Goal: Task Accomplishment & Management: Manage account settings

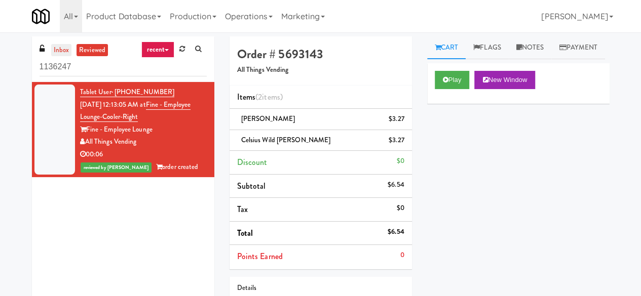
click at [70, 45] on link "inbox" at bounding box center [61, 50] width 21 height 13
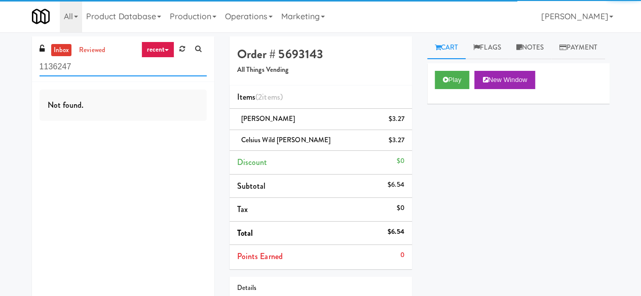
click at [99, 68] on input "1136247" at bounding box center [123, 67] width 167 height 19
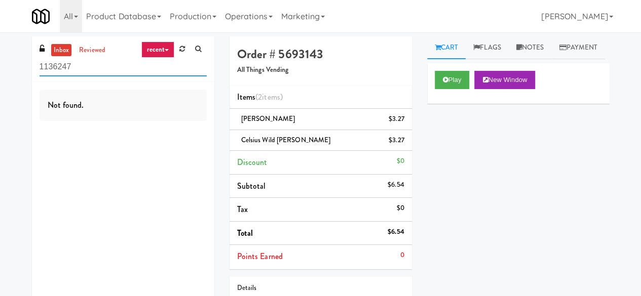
click at [99, 68] on input "1136247" at bounding box center [123, 67] width 167 height 19
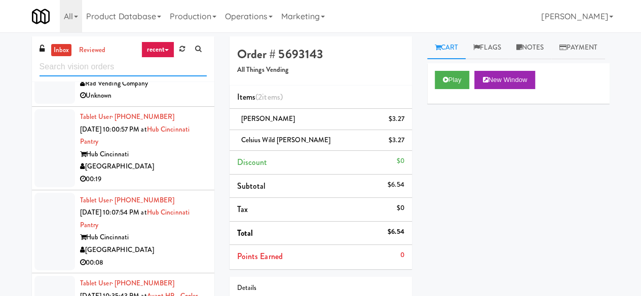
scroll to position [861, 0]
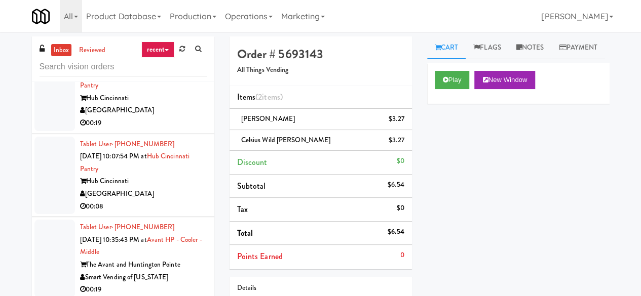
click at [165, 201] on div "[GEOGRAPHIC_DATA]" at bounding box center [143, 194] width 127 height 13
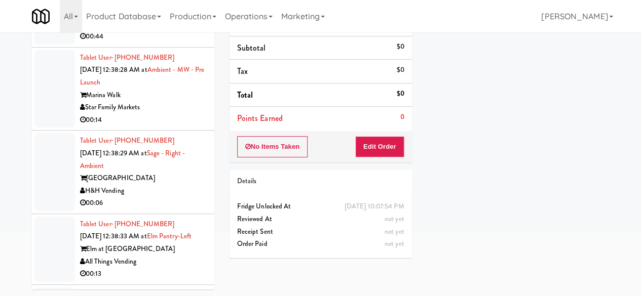
scroll to position [2685, 0]
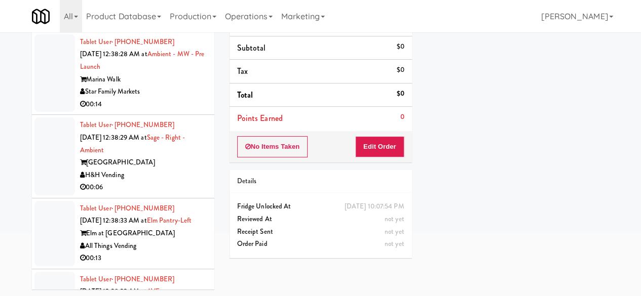
click at [176, 169] on div "Sage West Loop" at bounding box center [143, 163] width 127 height 13
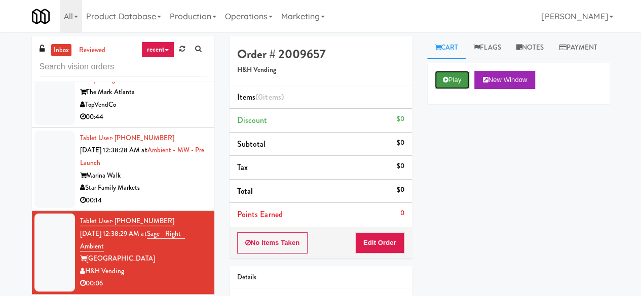
click at [452, 89] on button "Play" at bounding box center [452, 80] width 35 height 18
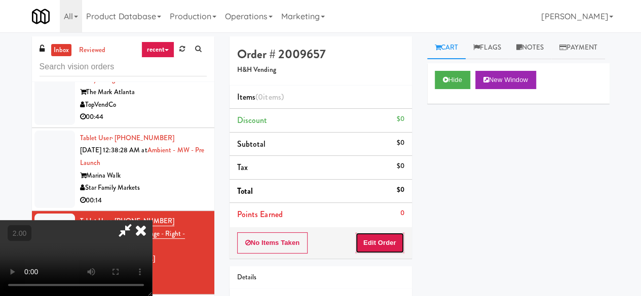
click at [377, 239] on button "Edit Order" at bounding box center [379, 243] width 49 height 21
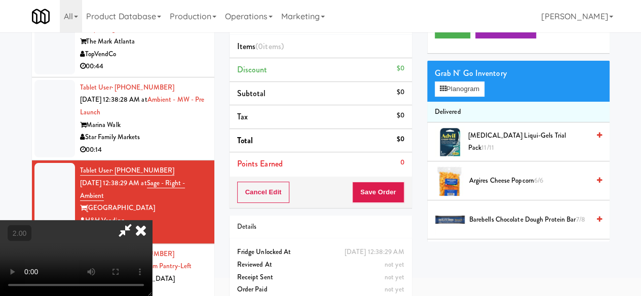
scroll to position [32, 0]
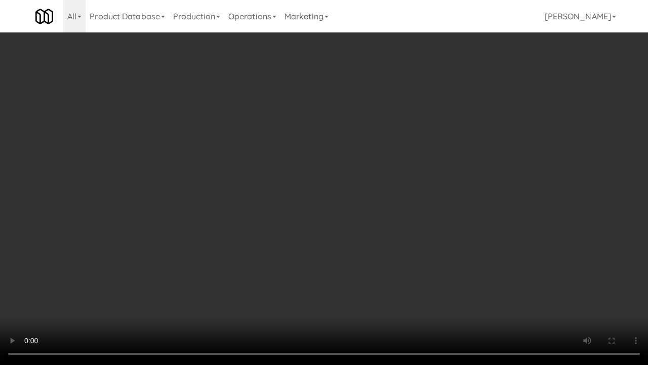
click at [318, 254] on video at bounding box center [324, 182] width 648 height 365
click at [310, 245] on video at bounding box center [324, 182] width 648 height 365
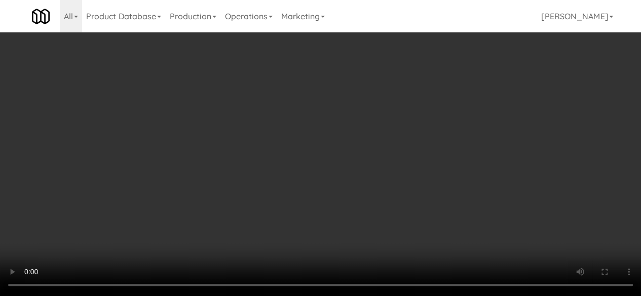
scroll to position [405, 0]
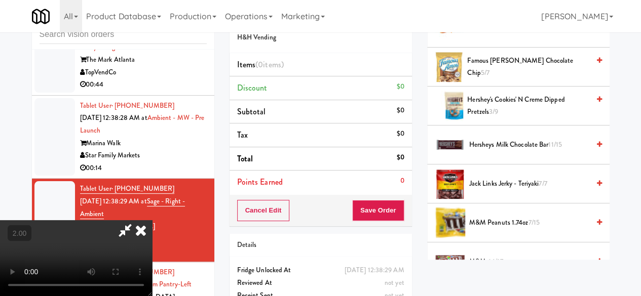
click at [502, 119] on span "Hershey's Cookies' N Creme dipped pretzels 3/9" at bounding box center [528, 106] width 122 height 25
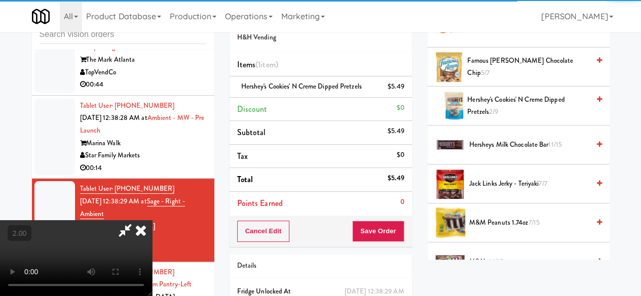
click at [137, 220] on icon at bounding box center [124, 230] width 23 height 20
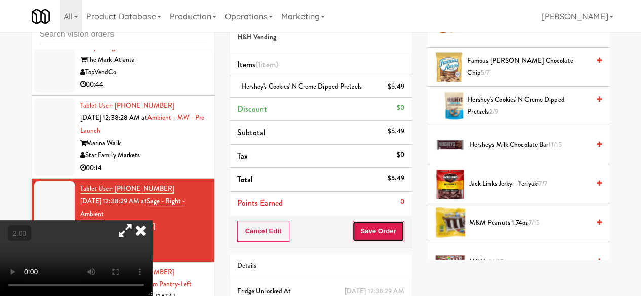
click at [383, 233] on button "Save Order" at bounding box center [378, 231] width 52 height 21
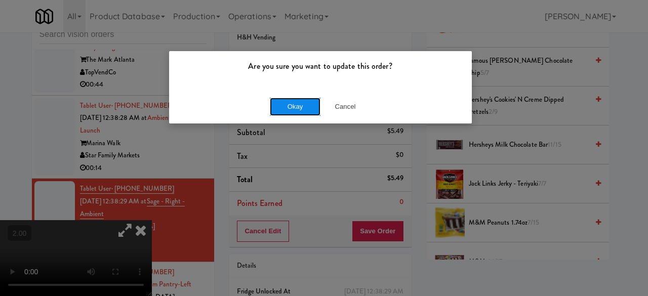
click at [299, 100] on button "Okay" at bounding box center [295, 107] width 51 height 18
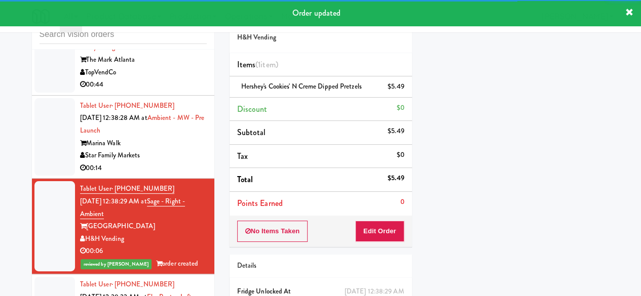
scroll to position [2736, 0]
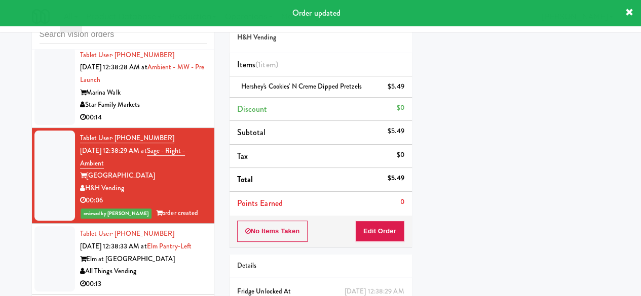
click at [166, 99] on div "Marina Walk" at bounding box center [143, 93] width 127 height 13
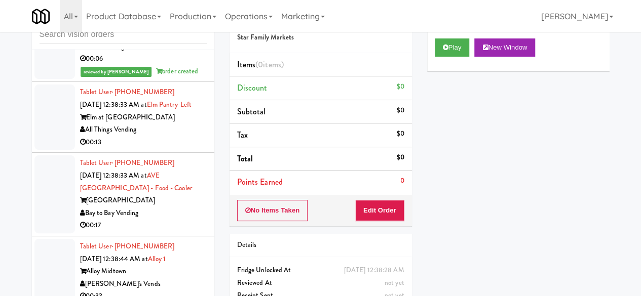
scroll to position [2888, 0]
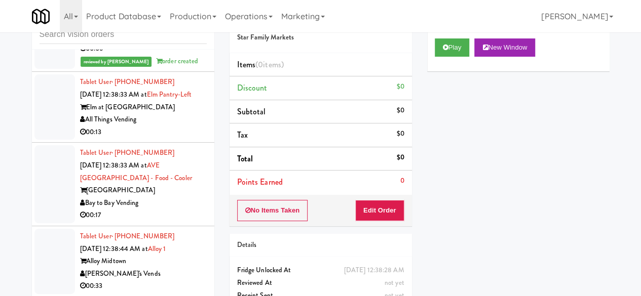
click at [179, 126] on div "All Things Vending" at bounding box center [143, 119] width 127 height 13
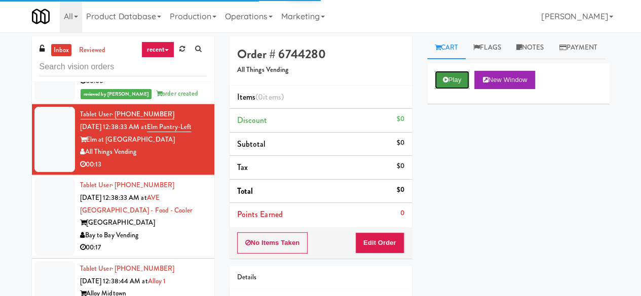
click at [463, 89] on button "Play" at bounding box center [452, 80] width 35 height 18
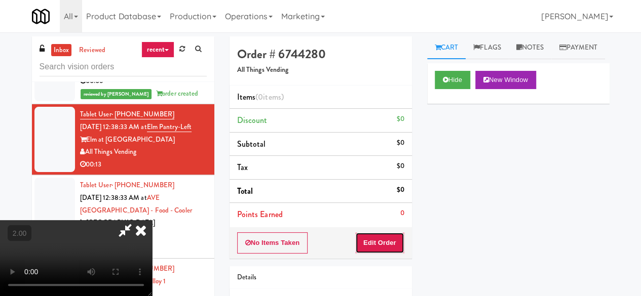
click at [378, 244] on button "Edit Order" at bounding box center [379, 243] width 49 height 21
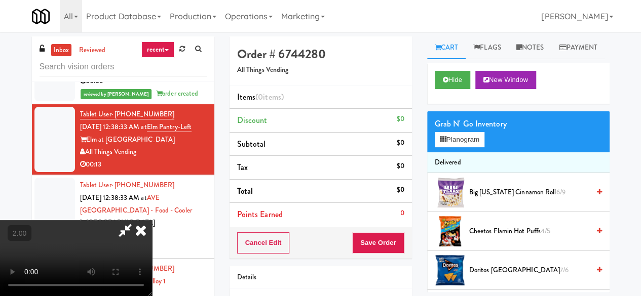
click at [152, 220] on icon at bounding box center [141, 230] width 22 height 20
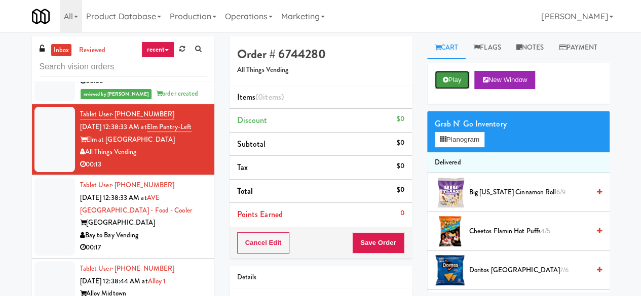
click at [462, 89] on button "Play" at bounding box center [452, 80] width 35 height 18
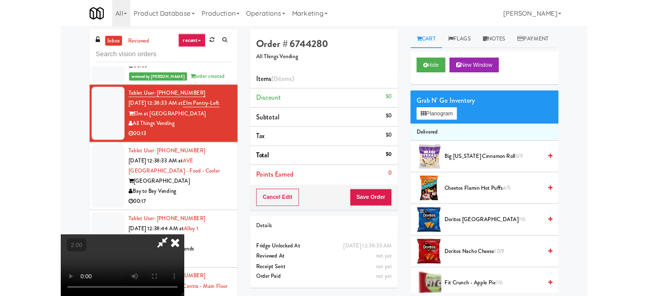
scroll to position [21, 0]
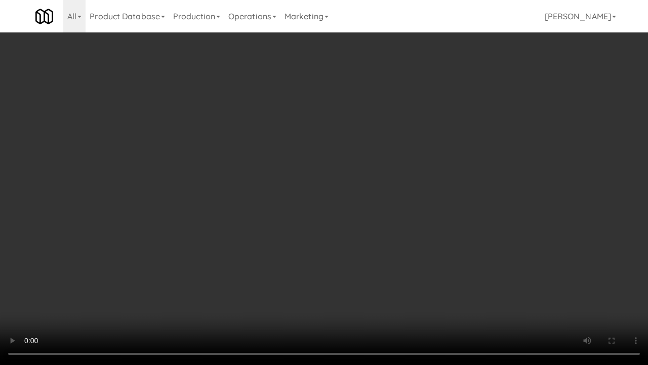
click at [421, 217] on video at bounding box center [324, 182] width 648 height 365
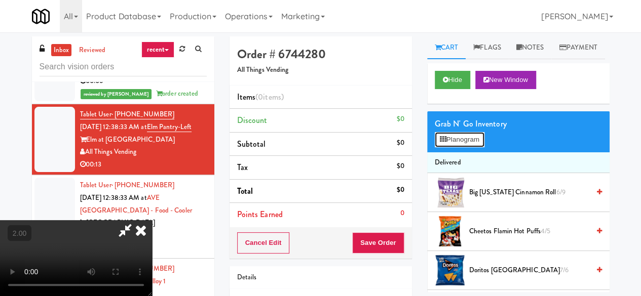
click at [464, 147] on button "Planogram" at bounding box center [460, 139] width 50 height 15
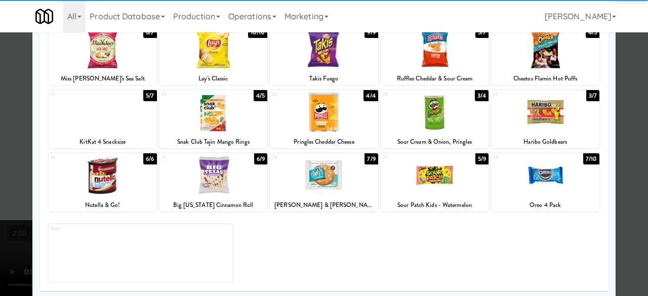
scroll to position [201, 0]
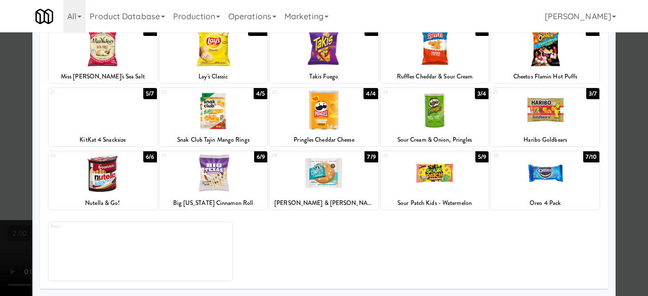
click at [517, 177] on div at bounding box center [545, 173] width 108 height 39
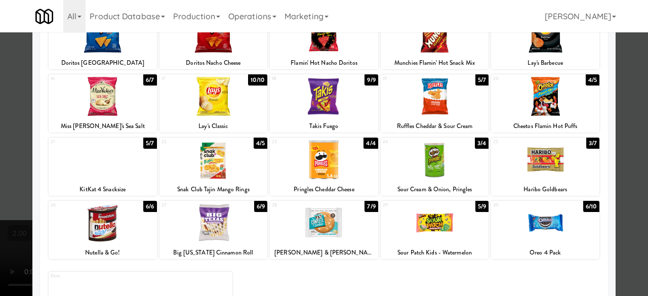
scroll to position [99, 0]
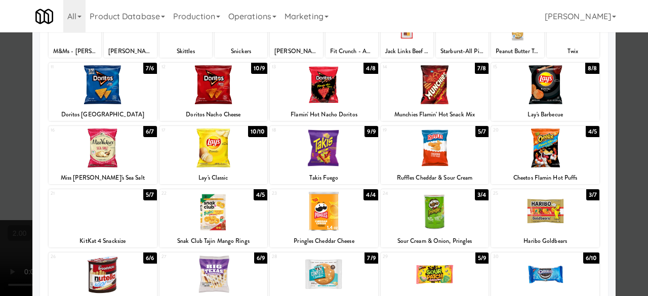
click at [341, 154] on div at bounding box center [324, 148] width 108 height 39
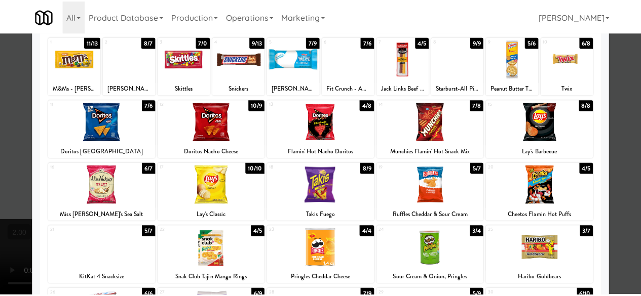
scroll to position [49, 0]
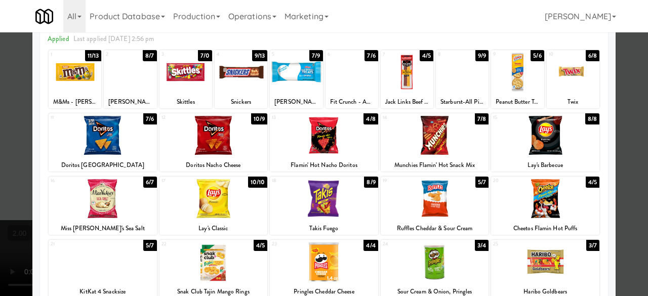
click at [620, 121] on div at bounding box center [324, 148] width 648 height 296
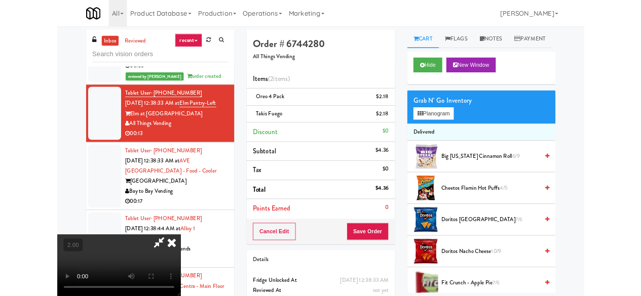
scroll to position [21, 0]
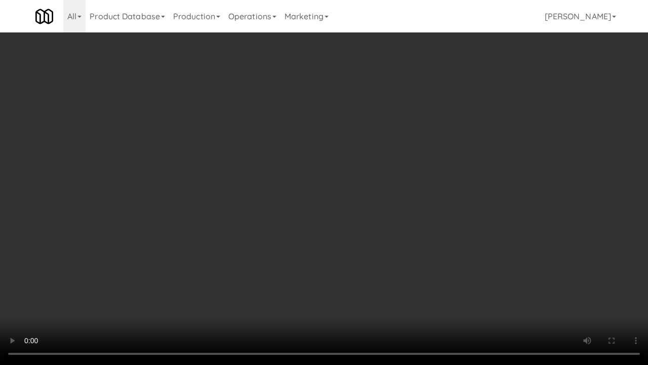
click at [399, 245] on video at bounding box center [324, 182] width 648 height 365
click at [425, 231] on video at bounding box center [324, 182] width 648 height 365
click at [425, 222] on video at bounding box center [324, 182] width 648 height 365
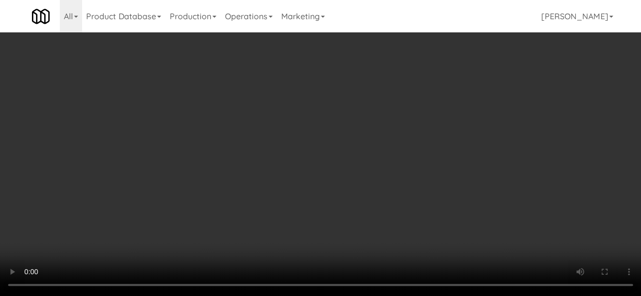
scroll to position [0, 0]
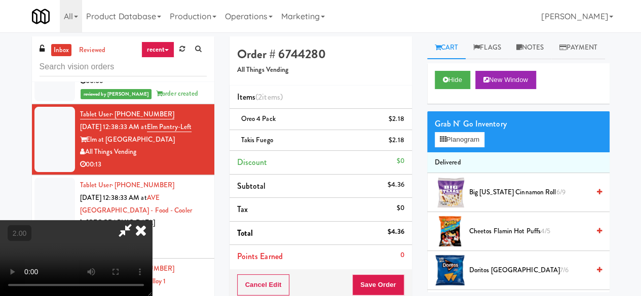
click at [137, 220] on icon at bounding box center [124, 230] width 23 height 20
click at [387, 286] on button "Save Order" at bounding box center [378, 285] width 52 height 21
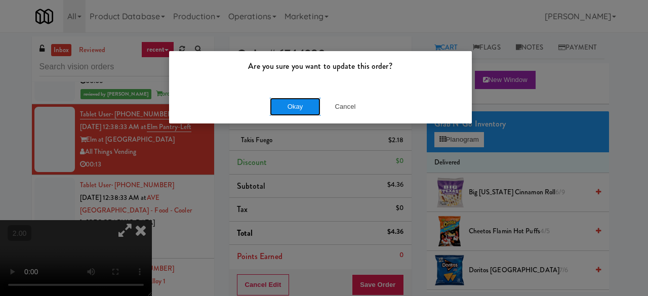
click at [305, 114] on button "Okay" at bounding box center [295, 107] width 51 height 18
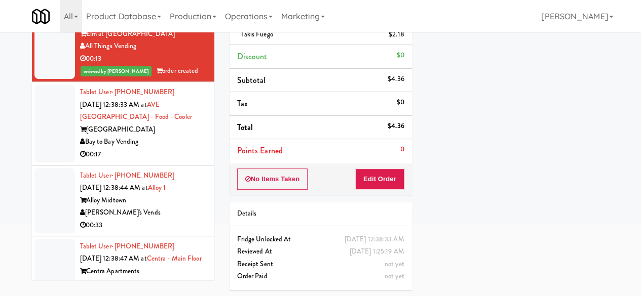
scroll to position [2938, 0]
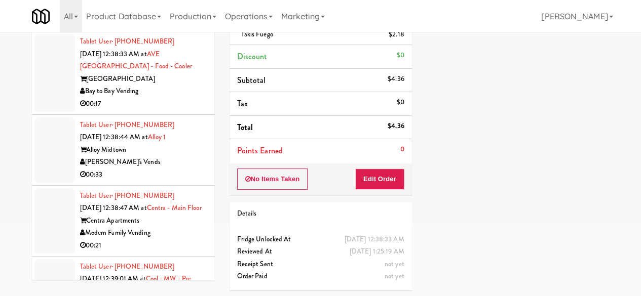
click at [175, 110] on div "00:17" at bounding box center [143, 104] width 127 height 13
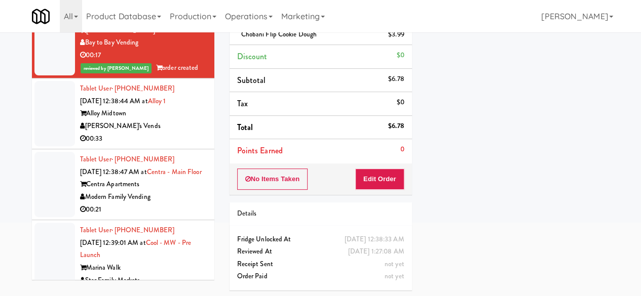
scroll to position [3040, 0]
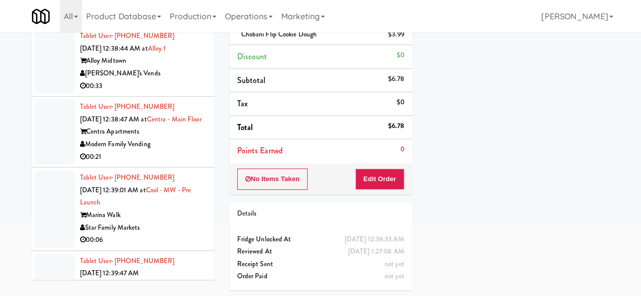
click at [173, 80] on div "[PERSON_NAME]'s Vends" at bounding box center [143, 73] width 127 height 13
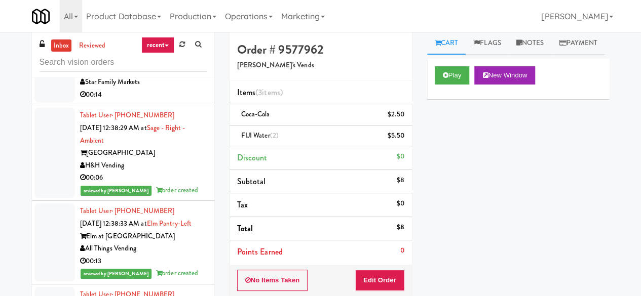
scroll to position [2685, 0]
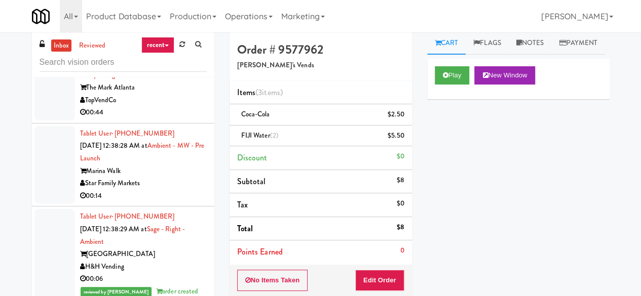
click at [180, 203] on div "00:14" at bounding box center [143, 196] width 127 height 13
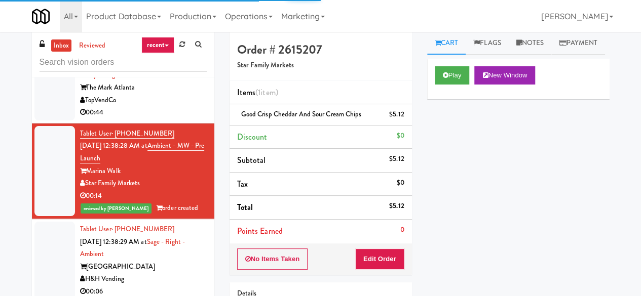
click at [173, 107] on div "TopVendCo" at bounding box center [143, 100] width 127 height 13
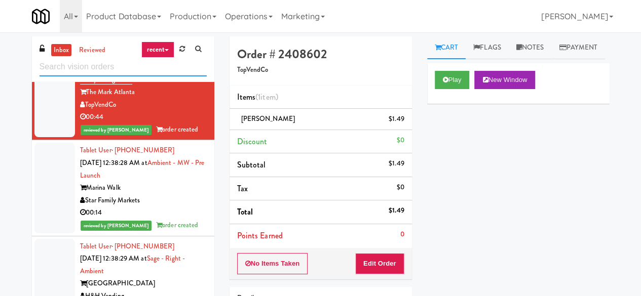
click at [146, 62] on input "text" at bounding box center [123, 67] width 167 height 19
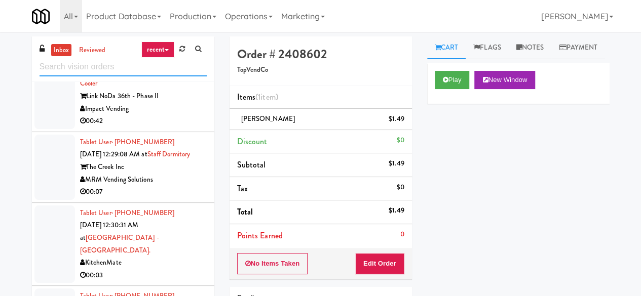
scroll to position [2178, 0]
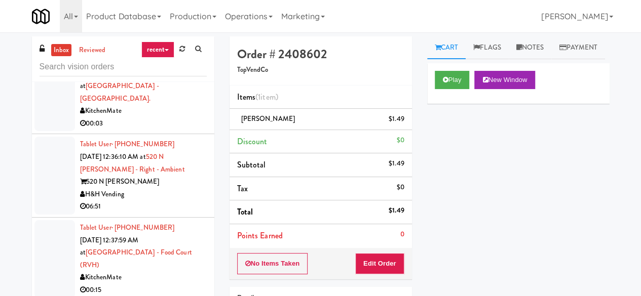
click at [179, 130] on div "00:03" at bounding box center [143, 124] width 127 height 13
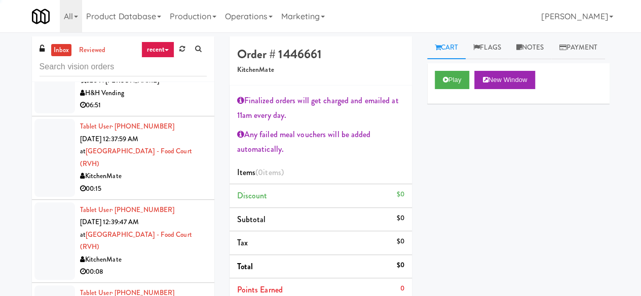
click at [189, 100] on div "H&H Vending" at bounding box center [143, 93] width 127 height 13
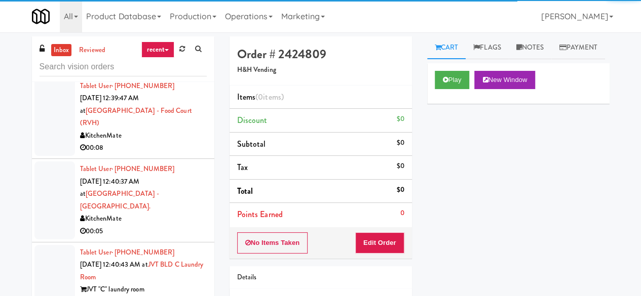
scroll to position [2381, 0]
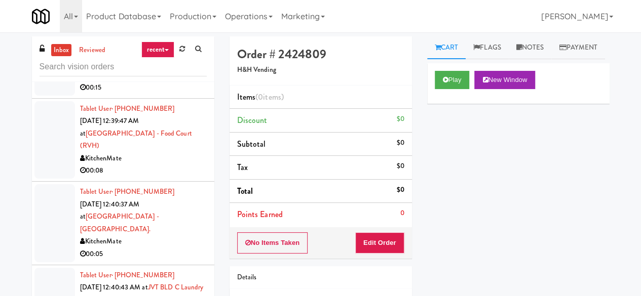
click at [182, 94] on div "00:15" at bounding box center [143, 88] width 127 height 13
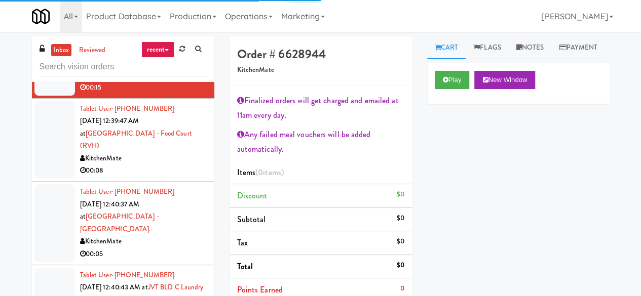
click at [177, 177] on div "00:08" at bounding box center [143, 171] width 127 height 13
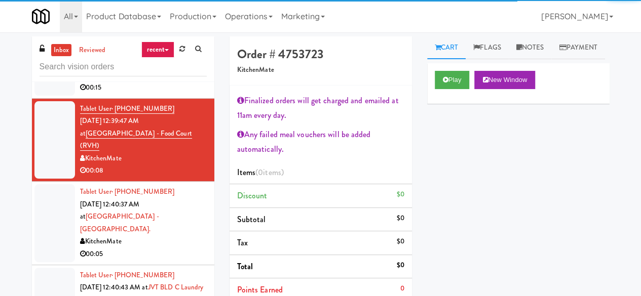
click at [177, 82] on div "KitchenMate" at bounding box center [143, 75] width 127 height 13
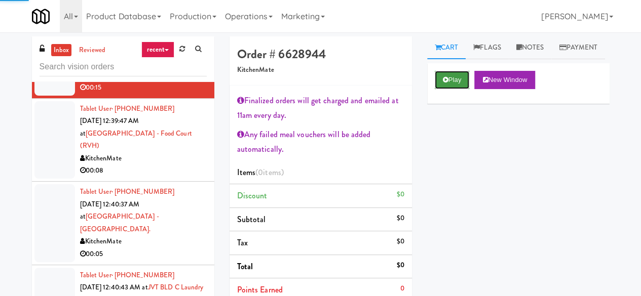
click at [462, 89] on button "Play" at bounding box center [452, 80] width 35 height 18
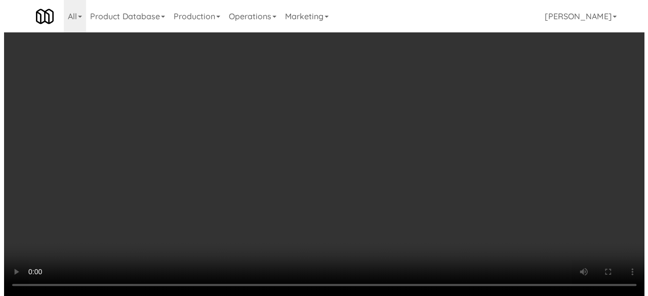
scroll to position [101, 0]
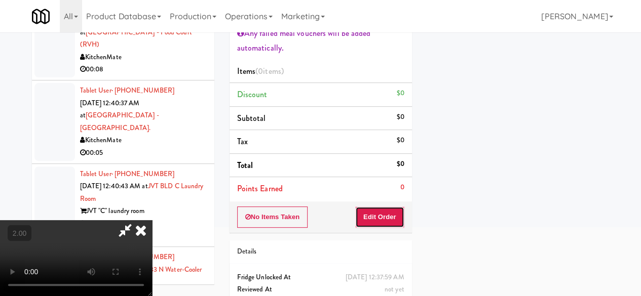
click at [394, 219] on button "Edit Order" at bounding box center [379, 217] width 49 height 21
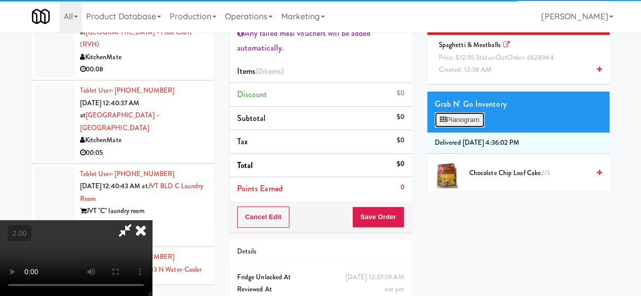
click at [469, 128] on button "Planogram" at bounding box center [460, 119] width 50 height 15
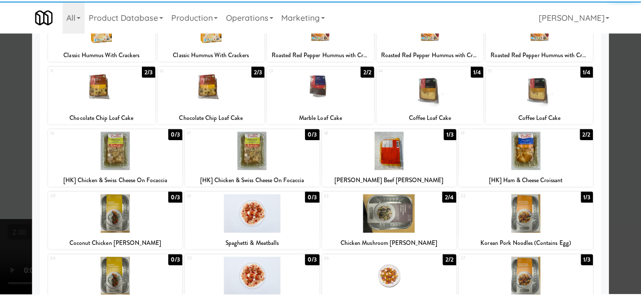
scroll to position [203, 0]
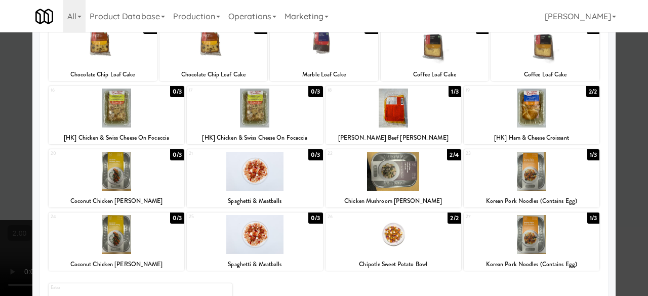
click at [621, 130] on div at bounding box center [324, 148] width 648 height 296
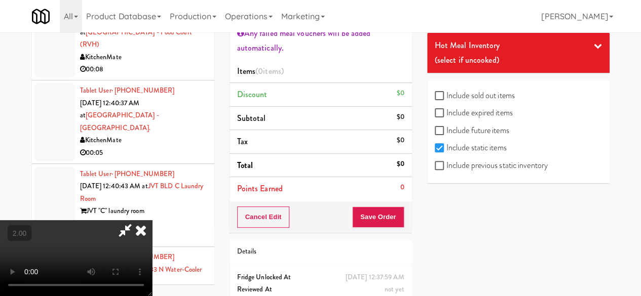
click at [463, 167] on label "Include previous static inventory" at bounding box center [491, 165] width 113 height 15
click at [446, 167] on input "Include previous static inventory" at bounding box center [441, 166] width 12 height 8
checkbox input "true"
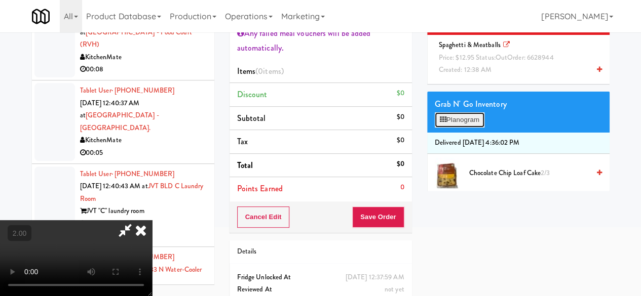
click at [467, 128] on button "Planogram" at bounding box center [460, 119] width 50 height 15
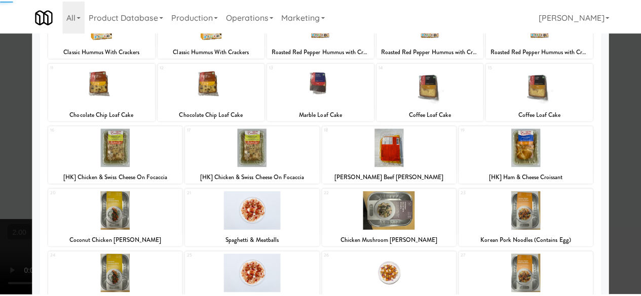
scroll to position [264, 0]
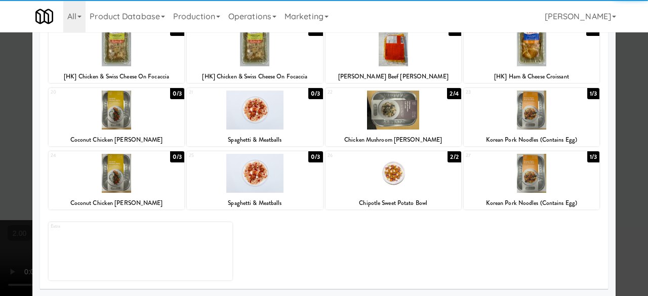
click at [251, 178] on div at bounding box center [255, 173] width 136 height 39
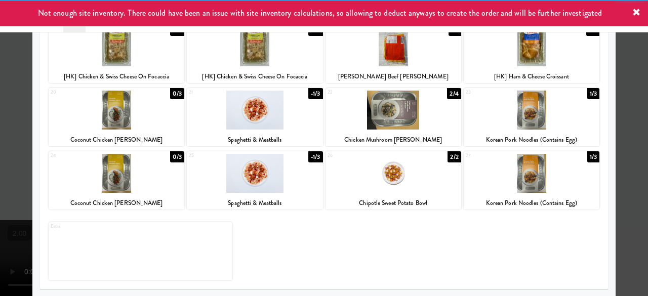
click at [617, 114] on div at bounding box center [324, 148] width 648 height 296
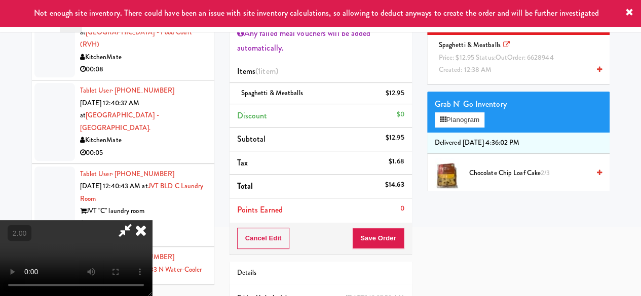
click at [137, 220] on icon at bounding box center [124, 230] width 23 height 20
click at [387, 250] on div "Cancel Edit Save Order" at bounding box center [320, 238] width 182 height 31
click at [387, 247] on button "Save Order" at bounding box center [378, 238] width 52 height 21
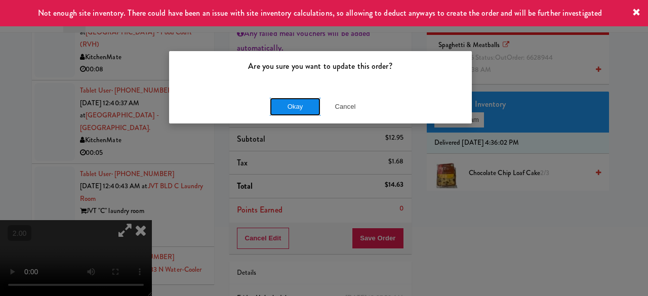
click at [287, 106] on button "Okay" at bounding box center [295, 107] width 51 height 18
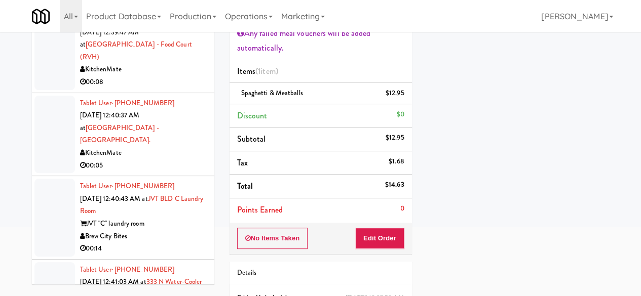
click at [169, 76] on div "KitchenMate" at bounding box center [143, 69] width 127 height 13
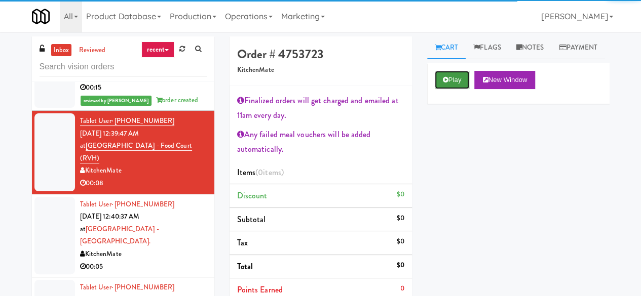
click at [444, 83] on icon at bounding box center [446, 79] width 6 height 7
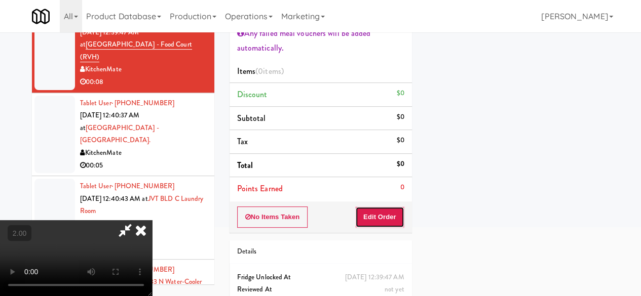
click at [385, 220] on button "Edit Order" at bounding box center [379, 217] width 49 height 21
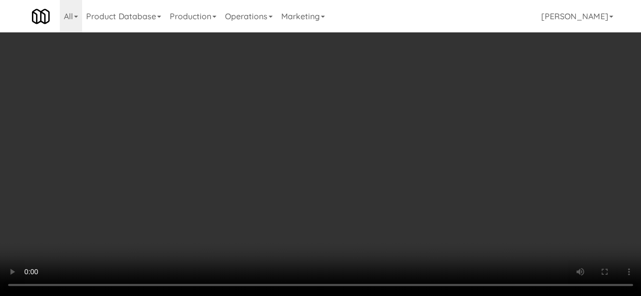
scroll to position [405, 0]
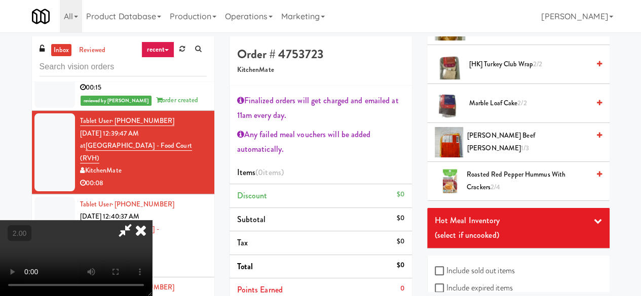
click at [501, 194] on span "Roasted Red Pepper Hummus with Crackers 2/4" at bounding box center [528, 181] width 122 height 25
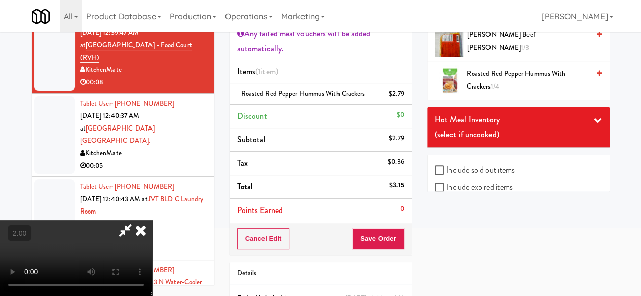
scroll to position [101, 0]
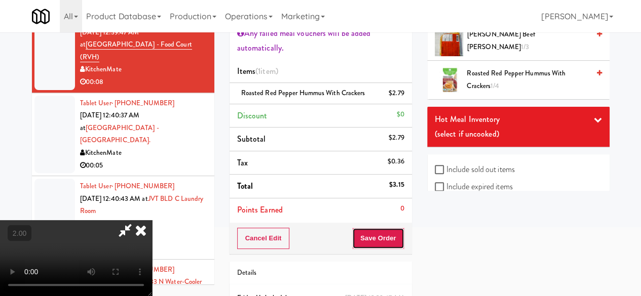
click at [400, 242] on button "Save Order" at bounding box center [378, 238] width 52 height 21
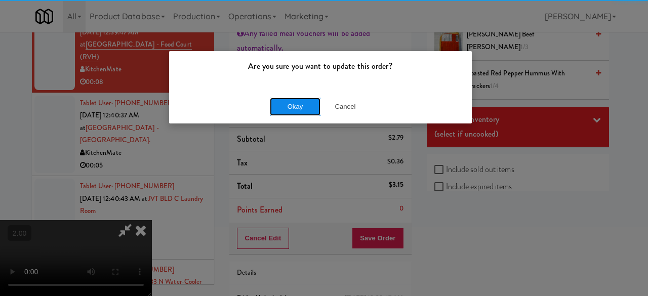
click at [301, 111] on button "Okay" at bounding box center [295, 107] width 51 height 18
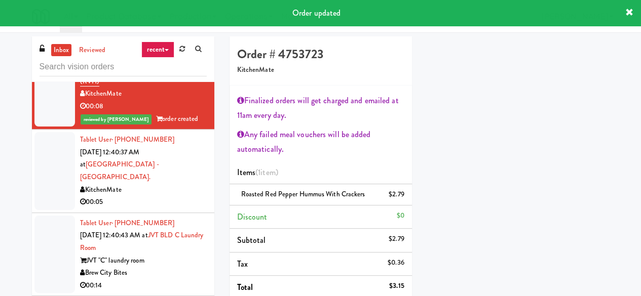
scroll to position [2533, 0]
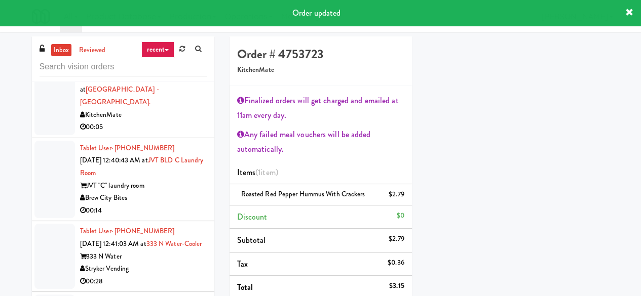
click at [177, 122] on div "KitchenMate" at bounding box center [143, 115] width 127 height 13
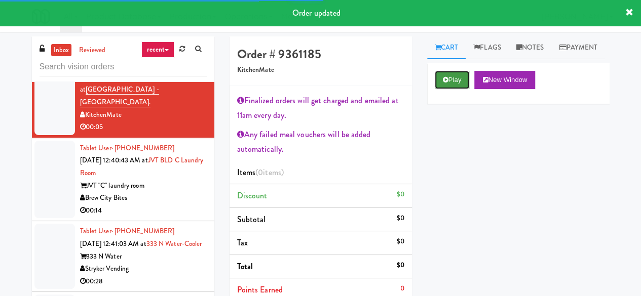
click at [468, 89] on button "Play" at bounding box center [452, 80] width 35 height 18
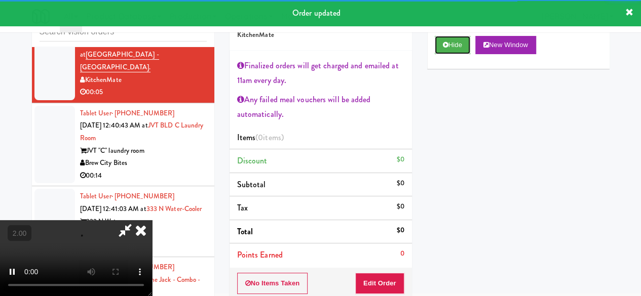
scroll to position [51, 0]
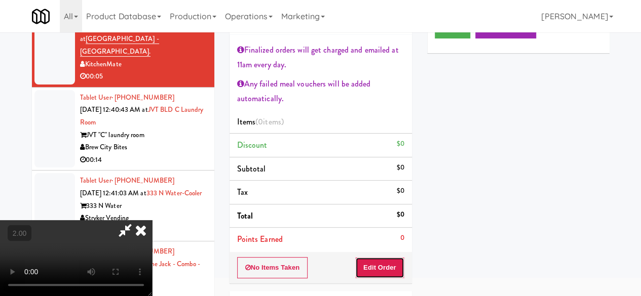
click at [364, 261] on button "Edit Order" at bounding box center [379, 267] width 49 height 21
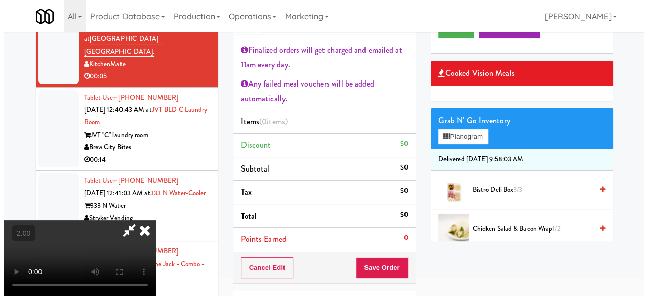
scroll to position [21, 0]
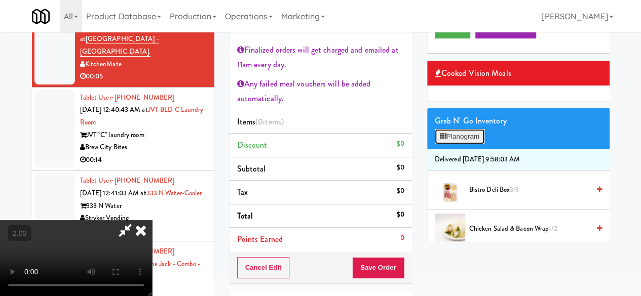
click at [458, 144] on button "Planogram" at bounding box center [460, 136] width 50 height 15
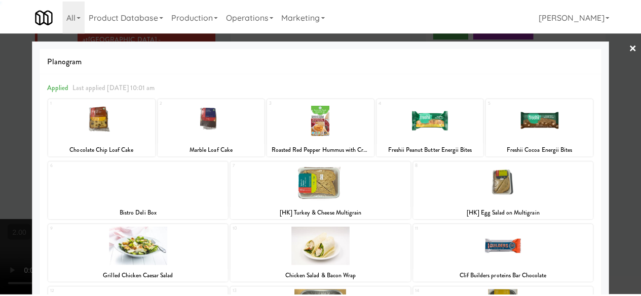
scroll to position [203, 0]
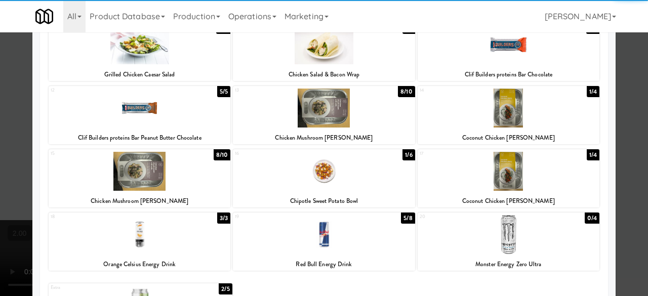
click at [324, 258] on div "19 5/8 Red Bull Energy Drink" at bounding box center [324, 242] width 182 height 58
click at [623, 123] on div at bounding box center [324, 148] width 648 height 296
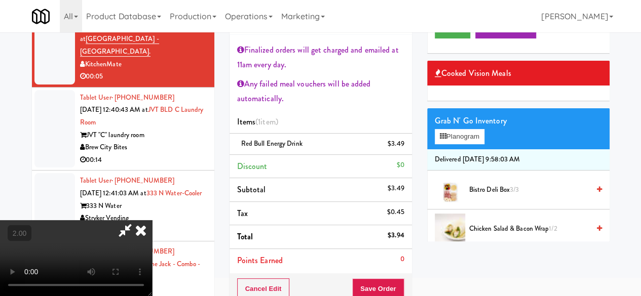
click at [137, 220] on icon at bounding box center [124, 230] width 23 height 20
click at [372, 283] on button "Save Order" at bounding box center [378, 289] width 52 height 21
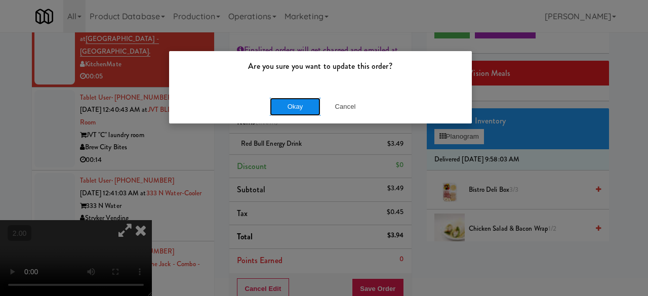
click at [285, 108] on button "Okay" at bounding box center [295, 107] width 51 height 18
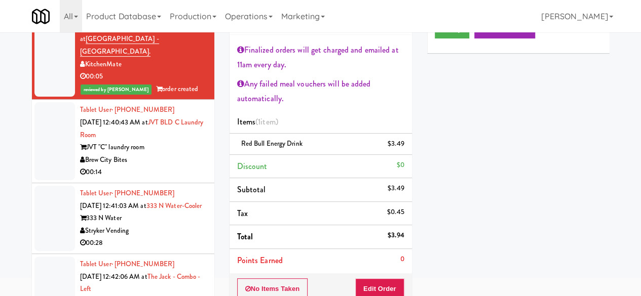
drag, startPoint x: 148, startPoint y: 190, endPoint x: 153, endPoint y: 192, distance: 5.5
click at [149, 167] on div "Brew City Bites" at bounding box center [143, 160] width 127 height 13
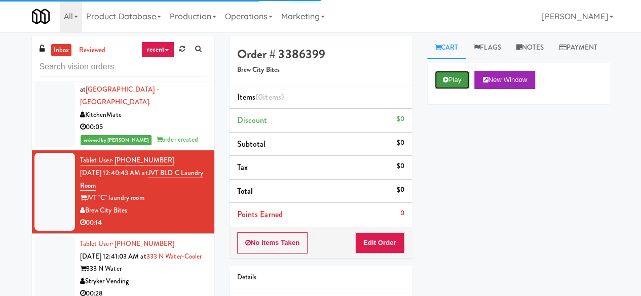
click at [455, 89] on button "Play" at bounding box center [452, 80] width 35 height 18
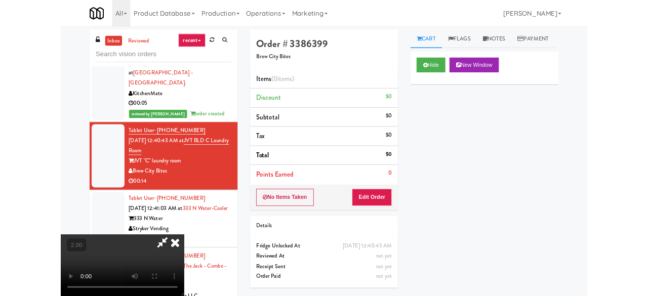
scroll to position [21, 0]
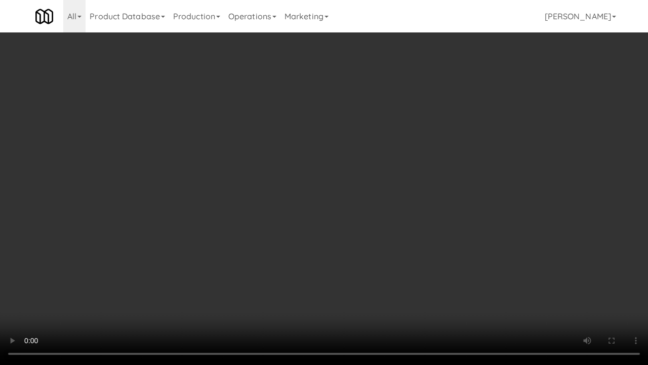
click at [353, 224] on video at bounding box center [324, 182] width 648 height 365
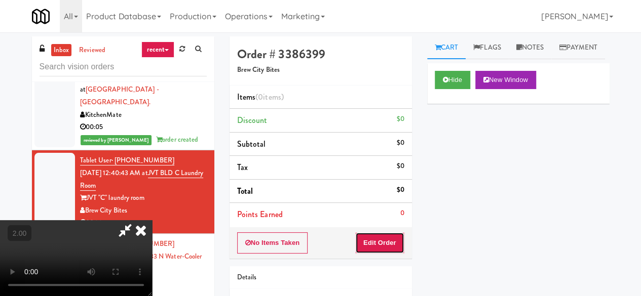
click at [398, 243] on button "Edit Order" at bounding box center [379, 243] width 49 height 21
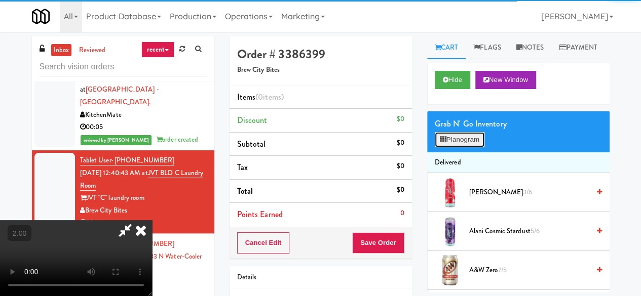
click at [441, 143] on icon at bounding box center [443, 139] width 7 height 7
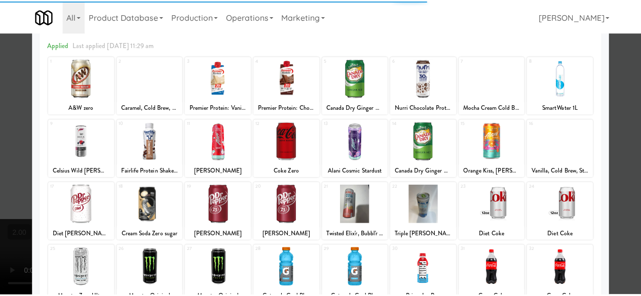
scroll to position [101, 0]
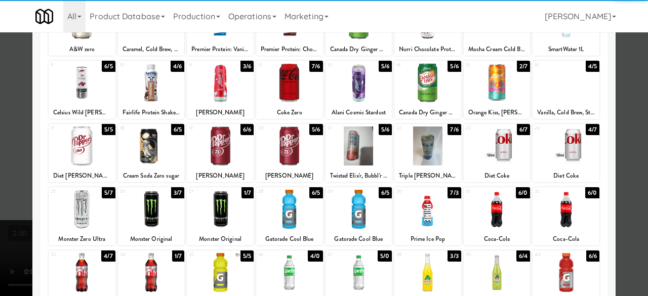
click at [230, 159] on div at bounding box center [220, 146] width 67 height 39
click at [289, 155] on div at bounding box center [289, 146] width 67 height 39
click at [552, 214] on div at bounding box center [566, 209] width 67 height 39
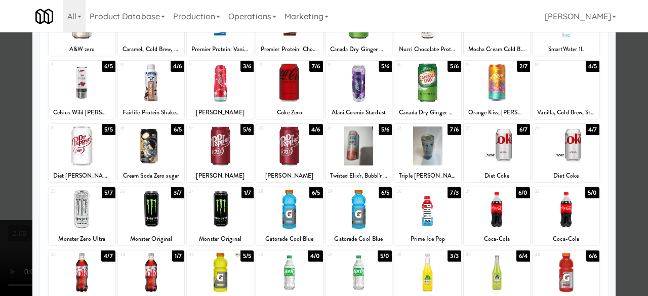
click at [633, 162] on div at bounding box center [324, 148] width 648 height 296
click at [633, 162] on div "inbox reviewed recent all unclear take inventory issue suspicious failed recent…" at bounding box center [324, 230] width 648 height 389
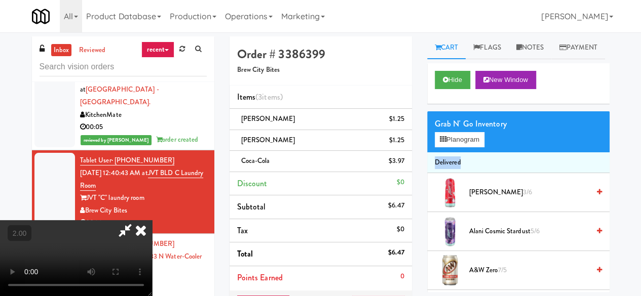
scroll to position [21, 0]
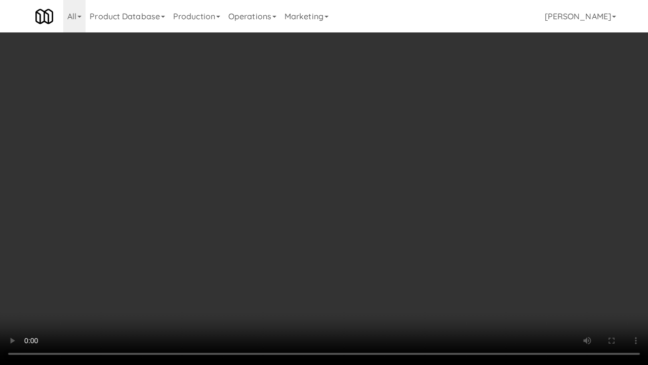
click at [366, 232] on video at bounding box center [324, 182] width 648 height 365
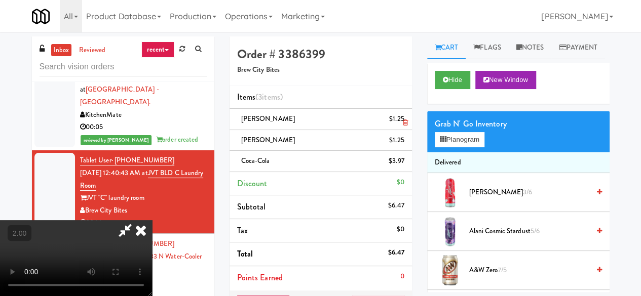
click at [405, 121] on icon at bounding box center [404, 123] width 5 height 7
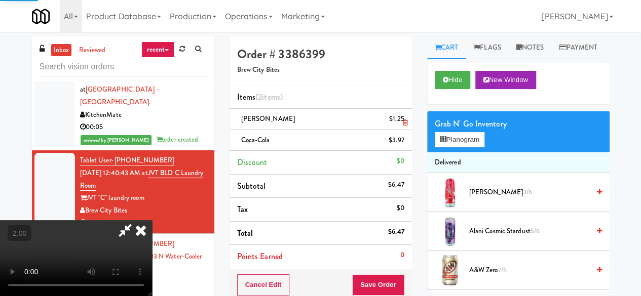
click at [406, 118] on link at bounding box center [402, 123] width 9 height 13
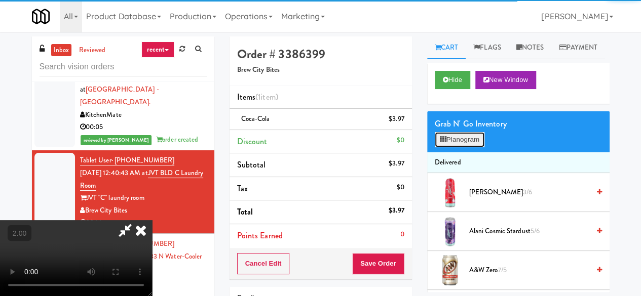
click at [458, 147] on button "Planogram" at bounding box center [460, 139] width 50 height 15
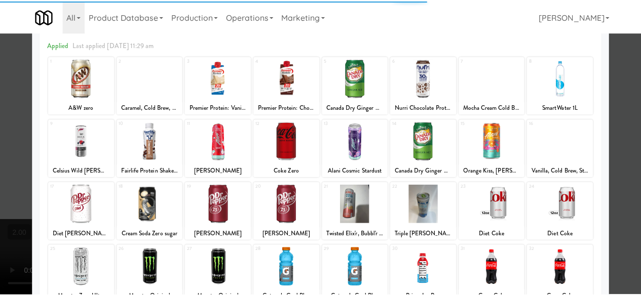
scroll to position [51, 0]
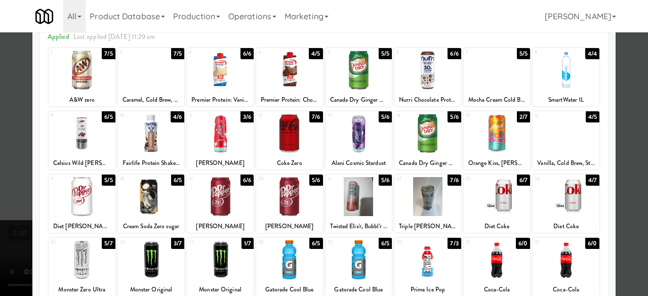
click at [239, 201] on div at bounding box center [220, 196] width 67 height 39
click at [634, 94] on div at bounding box center [324, 148] width 648 height 296
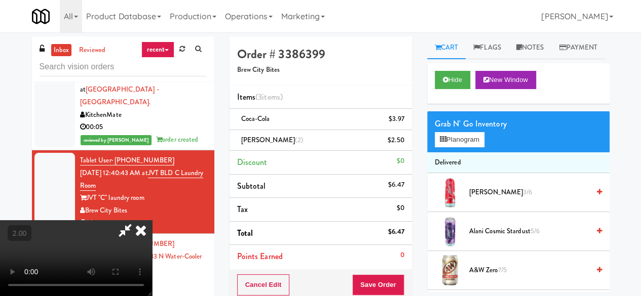
click at [137, 220] on icon at bounding box center [124, 230] width 23 height 20
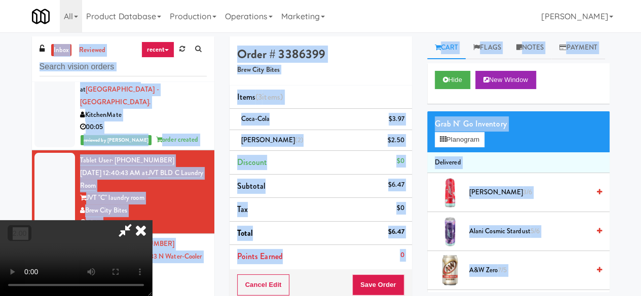
click at [137, 220] on icon at bounding box center [124, 230] width 23 height 20
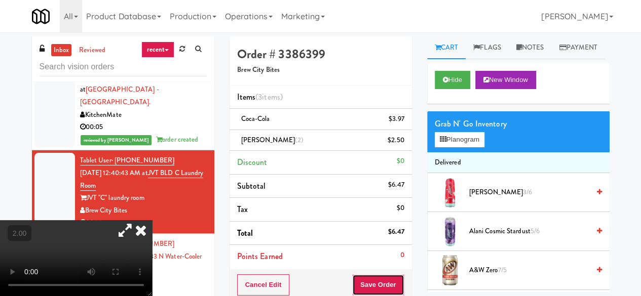
click at [375, 289] on button "Save Order" at bounding box center [378, 285] width 52 height 21
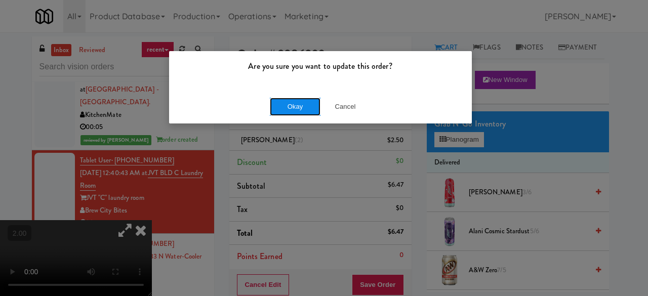
click at [299, 107] on button "Okay" at bounding box center [295, 107] width 51 height 18
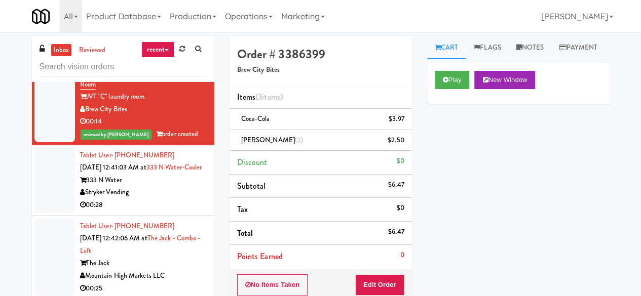
click at [191, 212] on div "00:28" at bounding box center [143, 205] width 127 height 13
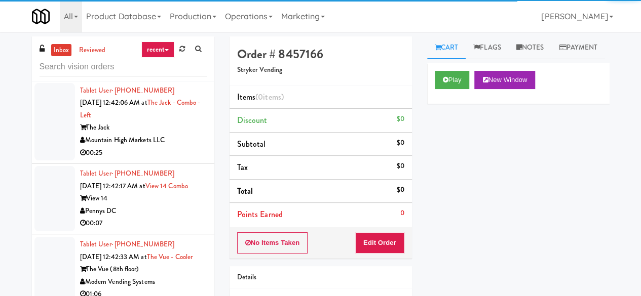
scroll to position [2786, 0]
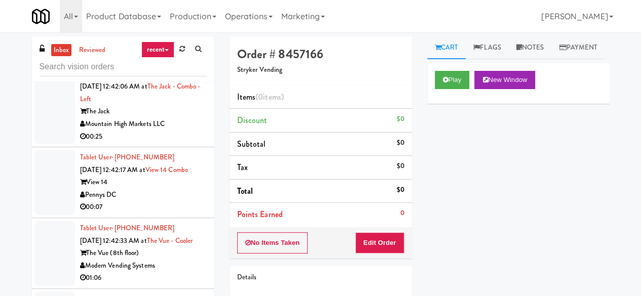
click at [171, 131] on div "Mountain High Markets LLC" at bounding box center [143, 124] width 127 height 13
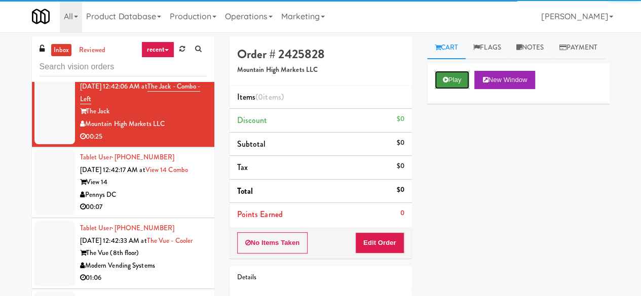
click at [453, 89] on button "Play" at bounding box center [452, 80] width 35 height 18
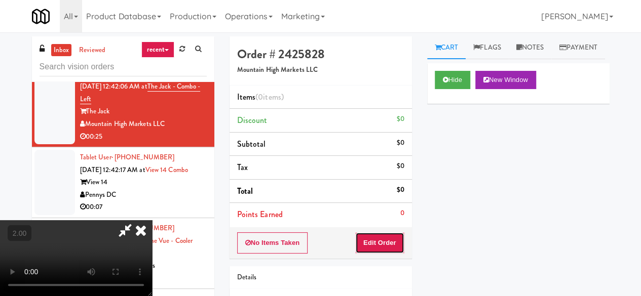
click at [398, 240] on button "Edit Order" at bounding box center [379, 243] width 49 height 21
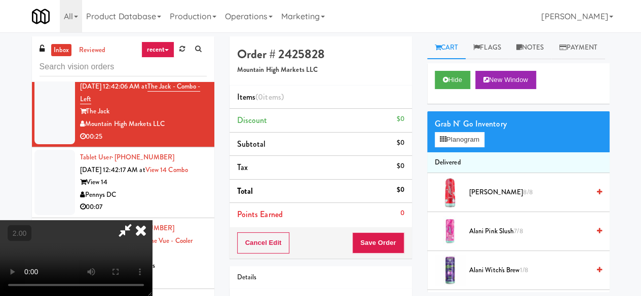
click at [152, 220] on icon at bounding box center [141, 230] width 22 height 20
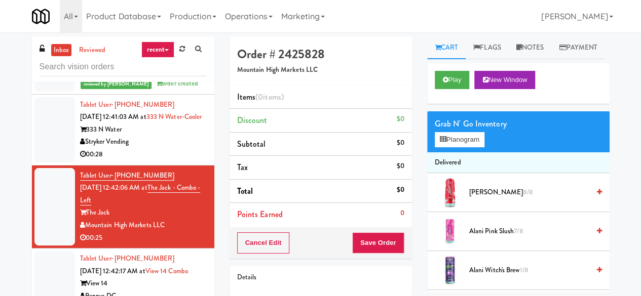
scroll to position [2634, 0]
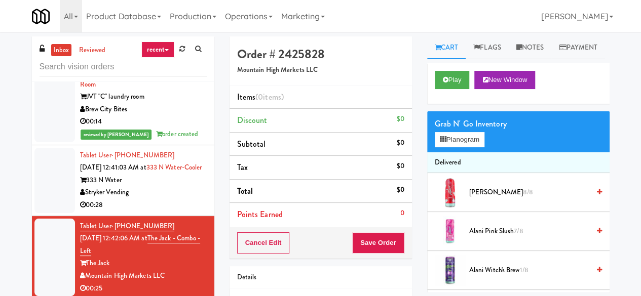
click at [159, 128] on div "00:14" at bounding box center [143, 122] width 127 height 13
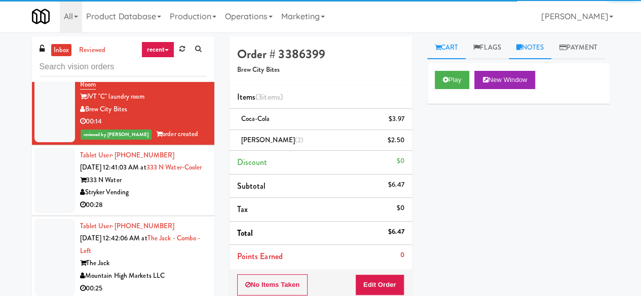
click at [517, 57] on link "Notes" at bounding box center [530, 47] width 43 height 23
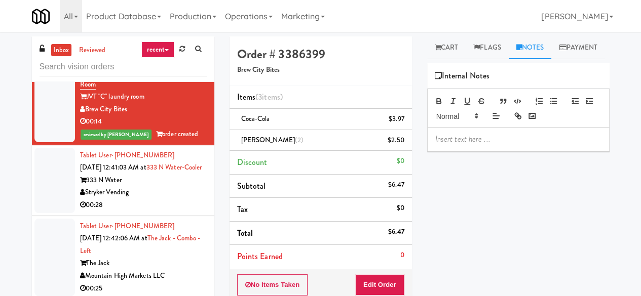
click at [485, 151] on div at bounding box center [518, 139] width 181 height 23
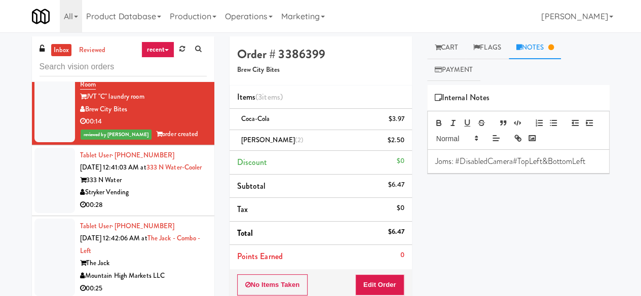
click at [524, 229] on div "Play New Window Primary Flag Clear Flag if unable to determine what was taken o…" at bounding box center [518, 275] width 182 height 380
click at [454, 54] on link "Cart" at bounding box center [446, 47] width 39 height 23
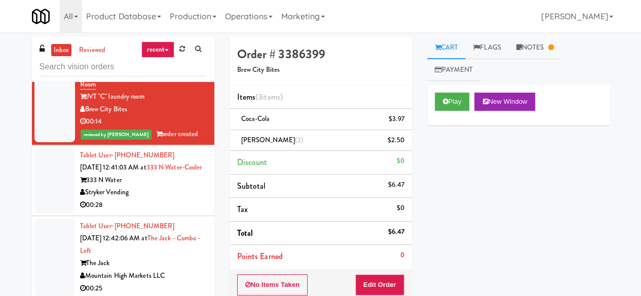
scroll to position [2736, 0]
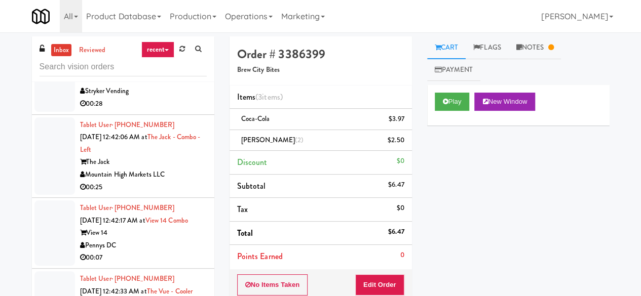
click at [165, 98] on div "Stryker Vending" at bounding box center [143, 91] width 127 height 13
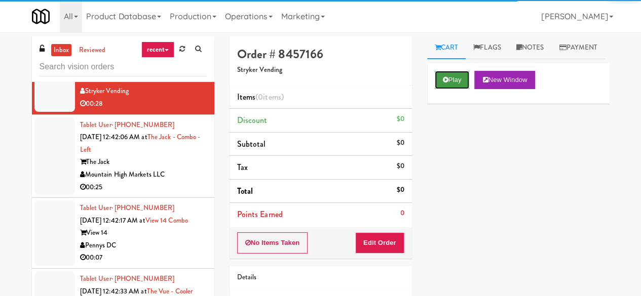
click at [463, 89] on button "Play" at bounding box center [452, 80] width 35 height 18
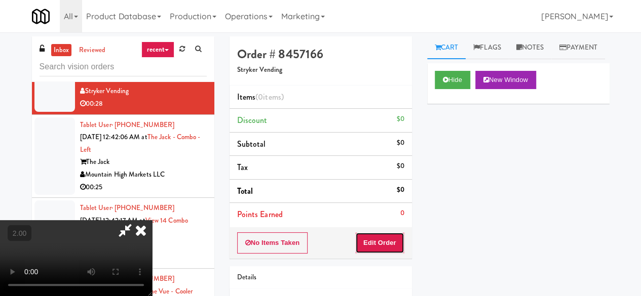
click at [388, 240] on button "Edit Order" at bounding box center [379, 243] width 49 height 21
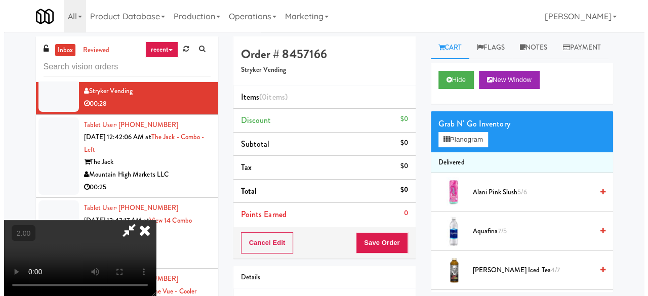
scroll to position [21, 0]
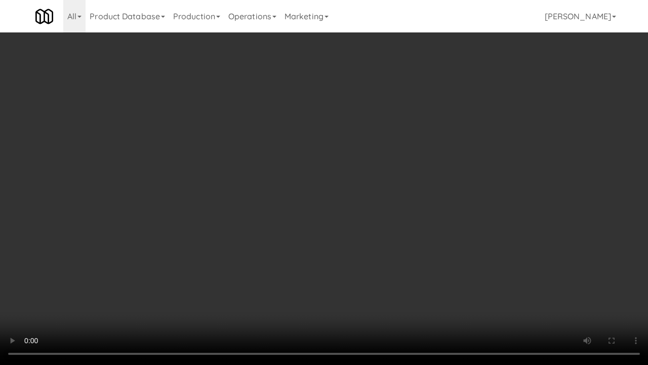
click at [408, 221] on video at bounding box center [324, 182] width 648 height 365
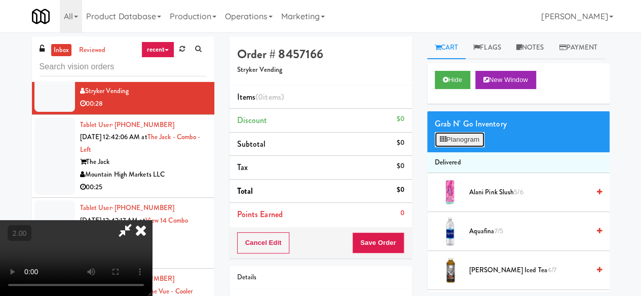
click at [478, 147] on button "Planogram" at bounding box center [460, 139] width 50 height 15
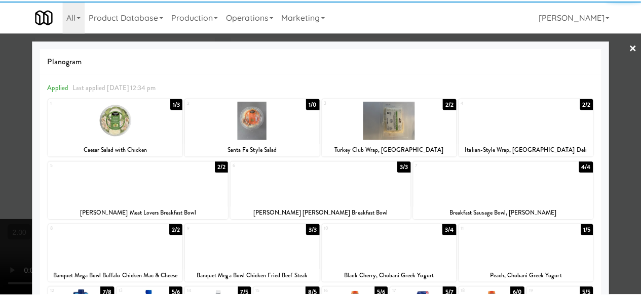
scroll to position [201, 0]
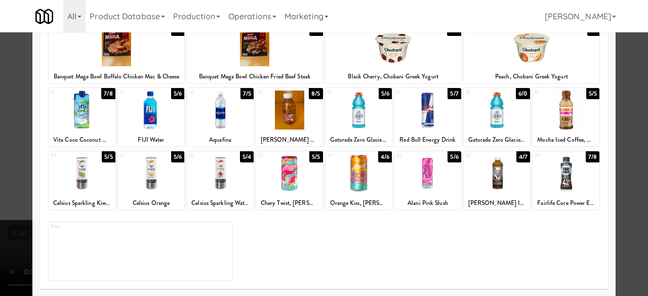
click at [561, 118] on div at bounding box center [566, 110] width 67 height 39
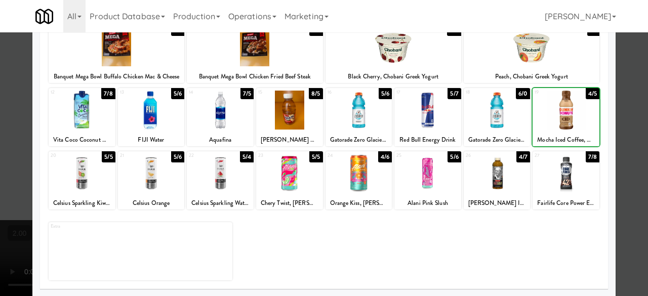
click at [562, 181] on div at bounding box center [566, 173] width 67 height 39
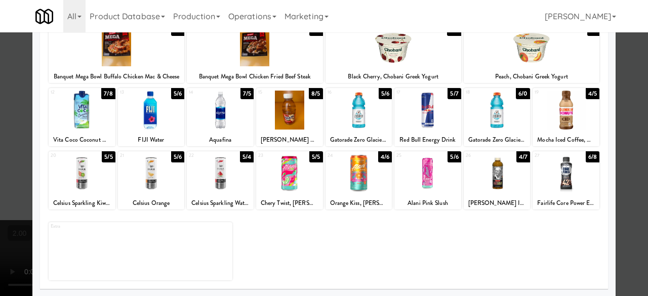
click at [607, 128] on div "Planogram Applied Last applied Thursday 12:34 pm 1 1/3 Caesar Salad with Chicke…" at bounding box center [324, 68] width 584 height 457
click at [623, 122] on div at bounding box center [324, 148] width 648 height 296
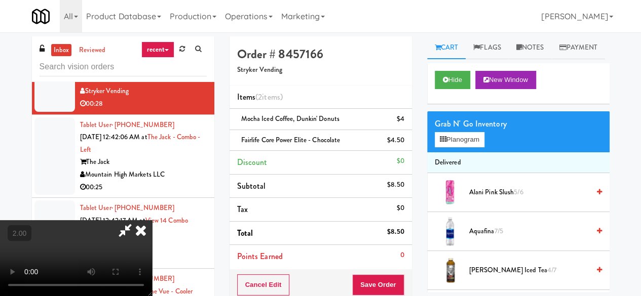
click at [152, 296] on video at bounding box center [76, 258] width 152 height 76
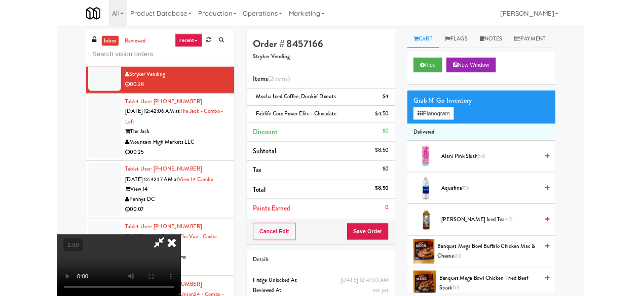
scroll to position [21, 0]
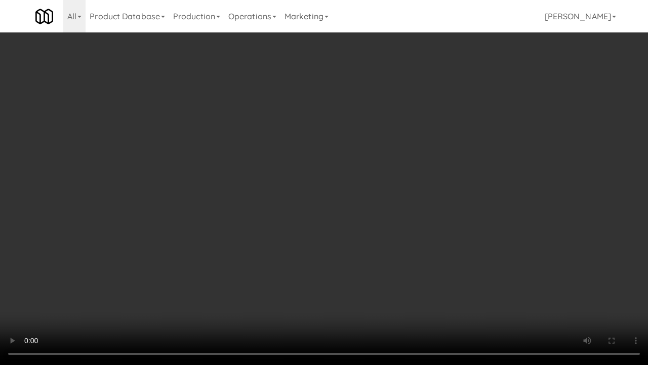
click at [456, 292] on video at bounding box center [324, 182] width 648 height 365
click at [423, 261] on video at bounding box center [324, 182] width 648 height 365
click at [418, 252] on video at bounding box center [324, 182] width 648 height 365
click at [421, 252] on video at bounding box center [324, 182] width 648 height 365
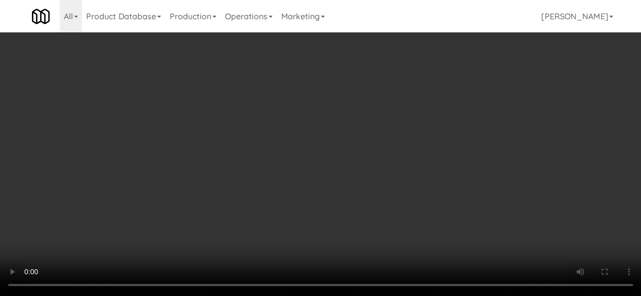
scroll to position [0, 0]
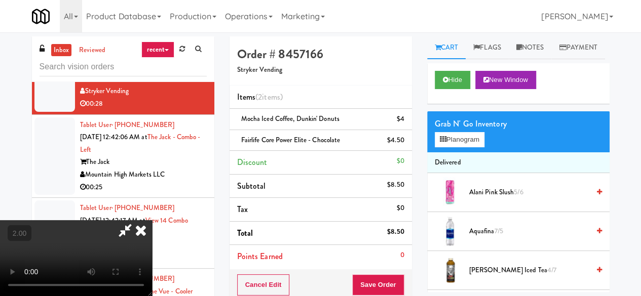
click at [137, 220] on icon at bounding box center [124, 230] width 23 height 20
click at [376, 283] on button "Save Order" at bounding box center [378, 285] width 52 height 21
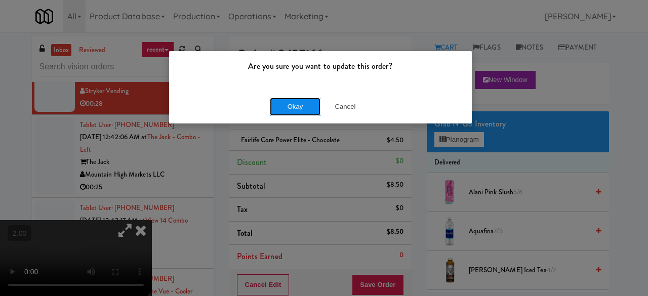
click at [291, 112] on button "Okay" at bounding box center [295, 107] width 51 height 18
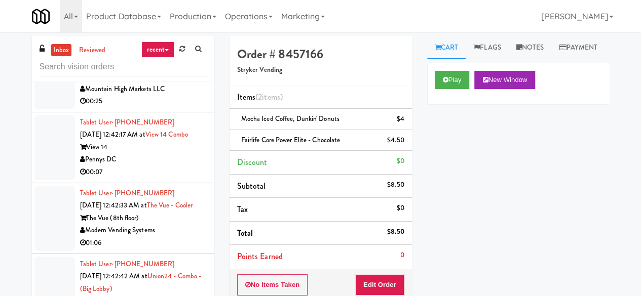
scroll to position [2837, 0]
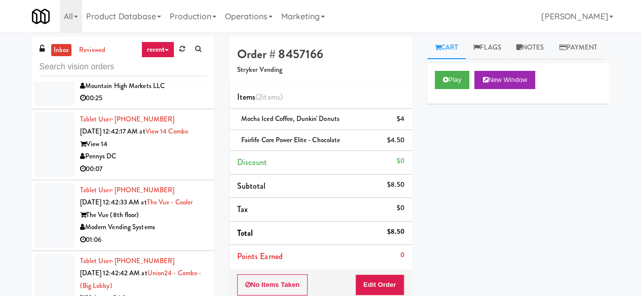
click at [180, 105] on div "00:25" at bounding box center [143, 98] width 127 height 13
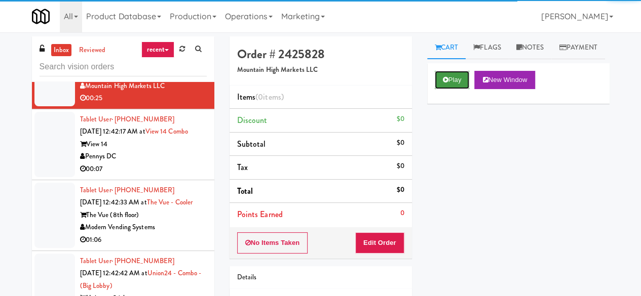
click at [442, 89] on button "Play" at bounding box center [452, 80] width 35 height 18
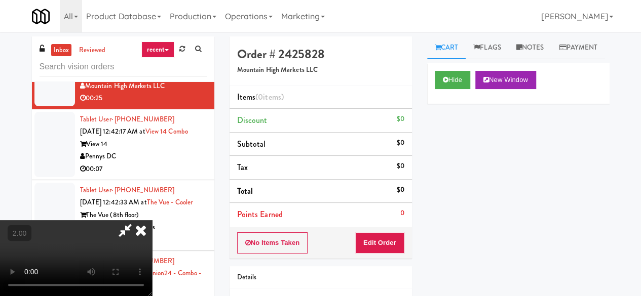
click at [404, 244] on div "No Items Taken Edit Order" at bounding box center [320, 242] width 182 height 31
click at [397, 237] on button "Edit Order" at bounding box center [379, 243] width 49 height 21
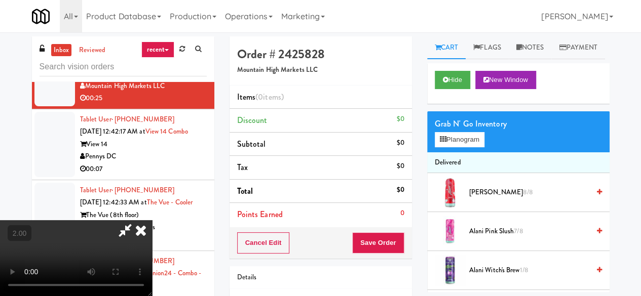
click at [152, 296] on video at bounding box center [76, 258] width 152 height 76
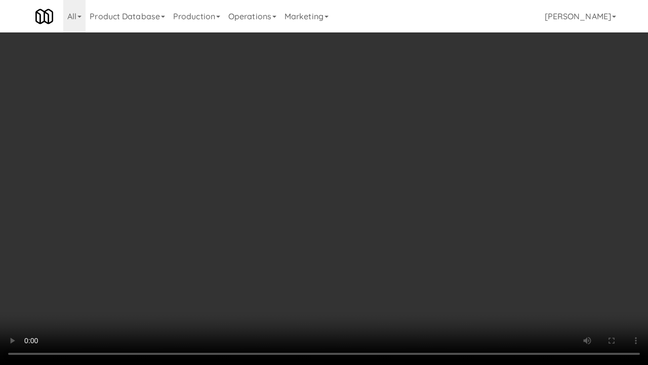
click at [247, 268] on video at bounding box center [324, 182] width 648 height 365
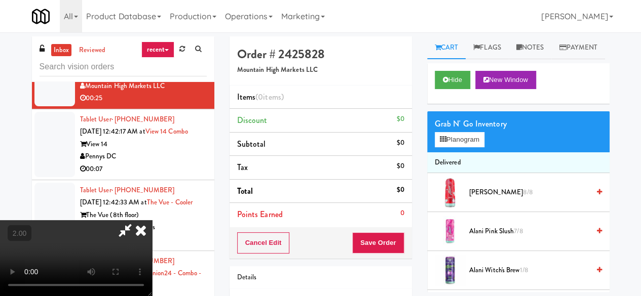
click at [466, 152] on div "Grab N' Go Inventory Planogram" at bounding box center [518, 131] width 182 height 41
click at [466, 147] on button "Planogram" at bounding box center [460, 139] width 50 height 15
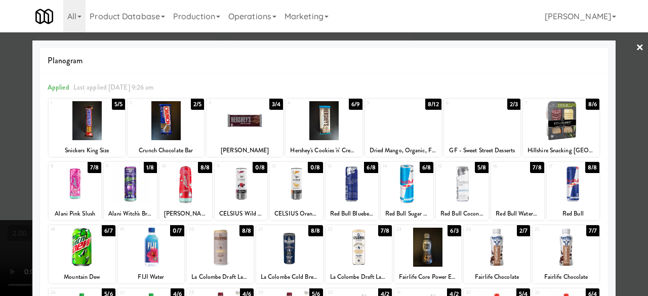
click at [237, 118] on div at bounding box center [245, 120] width 76 height 39
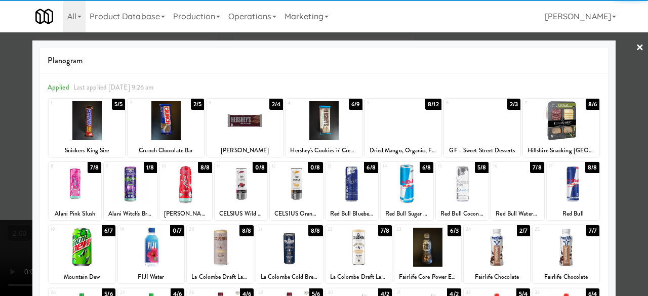
click at [484, 127] on div at bounding box center [482, 120] width 76 height 39
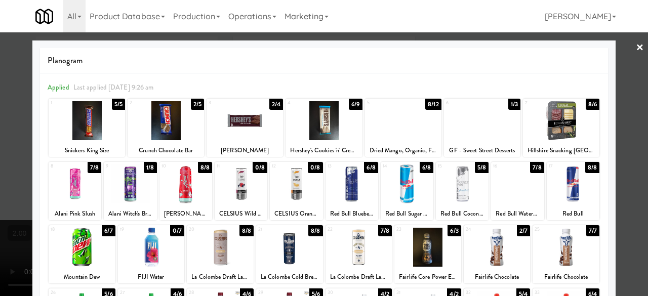
click at [416, 130] on div at bounding box center [403, 120] width 76 height 39
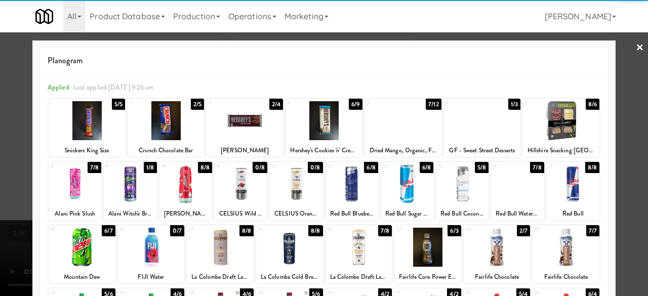
click at [633, 96] on div at bounding box center [324, 148] width 648 height 296
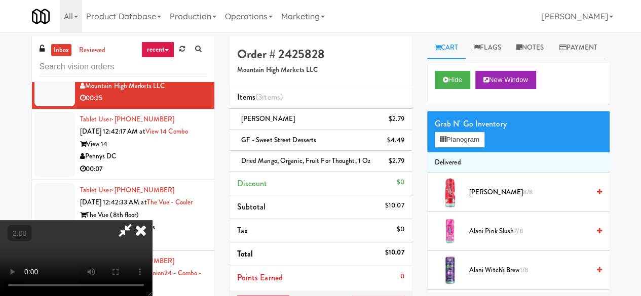
click at [137, 220] on icon at bounding box center [124, 230] width 23 height 20
click at [268, 142] on span "GF - Sweet Street Desserts" at bounding box center [278, 140] width 75 height 10
click at [267, 142] on span "GF - Sweet Street Desserts" at bounding box center [278, 140] width 75 height 10
click at [267, 141] on span "GF - Sweet Street Desserts" at bounding box center [278, 140] width 75 height 10
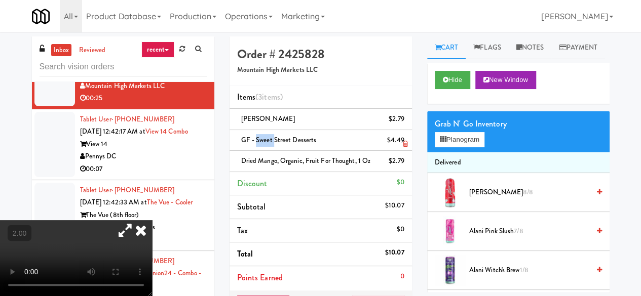
click at [267, 141] on span "GF - Sweet Street Desserts" at bounding box center [278, 140] width 75 height 10
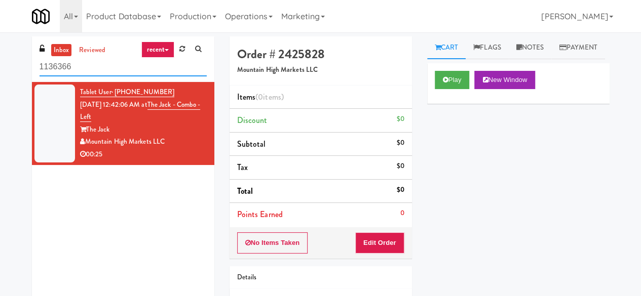
click at [101, 70] on input "1136366" at bounding box center [123, 67] width 167 height 19
click at [375, 237] on button "Edit Order" at bounding box center [379, 243] width 49 height 21
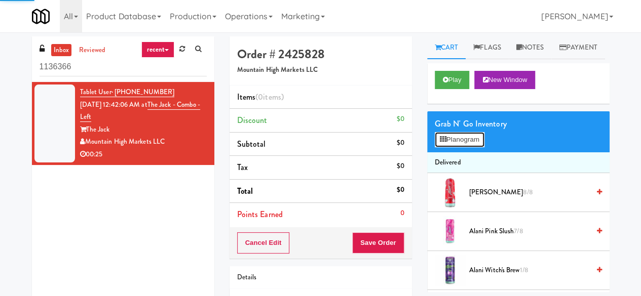
drag, startPoint x: 443, startPoint y: 162, endPoint x: 449, endPoint y: 152, distance: 10.7
click at [444, 143] on icon at bounding box center [443, 139] width 7 height 7
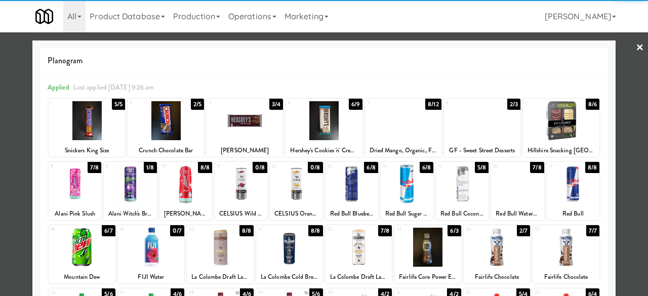
click at [472, 124] on div at bounding box center [482, 120] width 76 height 39
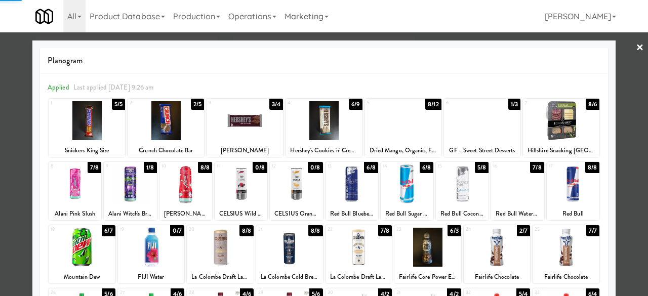
click at [395, 134] on div at bounding box center [403, 120] width 76 height 39
click at [261, 131] on div at bounding box center [245, 120] width 76 height 39
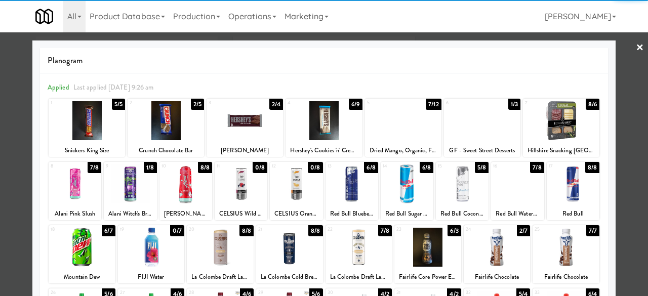
click at [627, 49] on div at bounding box center [324, 148] width 648 height 296
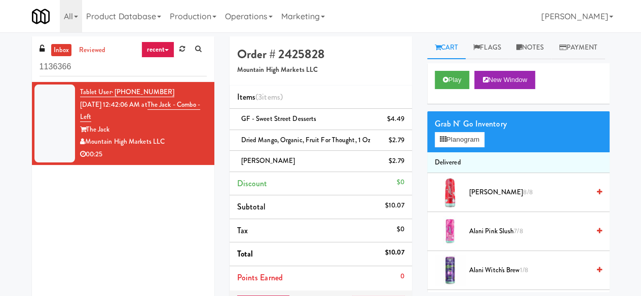
click at [433, 104] on div "Play New Window" at bounding box center [518, 83] width 182 height 41
click at [441, 89] on button "Play" at bounding box center [452, 80] width 35 height 18
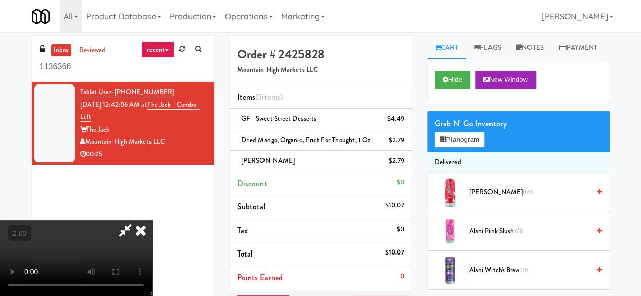
click at [137, 220] on icon at bounding box center [124, 230] width 23 height 20
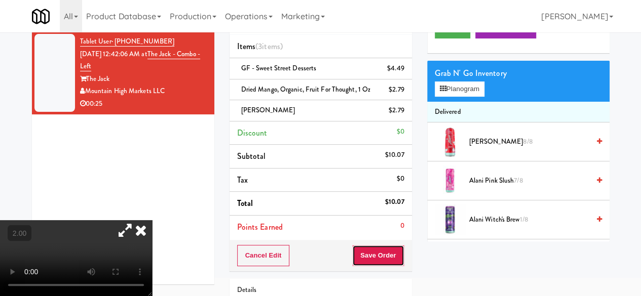
click at [375, 250] on button "Save Order" at bounding box center [378, 255] width 52 height 21
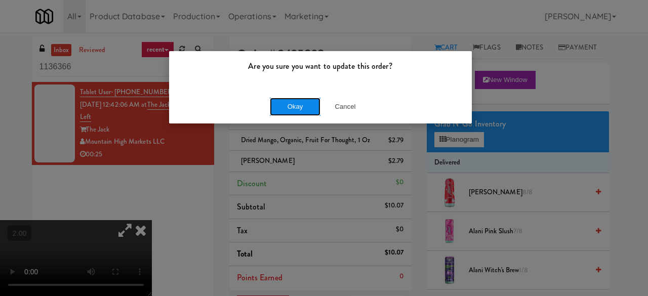
click at [304, 107] on button "Okay" at bounding box center [295, 107] width 51 height 18
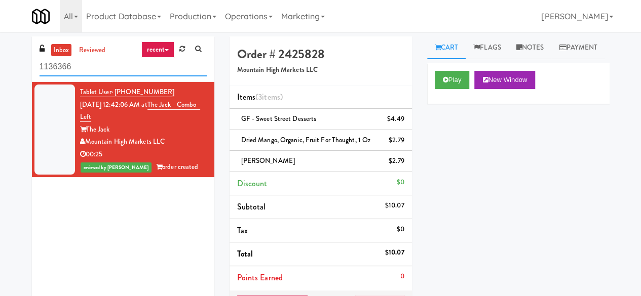
click at [81, 67] on input "1136366" at bounding box center [123, 67] width 167 height 19
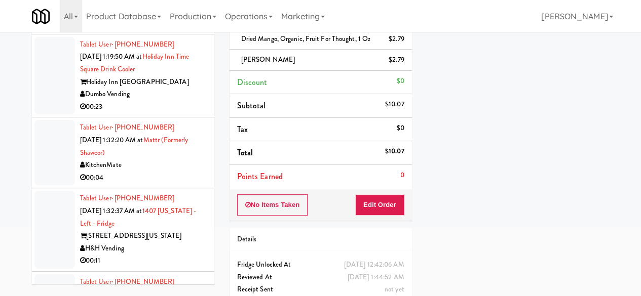
scroll to position [3698, 0]
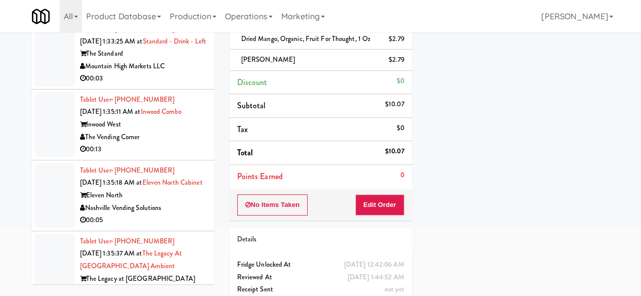
click at [169, 73] on div "Mountain High Markets LLC" at bounding box center [143, 66] width 127 height 13
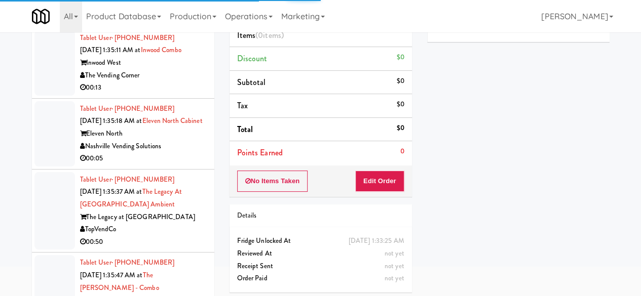
scroll to position [46, 0]
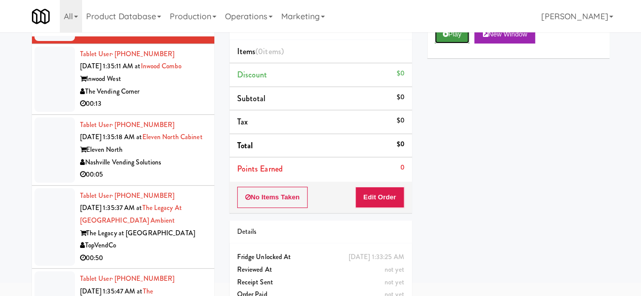
click at [462, 44] on button "Play" at bounding box center [452, 34] width 35 height 18
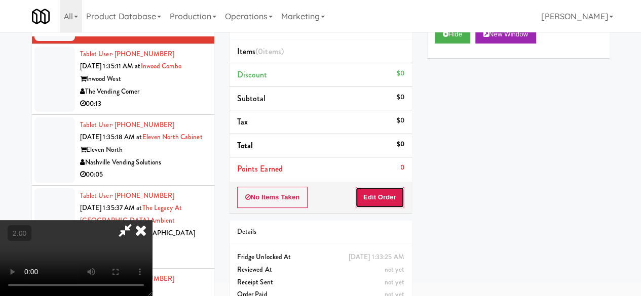
click at [386, 191] on button "Edit Order" at bounding box center [379, 197] width 49 height 21
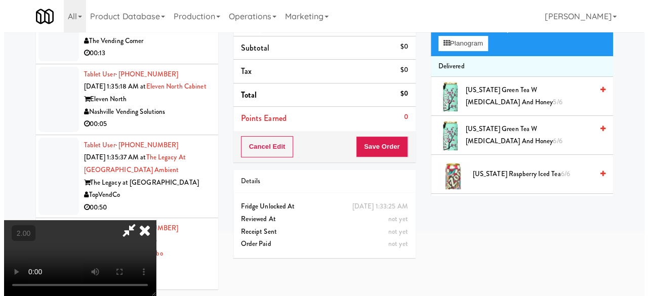
scroll to position [32, 0]
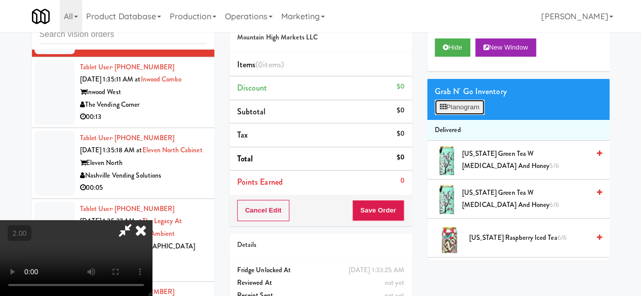
click at [458, 115] on button "Planogram" at bounding box center [460, 107] width 50 height 15
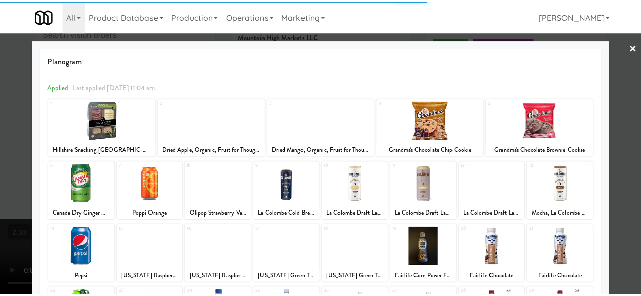
scroll to position [51, 0]
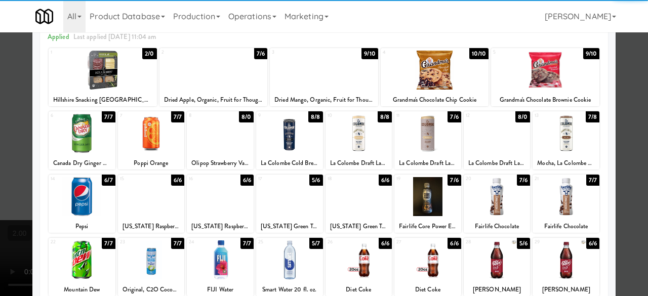
click at [92, 209] on div at bounding box center [82, 196] width 67 height 39
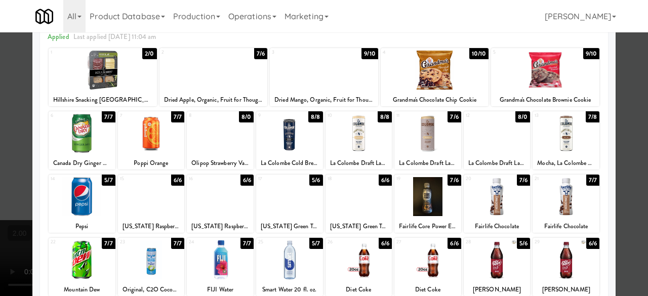
click at [630, 108] on div at bounding box center [324, 148] width 648 height 296
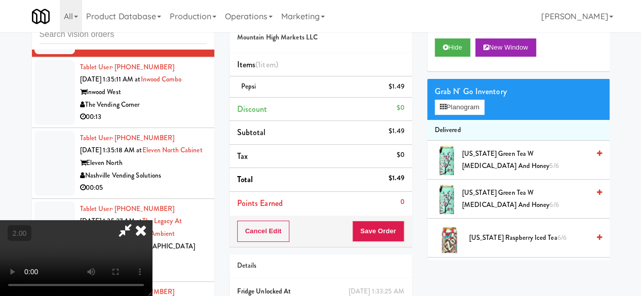
click at [137, 220] on icon at bounding box center [124, 230] width 23 height 20
click at [377, 241] on button "Save Order" at bounding box center [378, 231] width 52 height 21
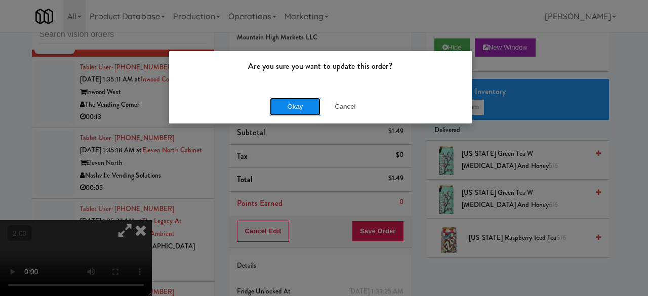
click at [300, 115] on button "Okay" at bounding box center [295, 107] width 51 height 18
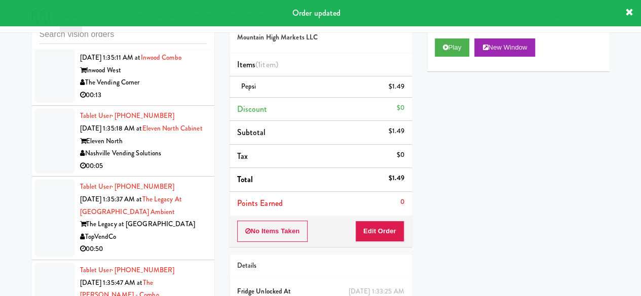
scroll to position [3850, 0]
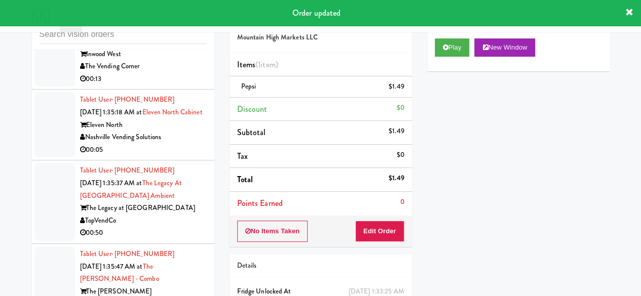
click at [183, 86] on div "00:13" at bounding box center [143, 79] width 127 height 13
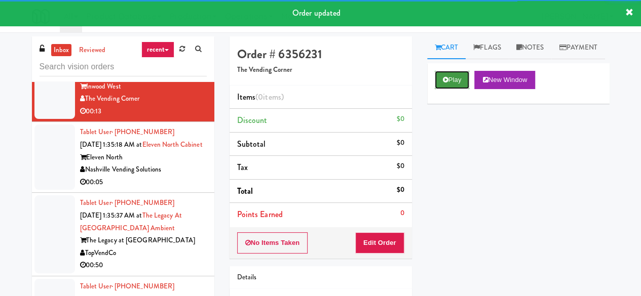
click at [447, 83] on icon at bounding box center [446, 79] width 6 height 7
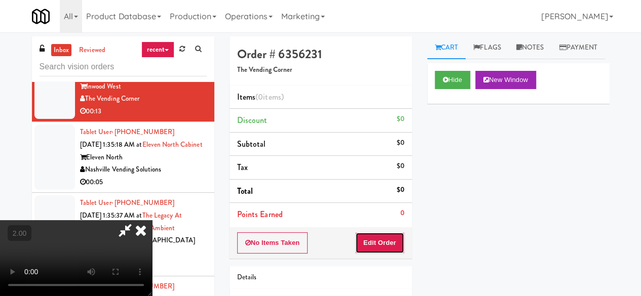
click at [386, 240] on button "Edit Order" at bounding box center [379, 243] width 49 height 21
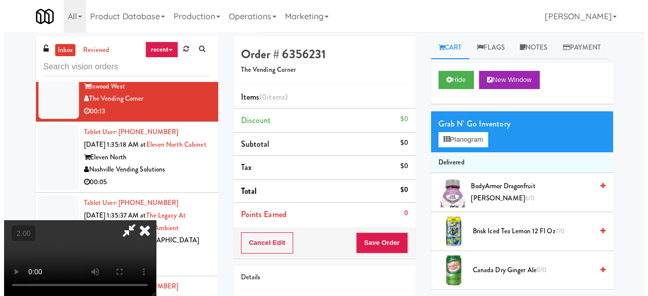
scroll to position [21, 0]
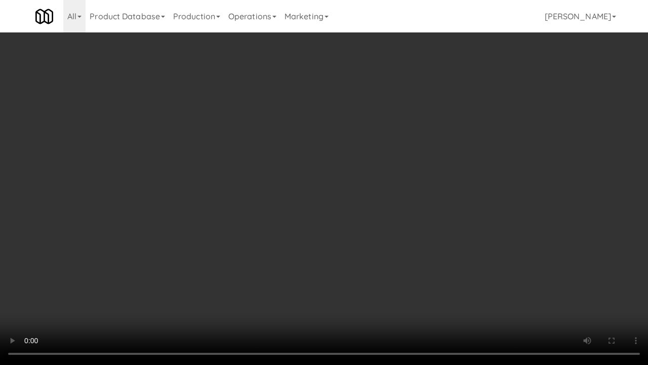
click at [384, 245] on video at bounding box center [324, 182] width 648 height 365
click at [295, 224] on video at bounding box center [324, 182] width 648 height 365
click at [434, 217] on video at bounding box center [324, 182] width 648 height 365
click at [370, 229] on video at bounding box center [324, 182] width 648 height 365
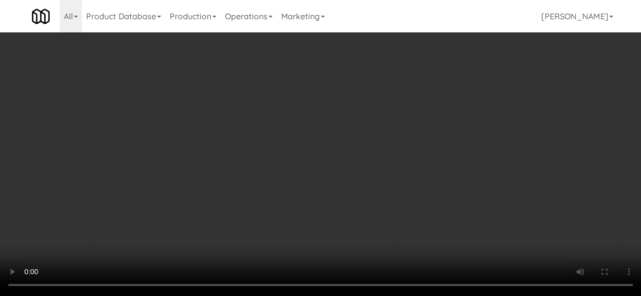
click at [461, 152] on div "Grab N' Go Inventory Planogram" at bounding box center [518, 131] width 182 height 41
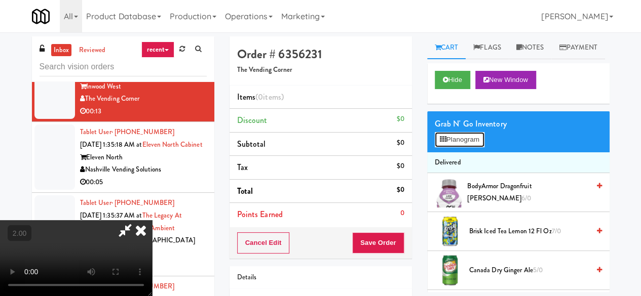
click at [461, 147] on button "Planogram" at bounding box center [460, 139] width 50 height 15
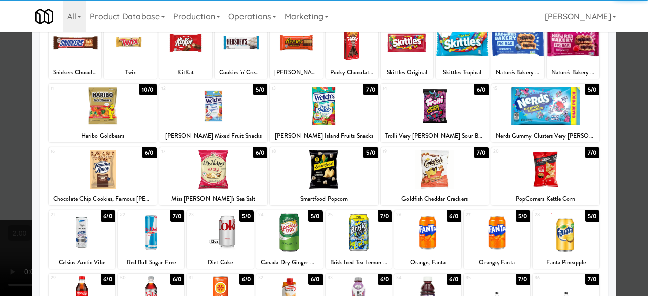
scroll to position [152, 0]
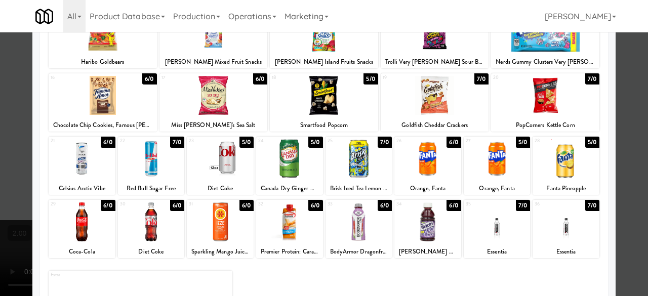
click at [368, 163] on div at bounding box center [359, 158] width 67 height 39
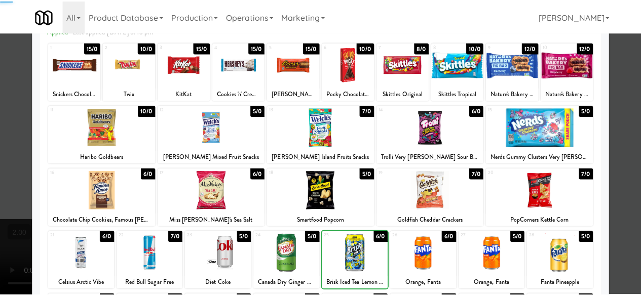
scroll to position [0, 0]
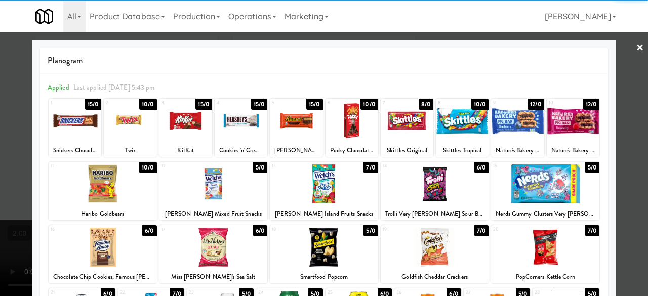
click at [131, 118] on div at bounding box center [130, 120] width 53 height 39
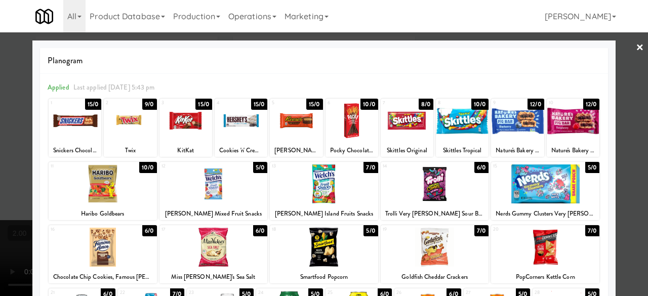
click at [620, 65] on div at bounding box center [324, 148] width 648 height 296
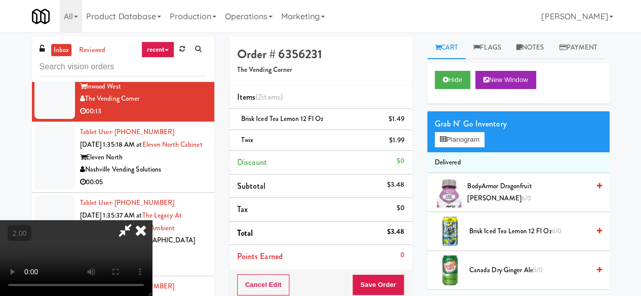
click at [137, 220] on icon at bounding box center [124, 230] width 23 height 20
click at [383, 288] on button "Save Order" at bounding box center [378, 285] width 52 height 21
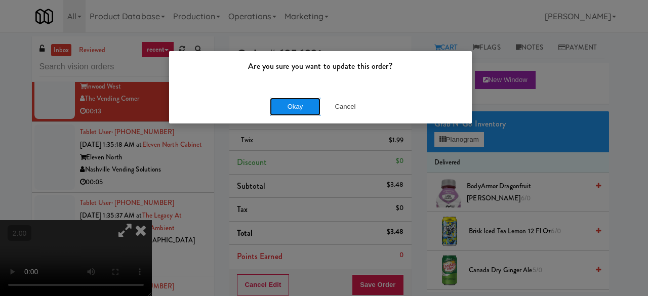
click at [296, 112] on button "Okay" at bounding box center [295, 107] width 51 height 18
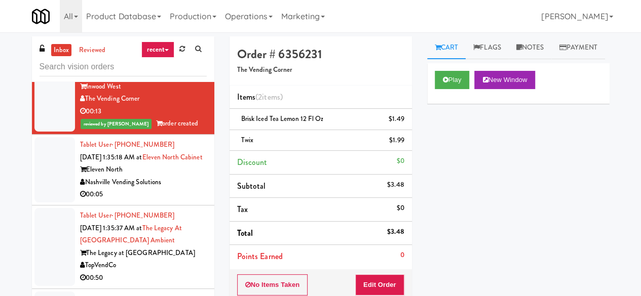
scroll to position [4002, 0]
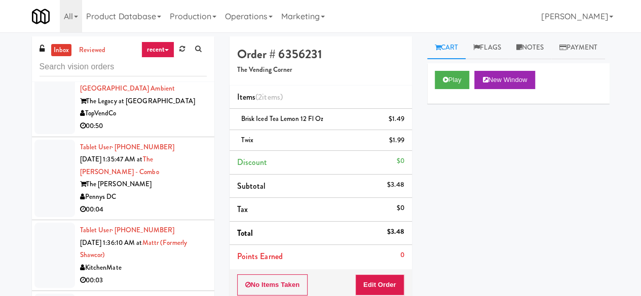
click at [161, 37] on div "Nashville Vending Solutions" at bounding box center [143, 30] width 127 height 13
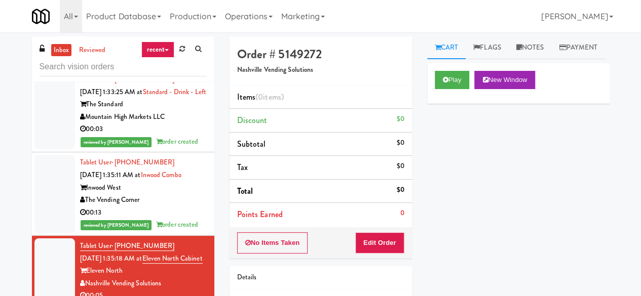
click at [171, 53] on div "H&H Vending" at bounding box center [143, 46] width 127 height 13
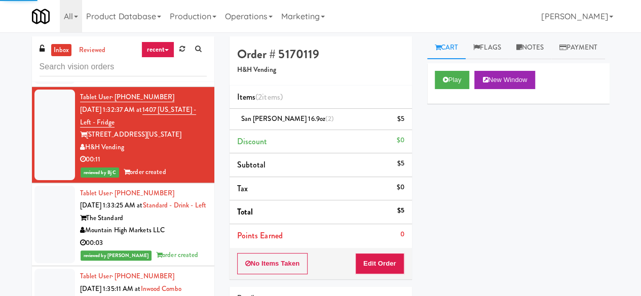
click at [178, 70] on div "KitchenMate" at bounding box center [143, 64] width 127 height 13
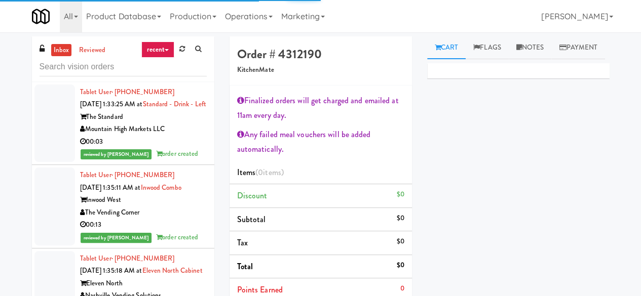
scroll to position [3952, 0]
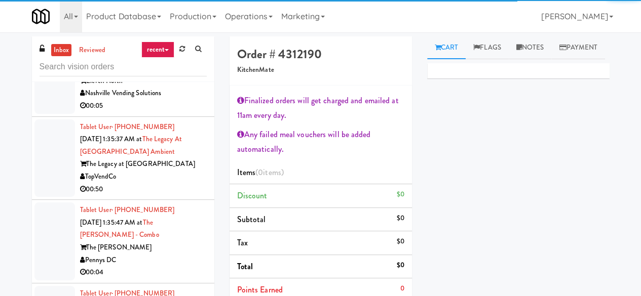
click at [175, 88] on div "Eleven North" at bounding box center [143, 81] width 127 height 13
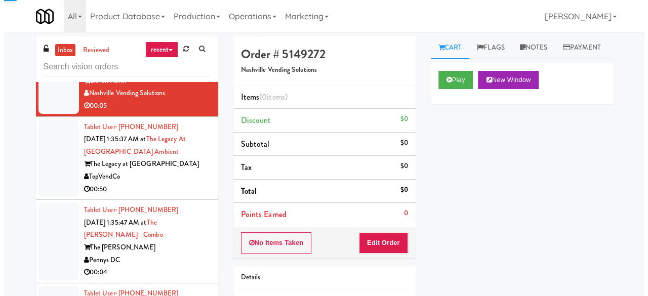
scroll to position [4002, 0]
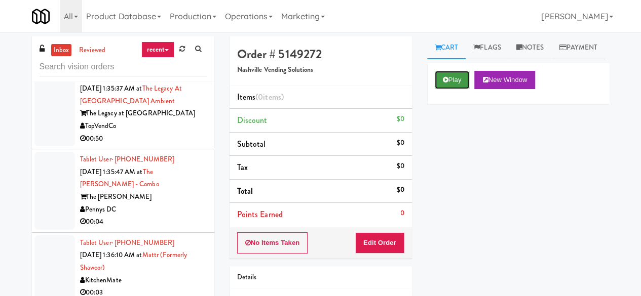
click at [456, 89] on button "Play" at bounding box center [452, 80] width 35 height 18
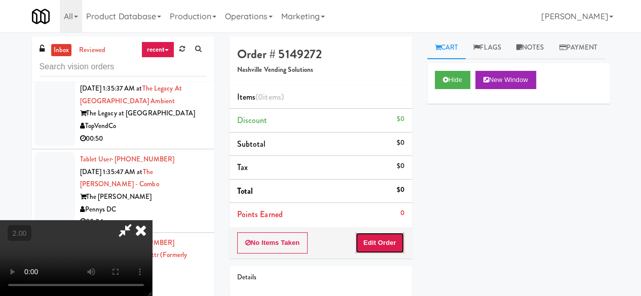
click at [399, 236] on button "Edit Order" at bounding box center [379, 243] width 49 height 21
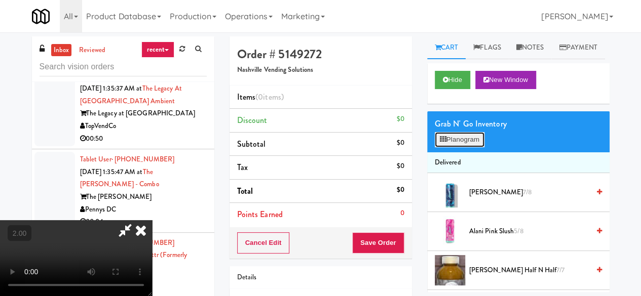
click at [472, 147] on button "Planogram" at bounding box center [460, 139] width 50 height 15
click at [0, 0] on div at bounding box center [0, 0] width 0 height 0
click at [467, 147] on button "Planogram" at bounding box center [460, 139] width 50 height 15
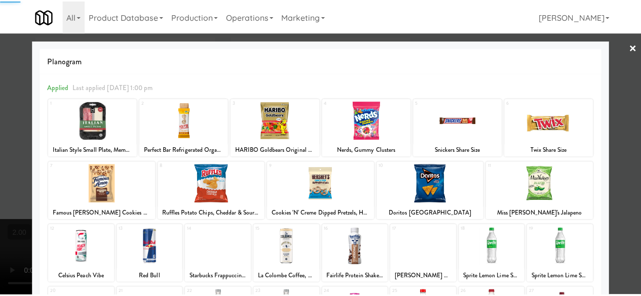
scroll to position [201, 0]
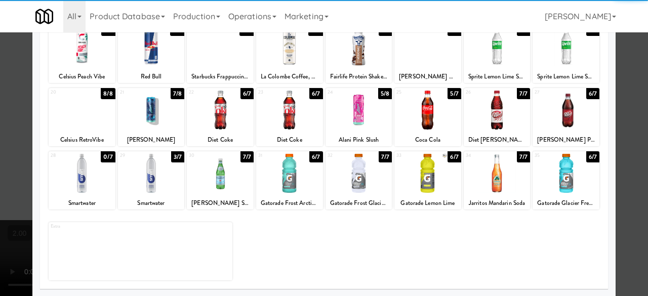
click at [565, 177] on div at bounding box center [566, 173] width 67 height 39
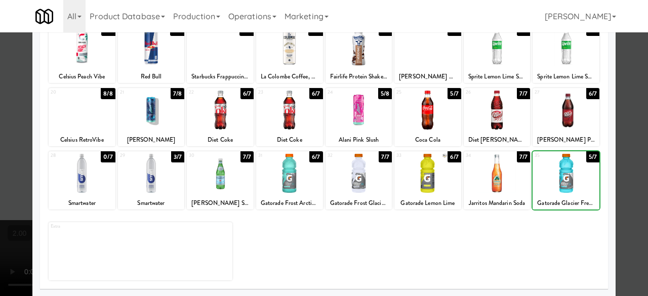
click at [616, 146] on div at bounding box center [324, 148] width 648 height 296
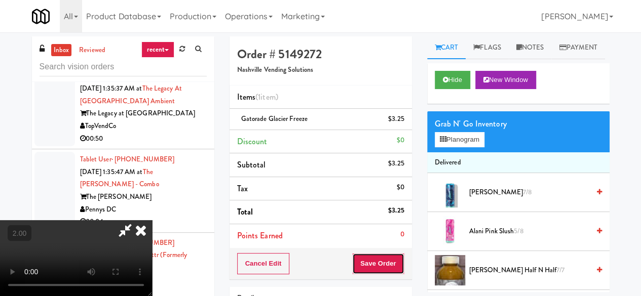
click at [386, 266] on button "Save Order" at bounding box center [378, 263] width 52 height 21
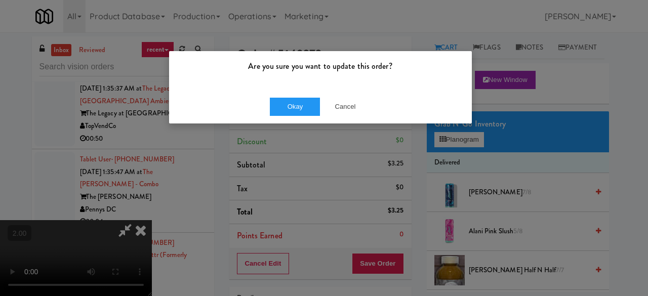
click at [291, 116] on div "Okay Cancel" at bounding box center [320, 107] width 303 height 34
click at [295, 106] on button "Okay" at bounding box center [295, 107] width 51 height 18
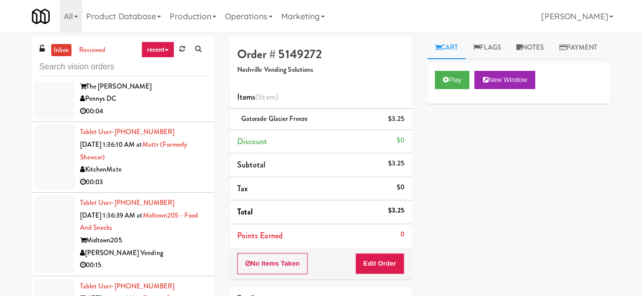
scroll to position [4154, 0]
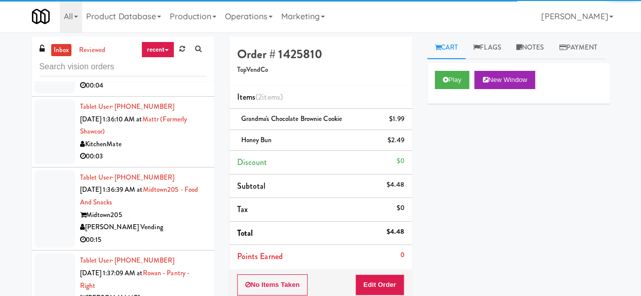
scroll to position [4205, 0]
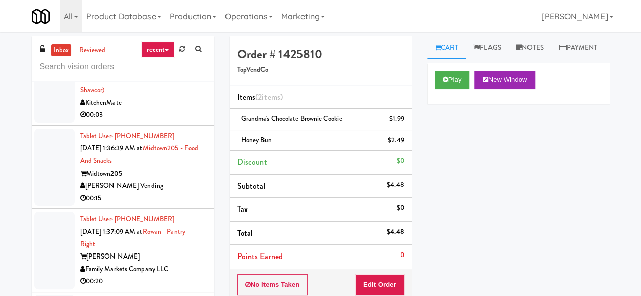
click at [185, 39] on div "Pennys DC" at bounding box center [143, 32] width 127 height 13
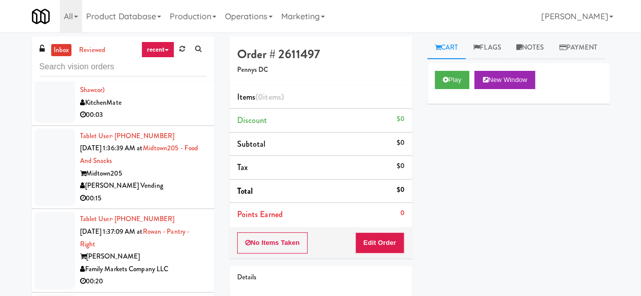
click at [164, 109] on div "KitchenMate" at bounding box center [143, 103] width 127 height 13
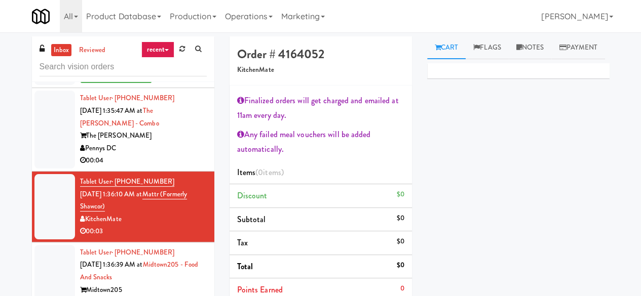
scroll to position [4053, 0]
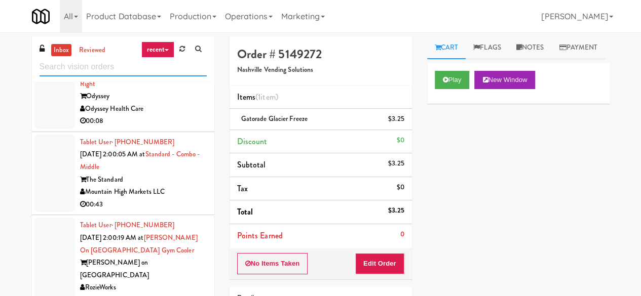
click at [132, 66] on input "text" at bounding box center [123, 67] width 167 height 19
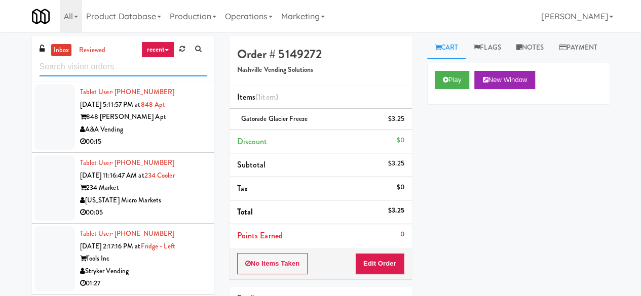
paste input "[PERSON_NAME][GEOGRAPHIC_DATA]"
type input "[PERSON_NAME][GEOGRAPHIC_DATA]"
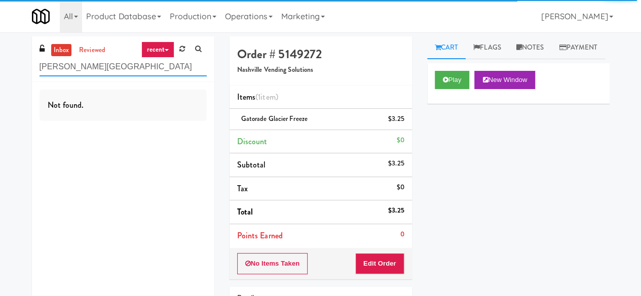
click at [160, 66] on input "[PERSON_NAME][GEOGRAPHIC_DATA]" at bounding box center [123, 67] width 167 height 19
click at [140, 62] on input "[PERSON_NAME][GEOGRAPHIC_DATA]" at bounding box center [123, 67] width 167 height 19
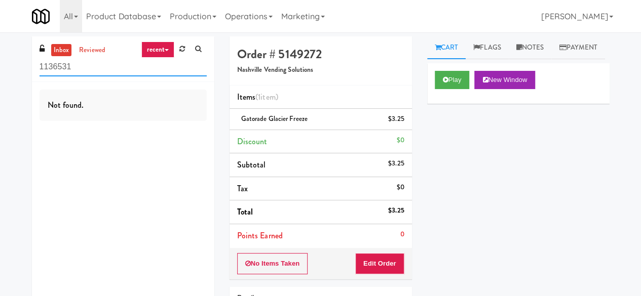
click at [110, 68] on input "1136531" at bounding box center [123, 67] width 167 height 19
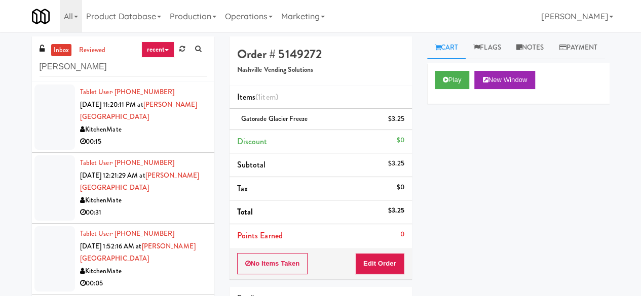
click at [178, 126] on div "KitchenMate" at bounding box center [143, 130] width 127 height 13
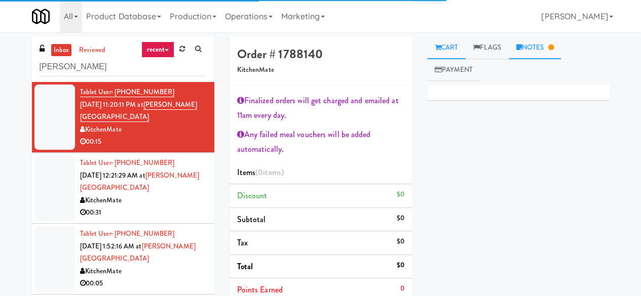
click at [528, 46] on link "Notes" at bounding box center [535, 47] width 53 height 23
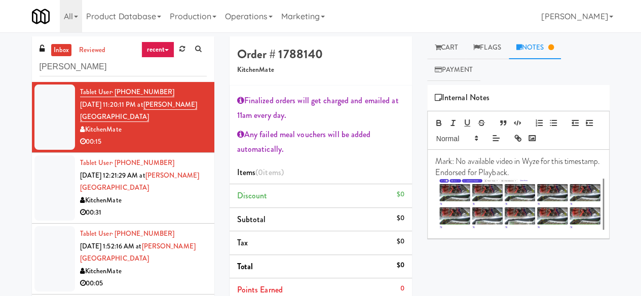
click at [168, 215] on div "00:31" at bounding box center [143, 213] width 127 height 13
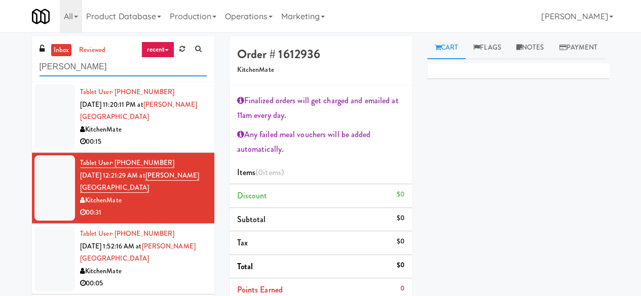
click at [95, 59] on input "[PERSON_NAME]" at bounding box center [123, 67] width 167 height 19
paste input "[GEOGRAPHIC_DATA] - [GEOGRAPHIC_DATA]."
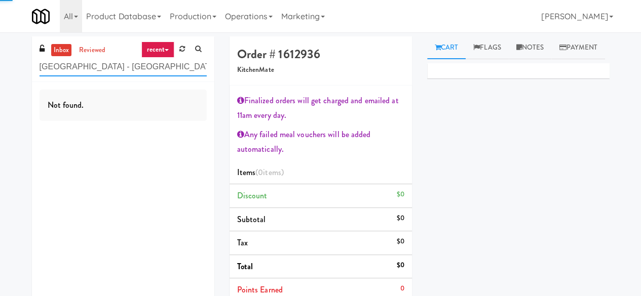
type input "[GEOGRAPHIC_DATA] - [GEOGRAPHIC_DATA]."
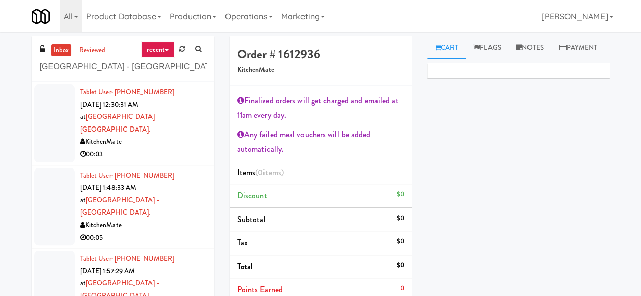
click at [177, 136] on div "KitchenMate" at bounding box center [143, 142] width 127 height 13
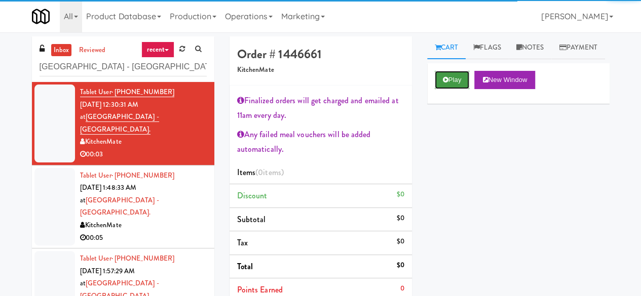
click at [466, 89] on button "Play" at bounding box center [452, 80] width 35 height 18
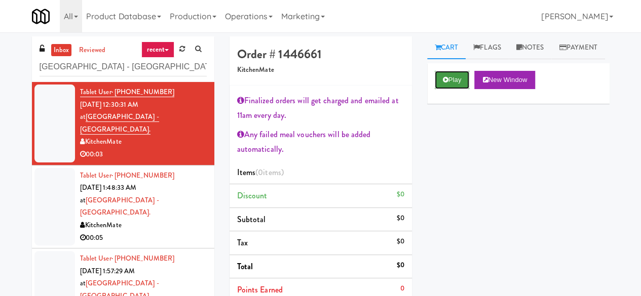
click at [464, 89] on button "Play" at bounding box center [452, 80] width 35 height 18
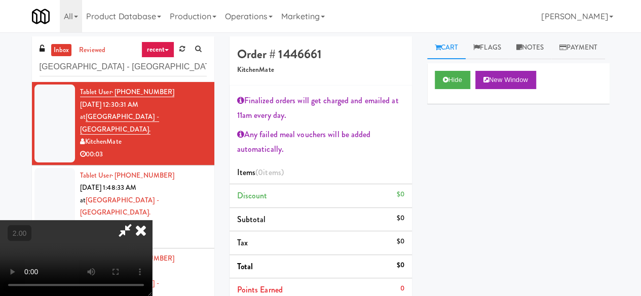
scroll to position [21, 0]
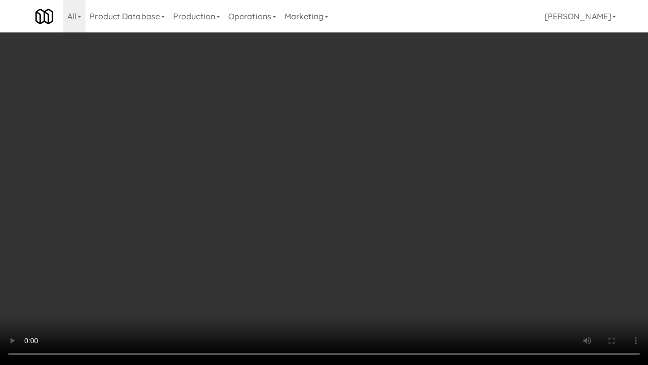
click at [310, 259] on video at bounding box center [324, 182] width 648 height 365
click at [309, 266] on video at bounding box center [324, 182] width 648 height 365
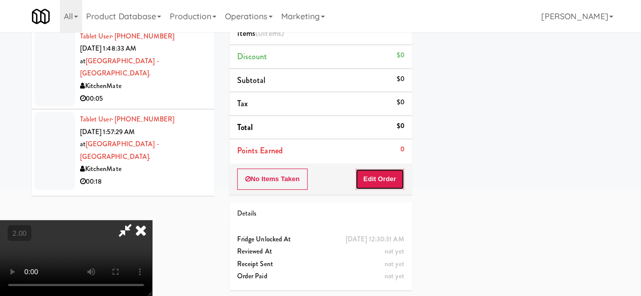
click at [397, 184] on button "Edit Order" at bounding box center [379, 179] width 49 height 21
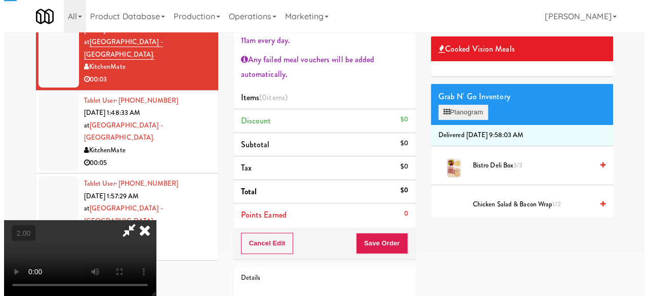
scroll to position [38, 0]
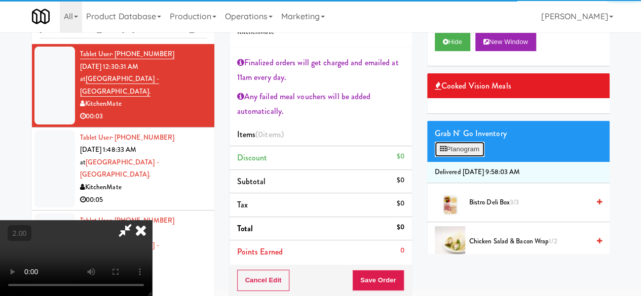
click at [454, 157] on button "Planogram" at bounding box center [460, 149] width 50 height 15
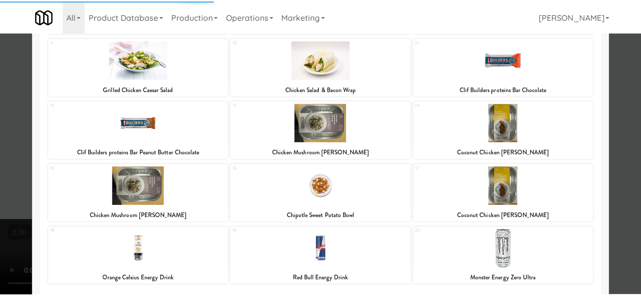
scroll to position [264, 0]
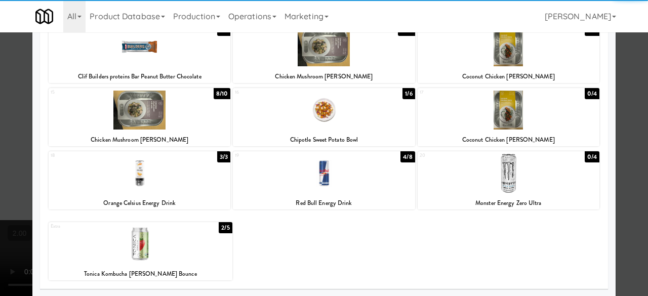
click at [341, 183] on div at bounding box center [324, 173] width 182 height 39
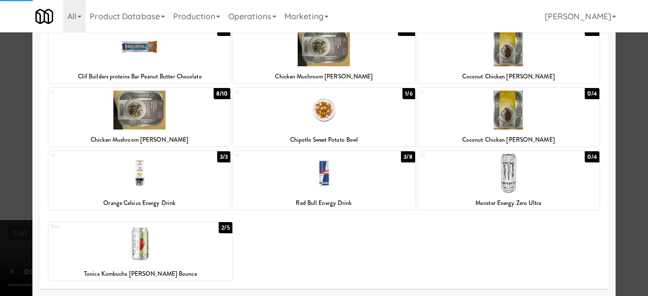
click at [613, 99] on div at bounding box center [324, 148] width 648 height 296
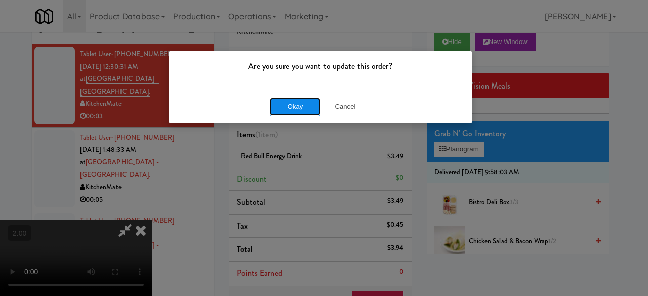
click at [290, 100] on button "Okay" at bounding box center [295, 107] width 51 height 18
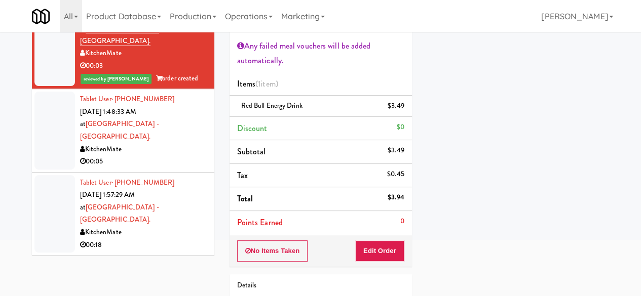
click at [176, 143] on div "KitchenMate" at bounding box center [143, 149] width 127 height 13
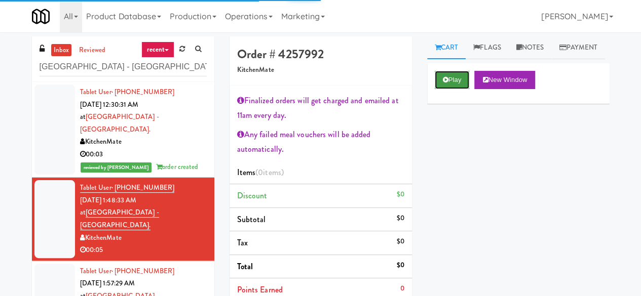
click at [461, 89] on button "Play" at bounding box center [452, 80] width 35 height 18
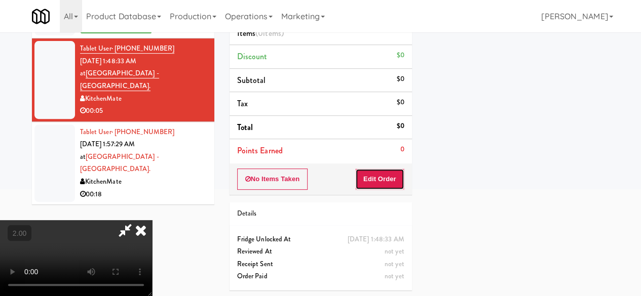
click at [395, 176] on button "Edit Order" at bounding box center [379, 179] width 49 height 21
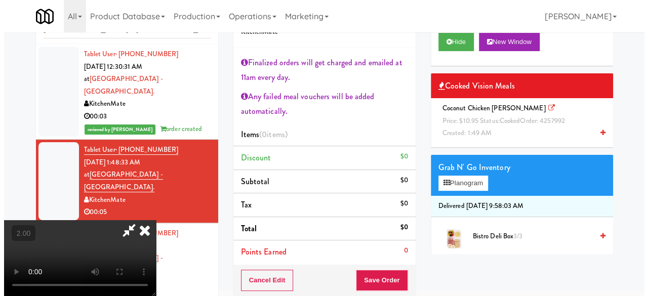
scroll to position [21, 0]
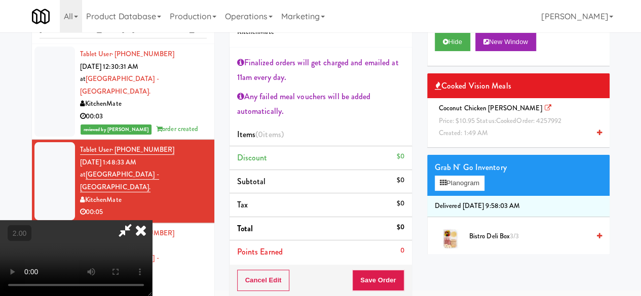
click at [461, 196] on div "Grab N' Go Inventory Planogram" at bounding box center [518, 175] width 182 height 41
click at [461, 191] on button "Planogram" at bounding box center [460, 183] width 50 height 15
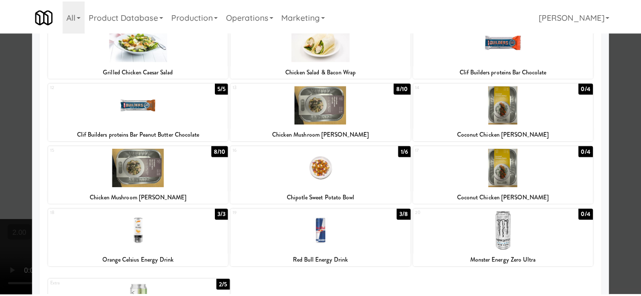
scroll to position [213, 0]
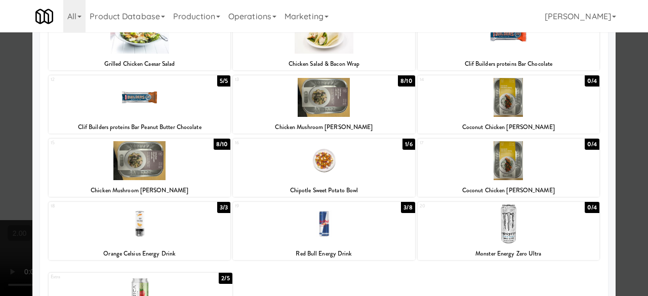
click at [621, 128] on div at bounding box center [324, 148] width 648 height 296
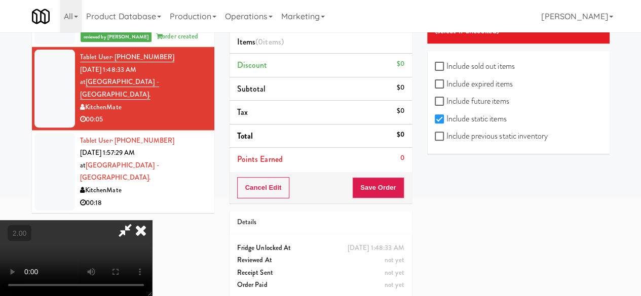
scroll to position [139, 0]
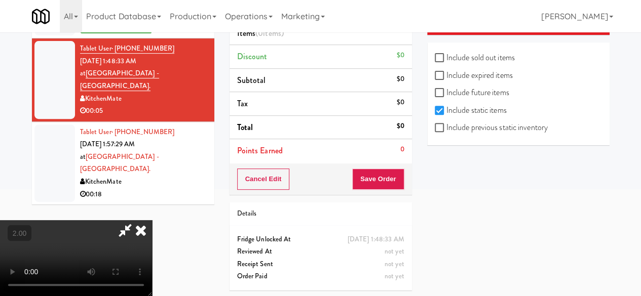
click at [492, 133] on label "Include previous static inventory" at bounding box center [491, 127] width 113 height 15
click at [446, 132] on input "Include previous static inventory" at bounding box center [441, 128] width 12 height 8
checkbox input "true"
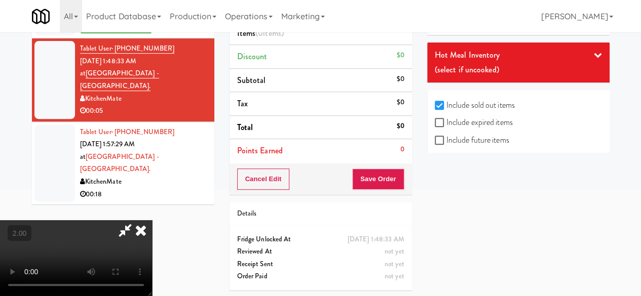
click at [517, 67] on div "(select if uncooked)" at bounding box center [518, 69] width 167 height 15
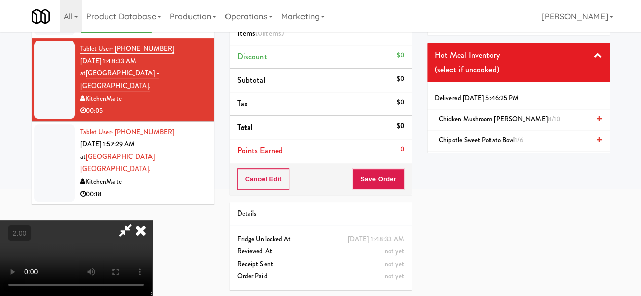
scroll to position [5543, 0]
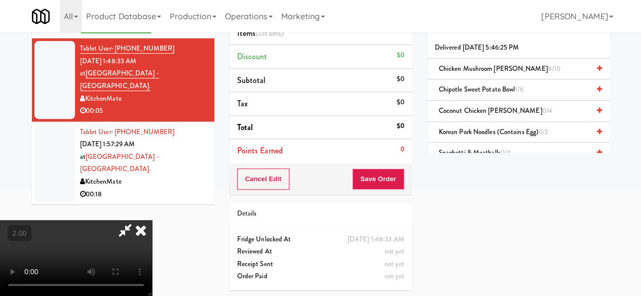
click at [483, 114] on span "Coconut Chicken [PERSON_NAME] 0/4" at bounding box center [495, 111] width 113 height 10
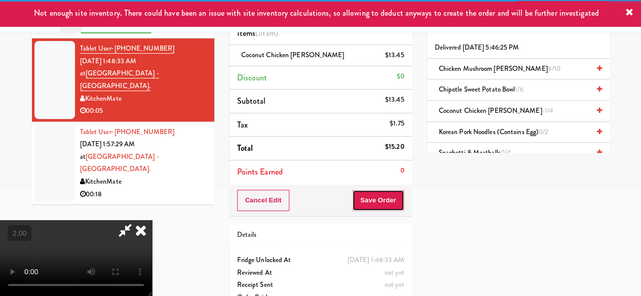
click at [401, 200] on button "Save Order" at bounding box center [378, 200] width 52 height 21
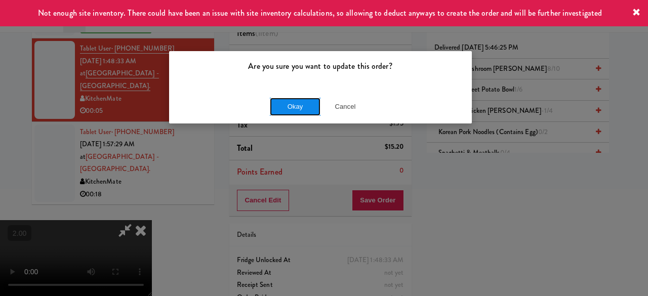
click at [301, 113] on button "Okay" at bounding box center [295, 107] width 51 height 18
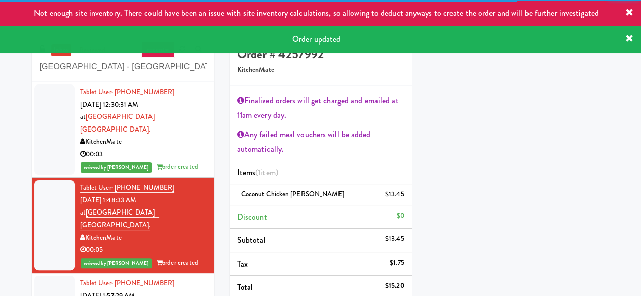
scroll to position [160, 0]
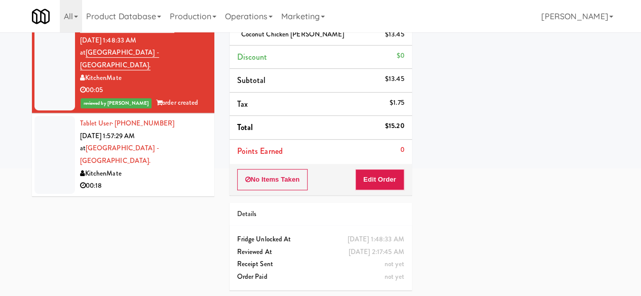
click at [146, 168] on div "KitchenMate" at bounding box center [143, 174] width 127 height 13
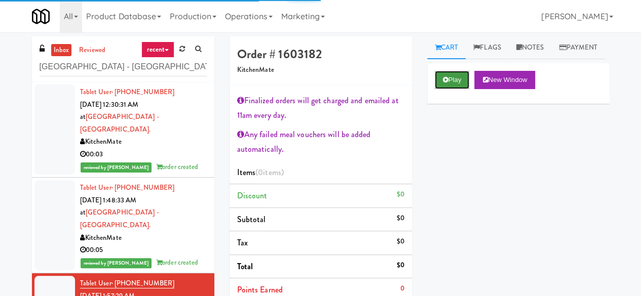
click at [470, 89] on button "Play" at bounding box center [452, 80] width 35 height 18
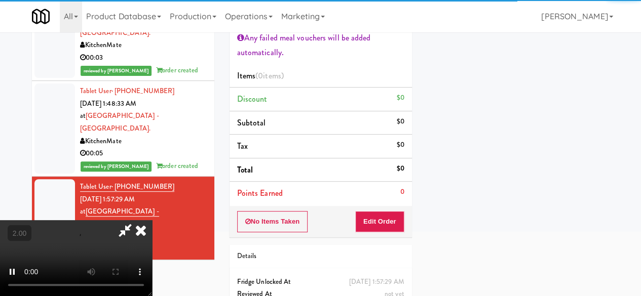
scroll to position [139, 0]
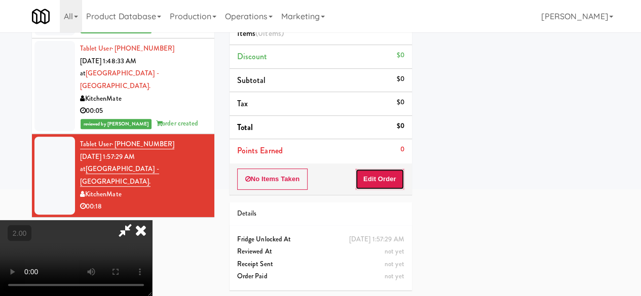
click at [365, 177] on button "Edit Order" at bounding box center [379, 179] width 49 height 21
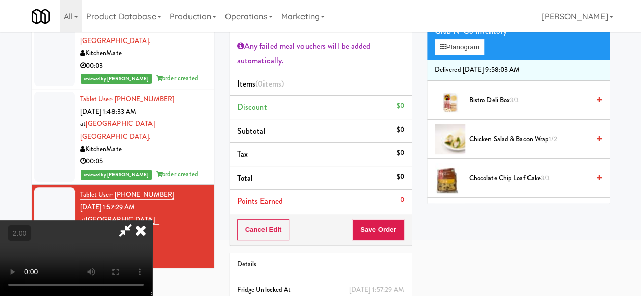
scroll to position [101, 0]
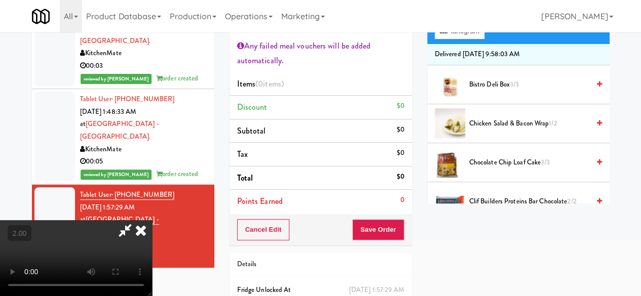
click at [496, 130] on span "Chicken Salad & Bacon Wrap 1/2" at bounding box center [529, 124] width 120 height 13
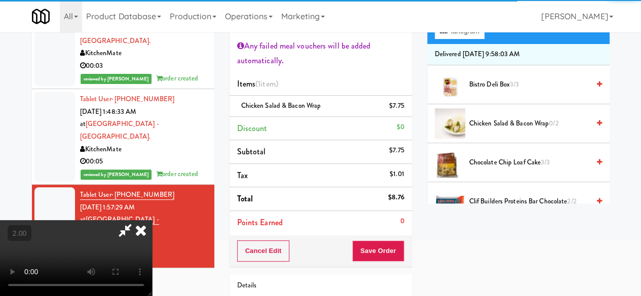
scroll to position [160, 0]
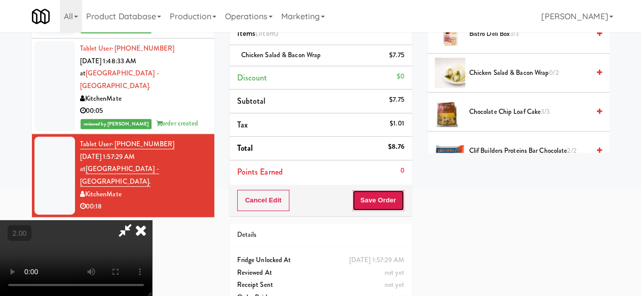
click at [400, 204] on button "Save Order" at bounding box center [378, 200] width 52 height 21
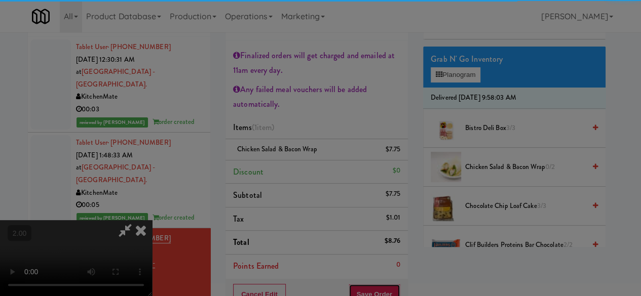
scroll to position [0, 0]
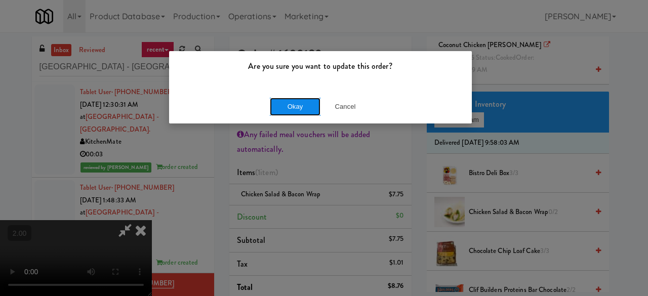
click at [298, 107] on button "Okay" at bounding box center [295, 107] width 51 height 18
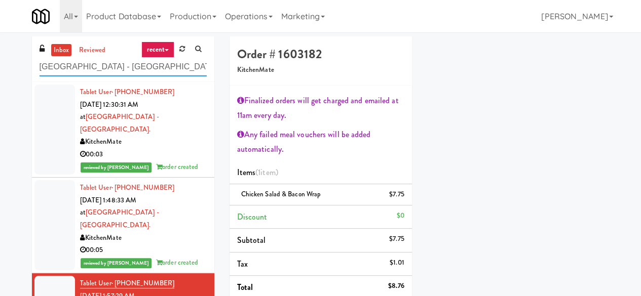
click at [129, 62] on input "[GEOGRAPHIC_DATA] - [GEOGRAPHIC_DATA]." at bounding box center [123, 67] width 167 height 19
paste input "Mattr (formerly Shawcor)"
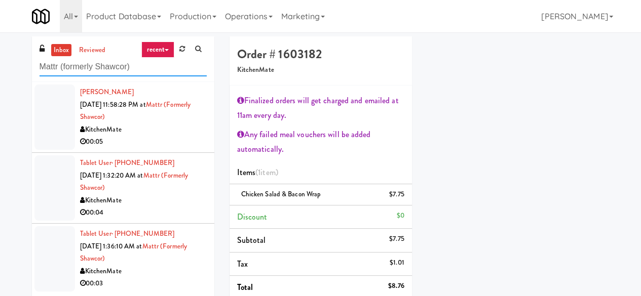
scroll to position [172, 0]
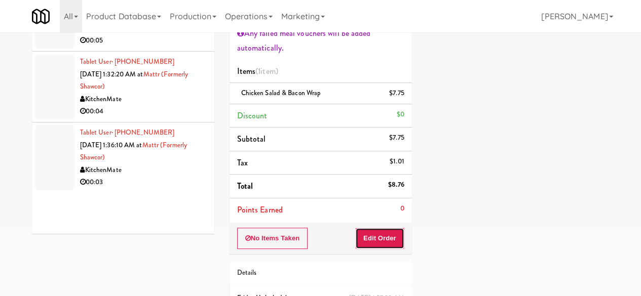
click at [380, 235] on button "Edit Order" at bounding box center [379, 238] width 49 height 21
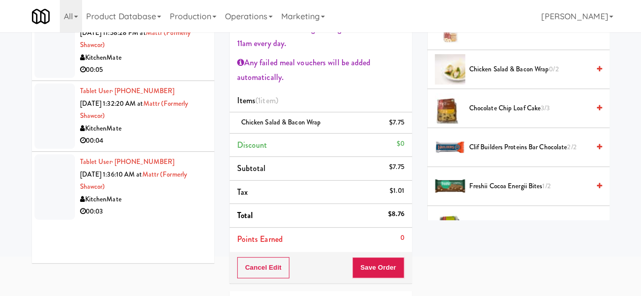
scroll to position [0, 0]
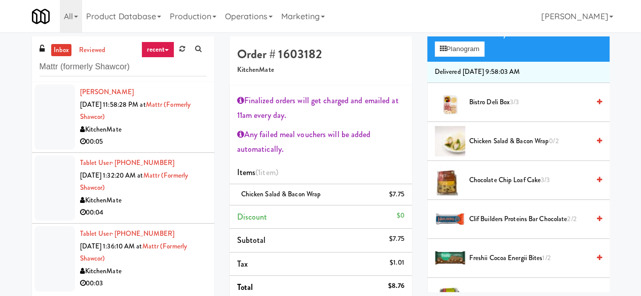
click at [165, 113] on div "[PERSON_NAME] [DATE] 11:58:28 PM at Mattr (formerly Shawcor) KitchenMate 00:05" at bounding box center [143, 117] width 127 height 62
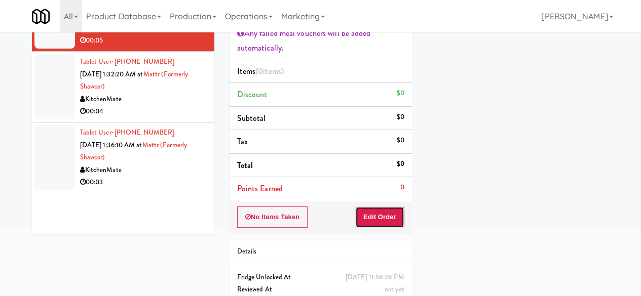
click at [382, 211] on button "Edit Order" at bounding box center [379, 217] width 49 height 21
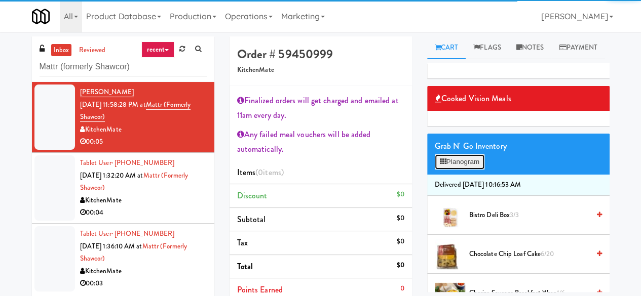
click at [467, 170] on button "Planogram" at bounding box center [460, 162] width 50 height 15
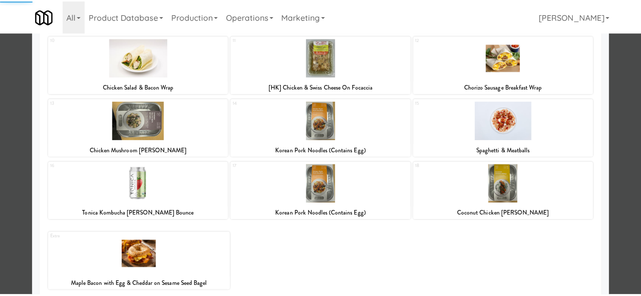
scroll to position [101, 0]
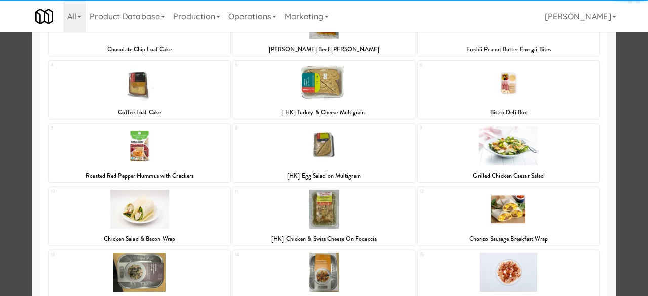
click at [356, 143] on div at bounding box center [324, 146] width 182 height 39
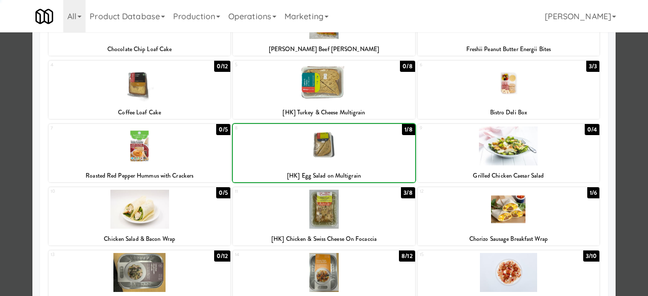
click at [356, 143] on div at bounding box center [324, 146] width 182 height 39
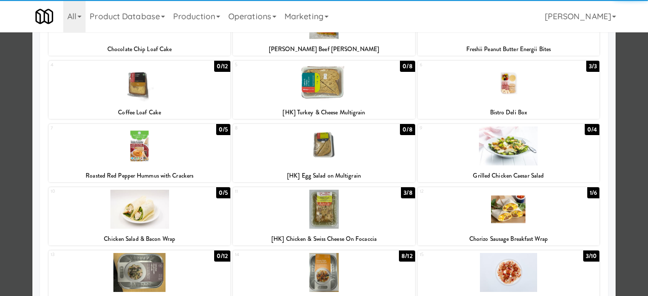
click at [621, 127] on div at bounding box center [324, 148] width 648 height 296
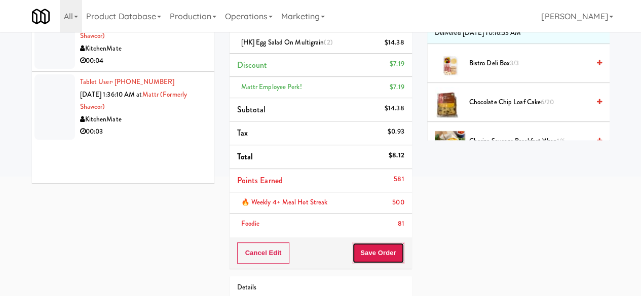
click at [381, 248] on button "Save Order" at bounding box center [378, 253] width 52 height 21
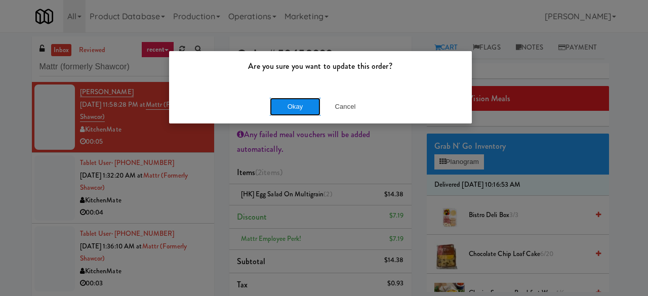
click at [278, 111] on button "Okay" at bounding box center [295, 107] width 51 height 18
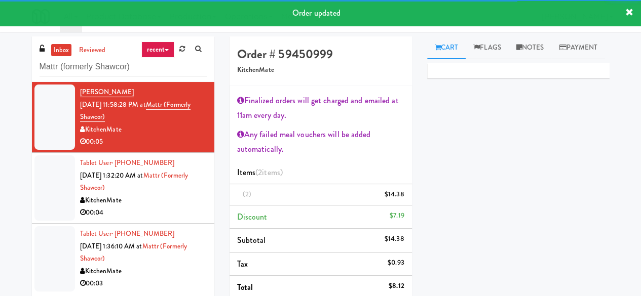
click at [175, 207] on div "Tablet User · (613) 762-9696 [DATE] 1:32:20 AM at Mattr (formerly Shawcor) Kitc…" at bounding box center [143, 188] width 127 height 62
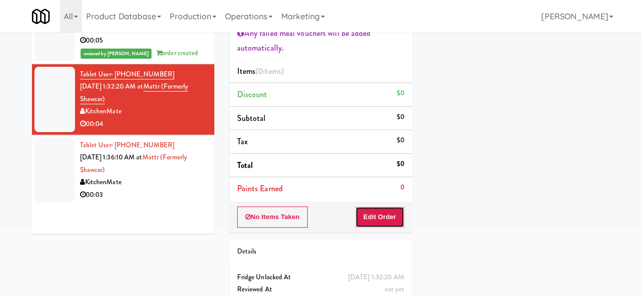
click at [394, 216] on button "Edit Order" at bounding box center [379, 217] width 49 height 21
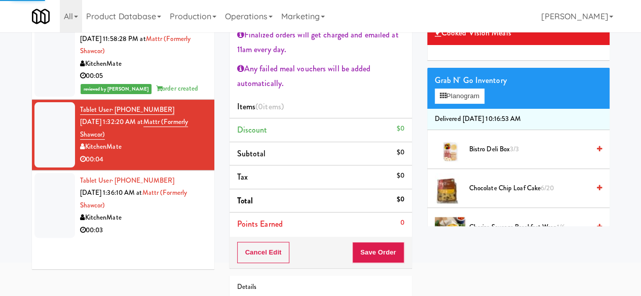
scroll to position [51, 0]
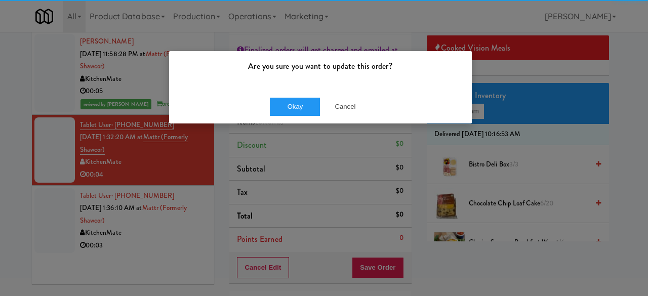
click at [469, 192] on div "Are you sure you want to update this order? Okay Cancel" at bounding box center [324, 148] width 648 height 296
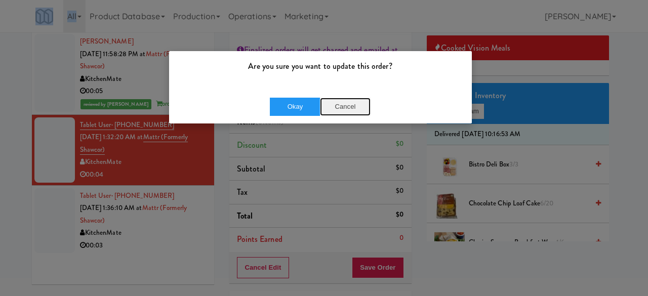
click at [340, 102] on button "Cancel" at bounding box center [345, 107] width 51 height 18
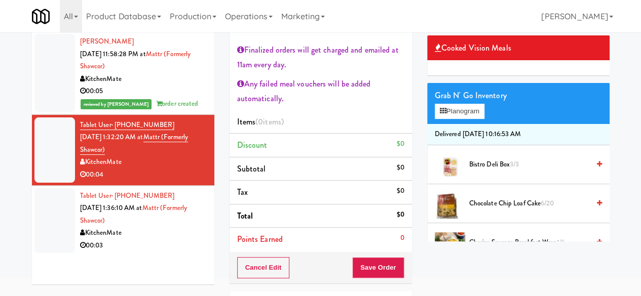
click at [481, 171] on span "Bistro Deli Box 3/3" at bounding box center [529, 165] width 120 height 13
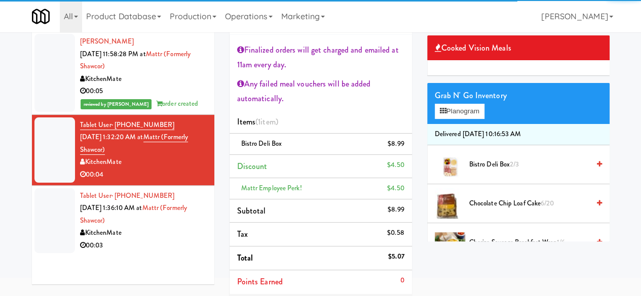
click at [384, 281] on li "Points Earned 0" at bounding box center [320, 282] width 182 height 23
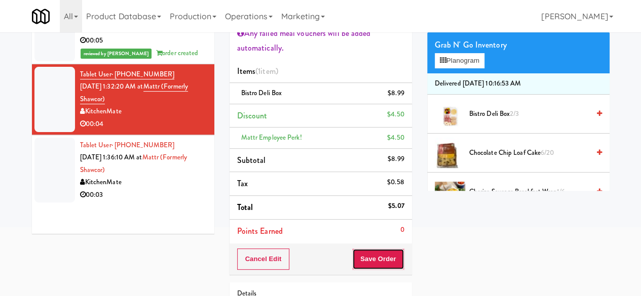
click at [373, 263] on button "Save Order" at bounding box center [378, 259] width 52 height 21
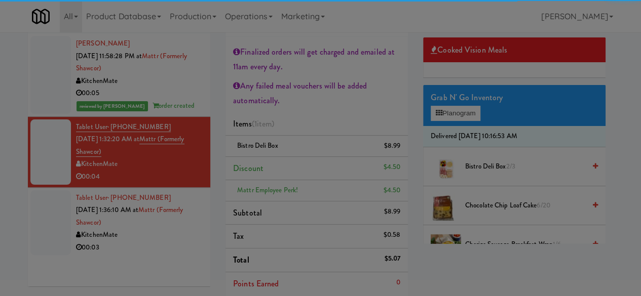
scroll to position [0, 0]
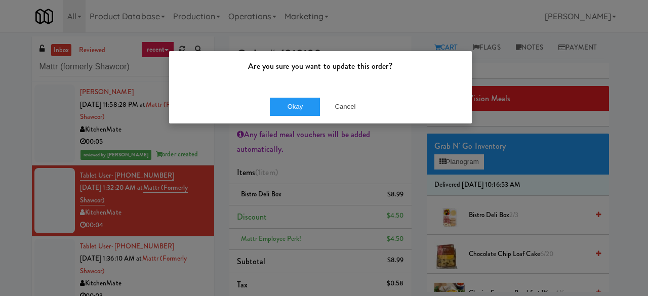
click at [295, 93] on div "Okay Cancel" at bounding box center [320, 107] width 303 height 34
click at [296, 108] on button "Okay" at bounding box center [295, 107] width 51 height 18
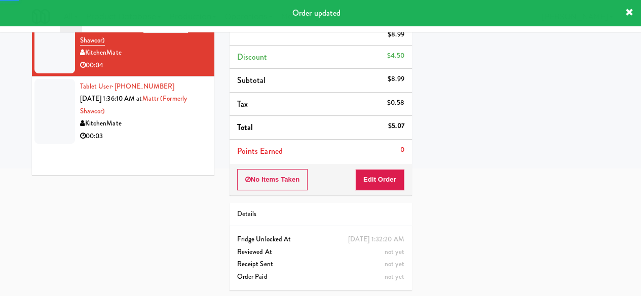
click at [169, 130] on div "00:03" at bounding box center [143, 136] width 127 height 13
click at [169, 72] on div "Tablet User · (613) 762-9696 [DATE] 1:32:20 AM at Mattr (formerly Shawcor) Kitc…" at bounding box center [143, 41] width 127 height 62
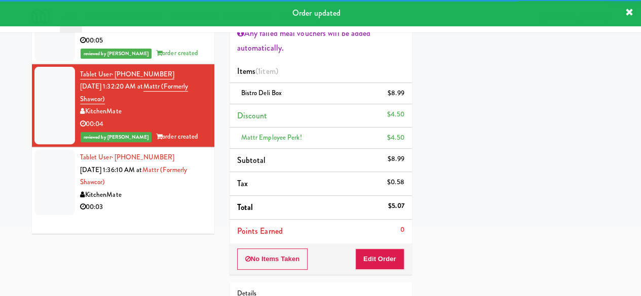
click at [179, 191] on div "KitchenMate" at bounding box center [143, 195] width 127 height 13
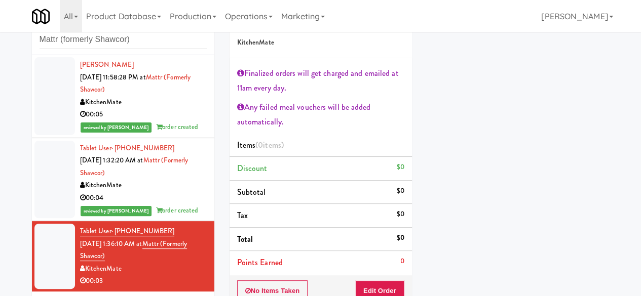
scroll to position [51, 0]
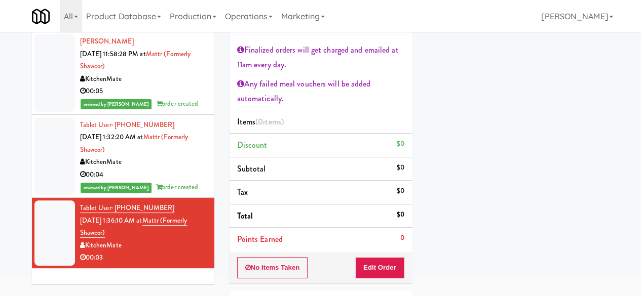
click at [392, 256] on div "No Items Taken Edit Order" at bounding box center [320, 267] width 182 height 31
click at [403, 270] on button "Edit Order" at bounding box center [379, 267] width 49 height 21
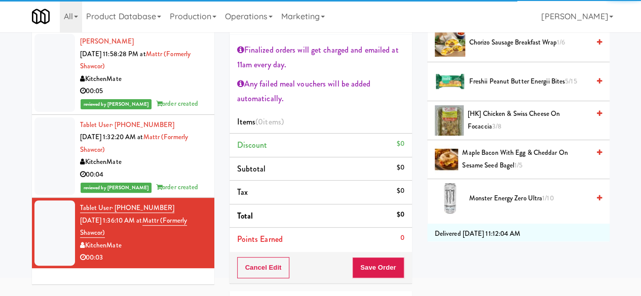
scroll to position [203, 0]
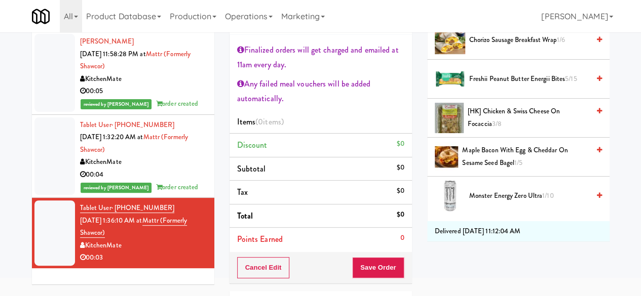
click at [517, 86] on span "Freshii Peanut Butter Energii Bites 5/15" at bounding box center [529, 79] width 120 height 13
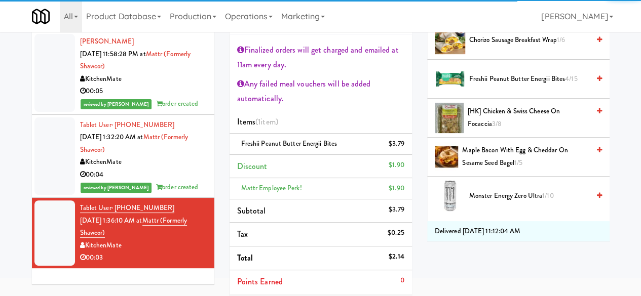
click at [376, 280] on li "Points Earned 0" at bounding box center [320, 282] width 182 height 23
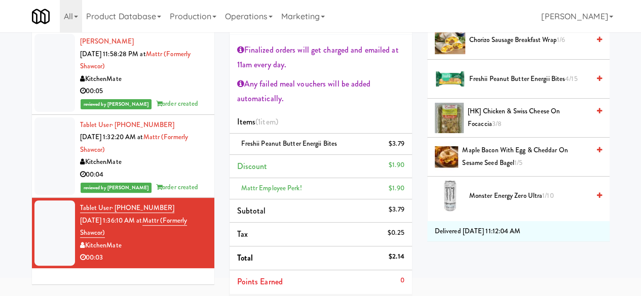
scroll to position [152, 0]
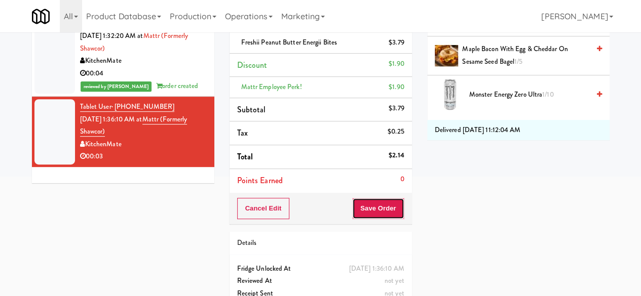
click at [376, 201] on button "Save Order" at bounding box center [378, 208] width 52 height 21
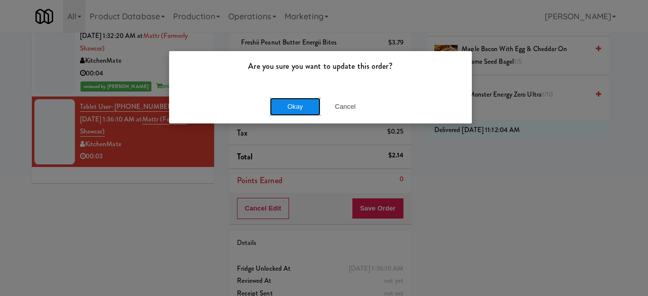
click at [297, 106] on button "Okay" at bounding box center [295, 107] width 51 height 18
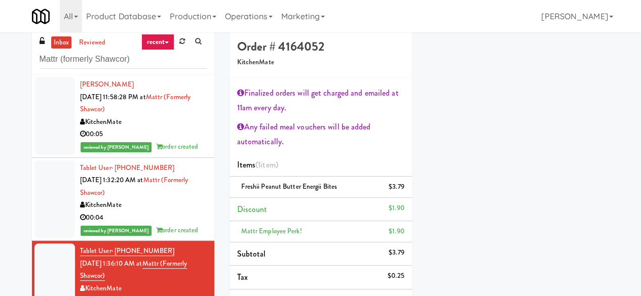
scroll to position [0, 0]
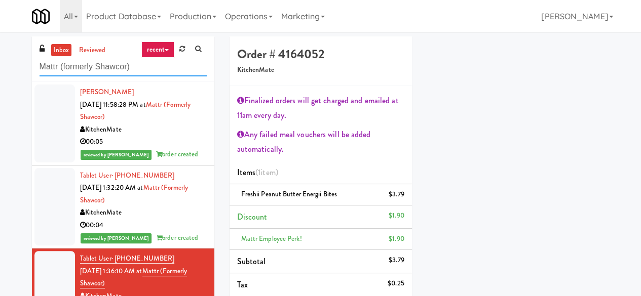
click at [119, 71] on input "Mattr (formerly Shawcor)" at bounding box center [123, 67] width 167 height 19
paste input "[GEOGRAPHIC_DATA] - Trillium Health"
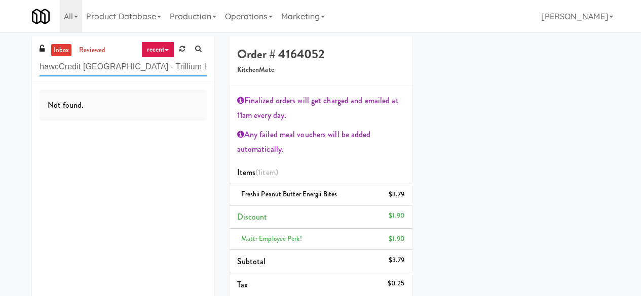
drag, startPoint x: 206, startPoint y: 69, endPoint x: 229, endPoint y: 68, distance: 23.3
click at [229, 68] on div "inbox reviewed recent all unclear take inventory issue suspicious failed recent…" at bounding box center [320, 257] width 593 height 443
drag, startPoint x: 27, startPoint y: 72, endPoint x: 6, endPoint y: 76, distance: 21.7
click at [6, 76] on div "inbox reviewed recent all unclear take inventory issue suspicious failed recent…" at bounding box center [320, 257] width 641 height 443
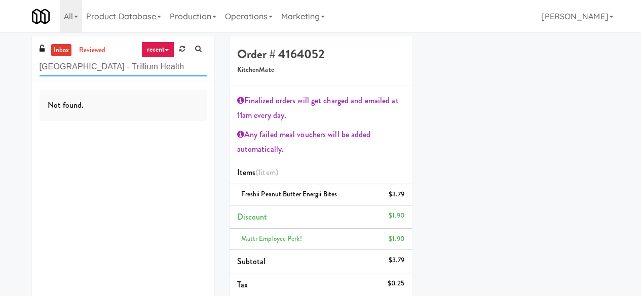
click at [81, 64] on input "[GEOGRAPHIC_DATA] - Trillium Health" at bounding box center [123, 67] width 167 height 19
paste input "[GEOGRAPHIC_DATA] - Trillium Health"
type input "[GEOGRAPHIC_DATA] - Trillium Health"
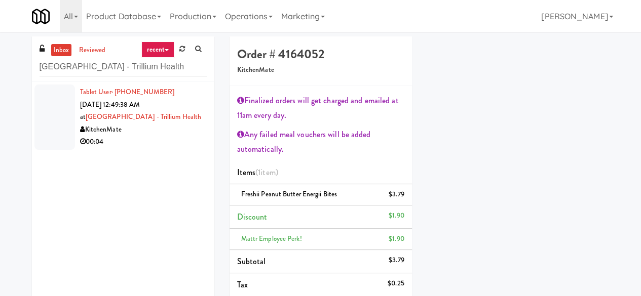
click at [180, 130] on div "KitchenMate" at bounding box center [143, 130] width 127 height 13
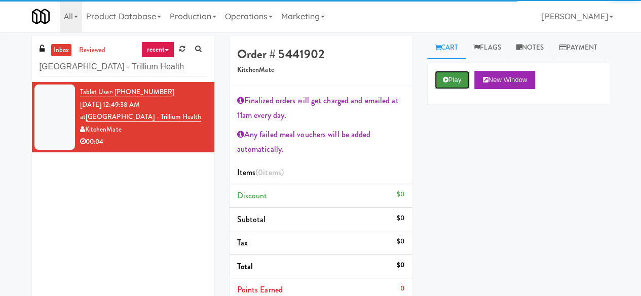
click at [446, 89] on button "Play" at bounding box center [452, 80] width 35 height 18
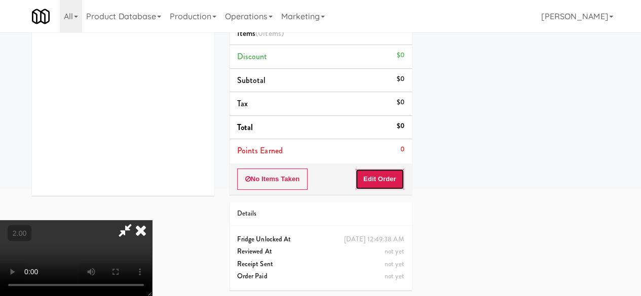
click at [380, 176] on button "Edit Order" at bounding box center [379, 179] width 49 height 21
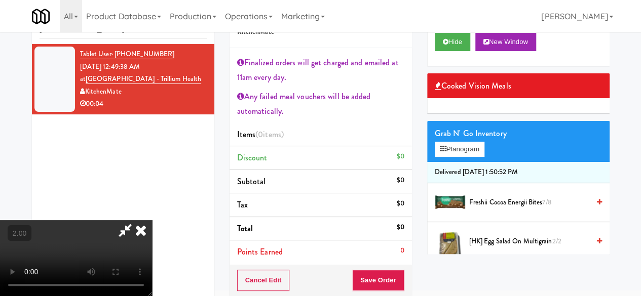
scroll to position [21, 0]
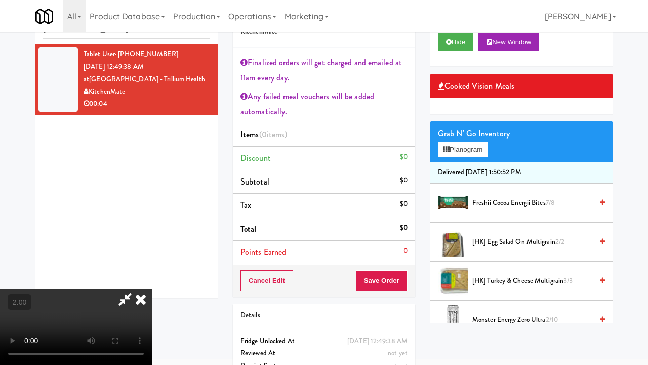
click at [617, 294] on div "inbox reviewed recent all unclear take inventory issue suspicious failed recent…" at bounding box center [324, 198] width 648 height 401
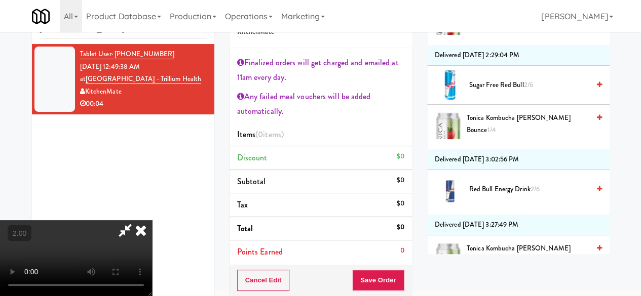
scroll to position [709, 0]
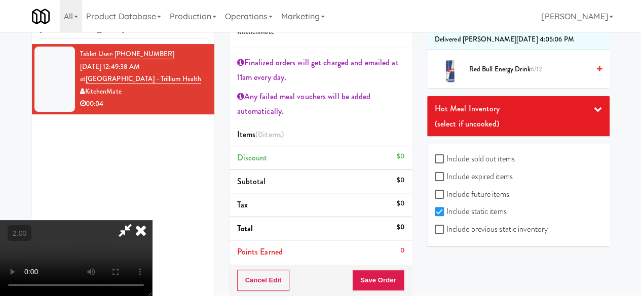
click at [469, 237] on label "Include previous static inventory" at bounding box center [491, 229] width 113 height 15
click at [446, 234] on input "Include previous static inventory" at bounding box center [441, 230] width 12 height 8
checkbox input "true"
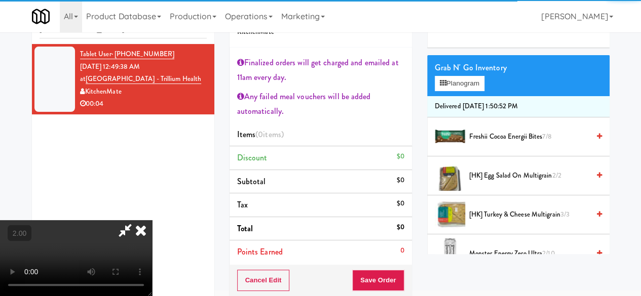
scroll to position [51, 0]
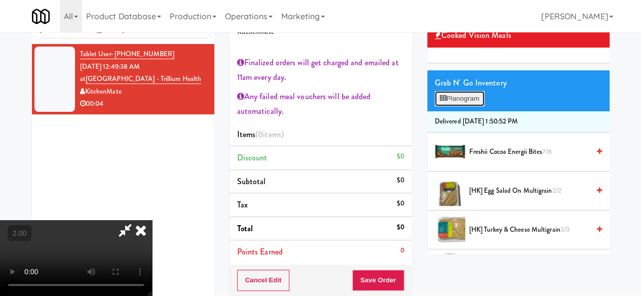
click at [453, 106] on button "Planogram" at bounding box center [460, 98] width 50 height 15
click at [0, 0] on div at bounding box center [0, 0] width 0 height 0
click at [436, 106] on button "Planogram" at bounding box center [460, 98] width 50 height 15
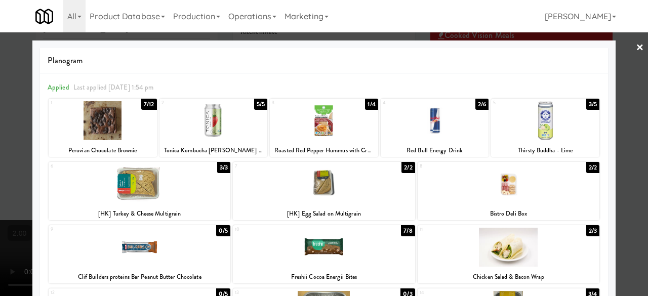
click at [204, 178] on div at bounding box center [140, 184] width 182 height 39
click at [624, 105] on div at bounding box center [324, 148] width 648 height 296
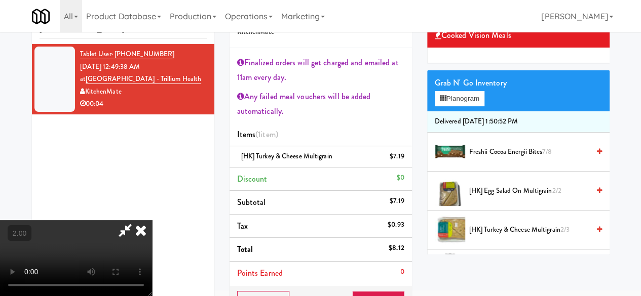
click at [137, 220] on icon at bounding box center [124, 230] width 23 height 20
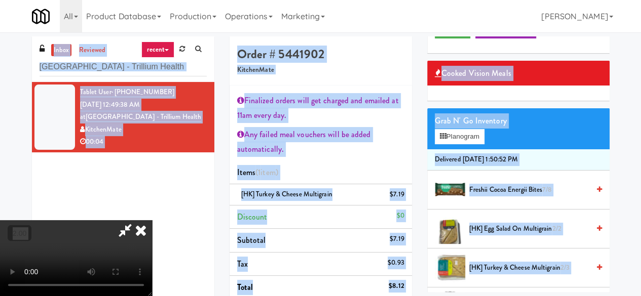
click at [137, 220] on icon at bounding box center [124, 230] width 23 height 20
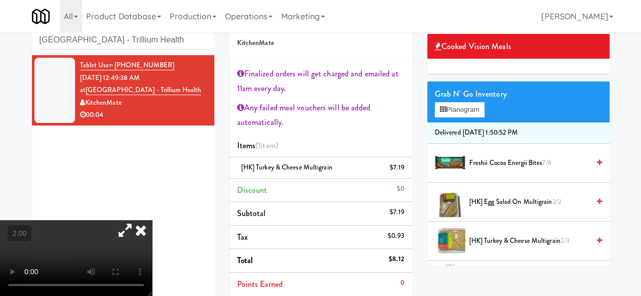
scroll to position [101, 0]
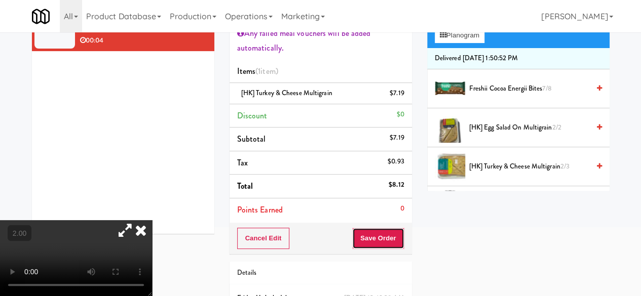
click at [371, 246] on button "Save Order" at bounding box center [378, 238] width 52 height 21
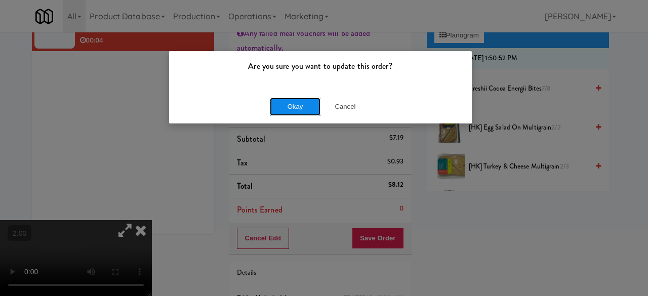
click at [313, 114] on button "Okay" at bounding box center [295, 107] width 51 height 18
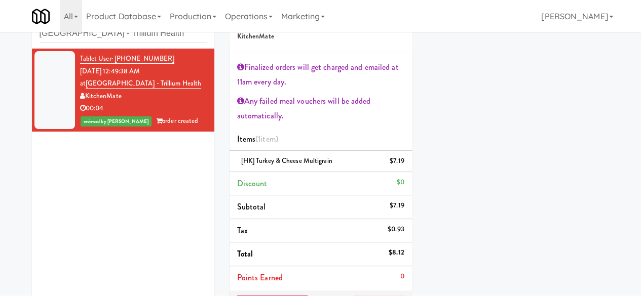
scroll to position [0, 0]
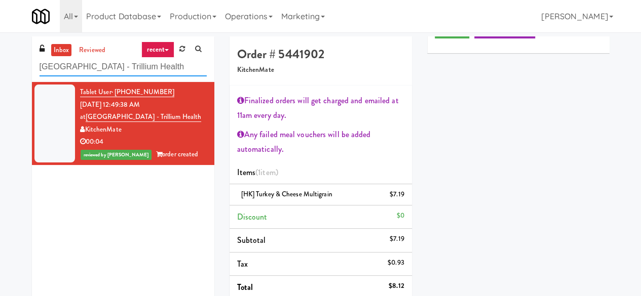
click at [126, 72] on input "[GEOGRAPHIC_DATA] - Trillium Health" at bounding box center [123, 67] width 167 height 19
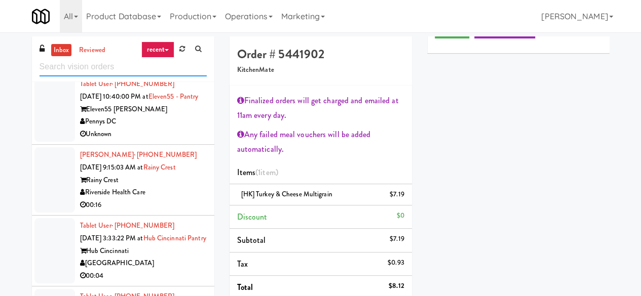
scroll to position [557, 0]
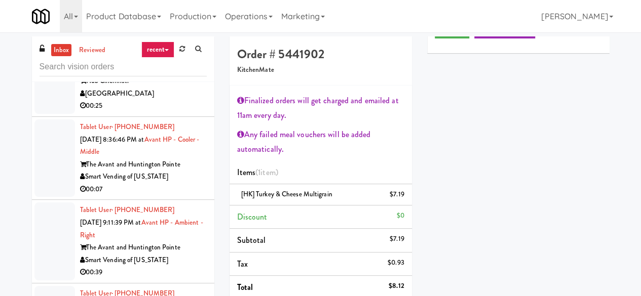
click at [182, 183] on div "Smart Vending of [US_STATE]" at bounding box center [143, 177] width 127 height 13
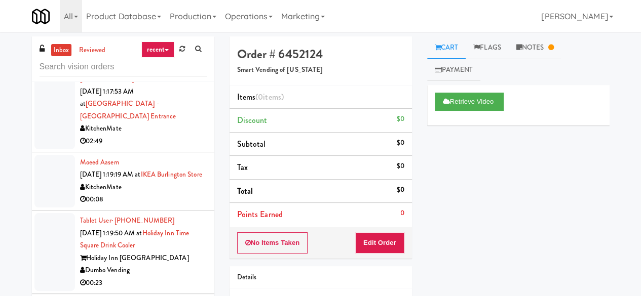
scroll to position [1672, 0]
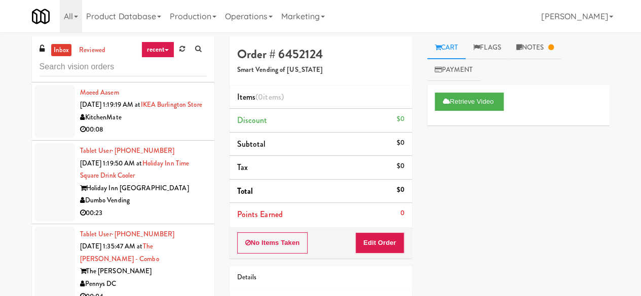
click at [171, 124] on div "KitchenMate" at bounding box center [143, 117] width 127 height 13
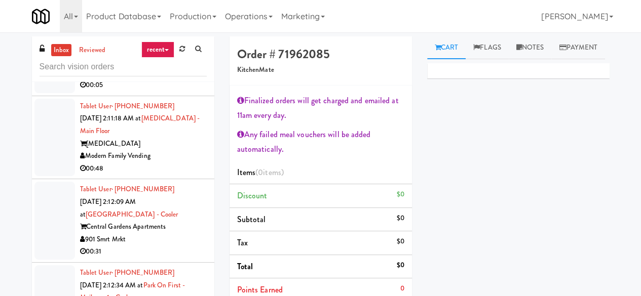
click at [169, 92] on div "00:05" at bounding box center [143, 85] width 127 height 13
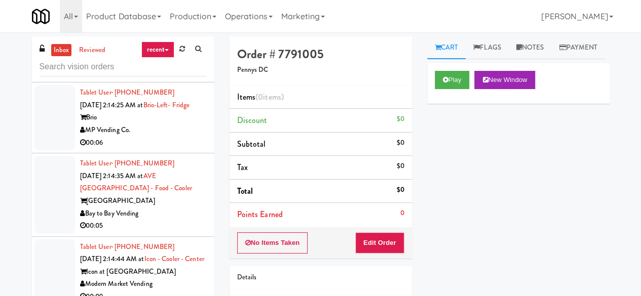
scroll to position [3192, 0]
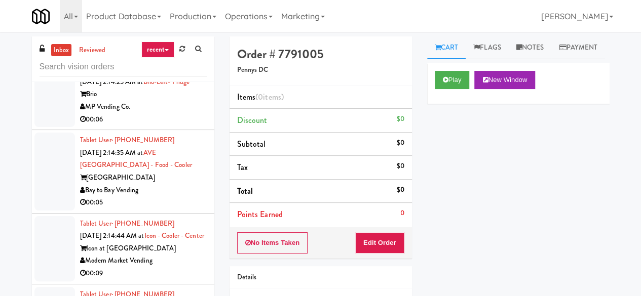
click at [184, 43] on div "Nashville Vending Solutions" at bounding box center [143, 36] width 127 height 13
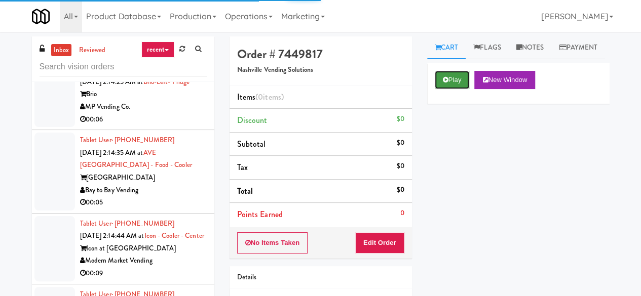
click at [445, 83] on icon at bounding box center [446, 79] width 6 height 7
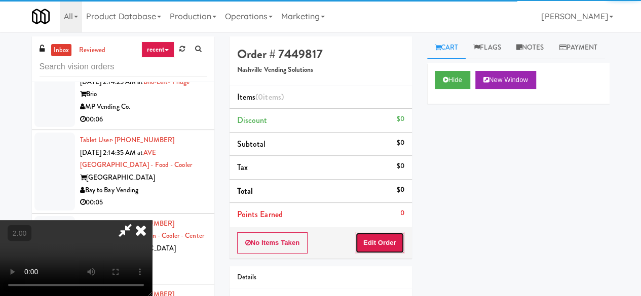
click at [387, 244] on button "Edit Order" at bounding box center [379, 243] width 49 height 21
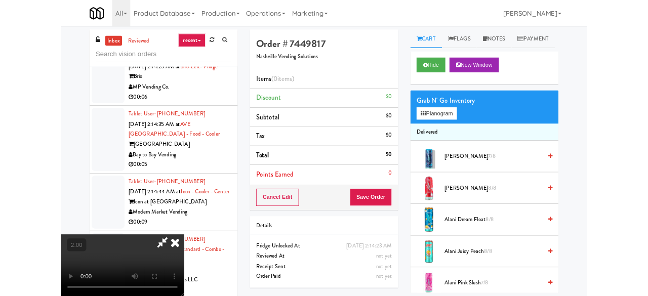
scroll to position [21, 0]
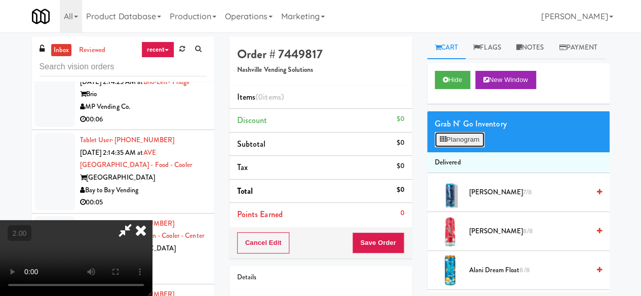
click at [458, 147] on button "Planogram" at bounding box center [460, 139] width 50 height 15
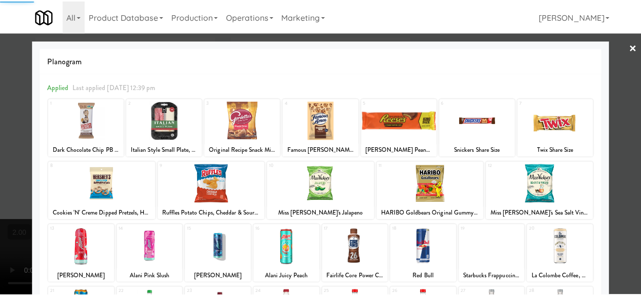
scroll to position [201, 0]
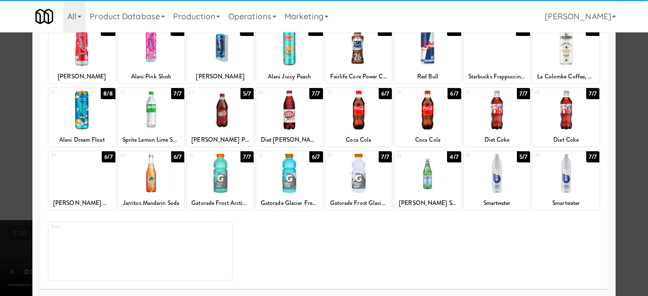
click at [432, 128] on div at bounding box center [428, 110] width 67 height 39
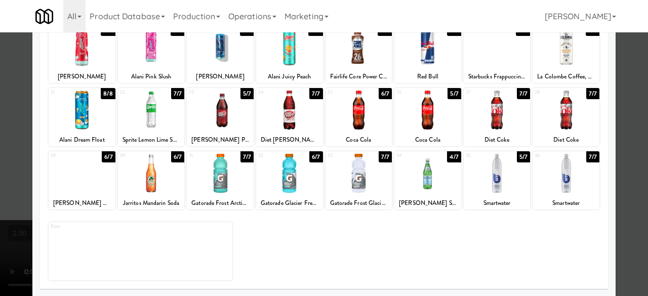
click at [613, 83] on div at bounding box center [324, 148] width 648 height 296
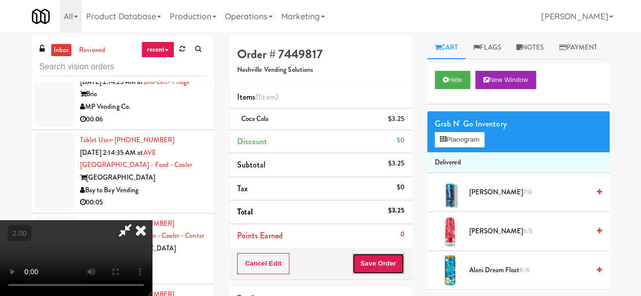
click at [393, 266] on button "Save Order" at bounding box center [378, 263] width 52 height 21
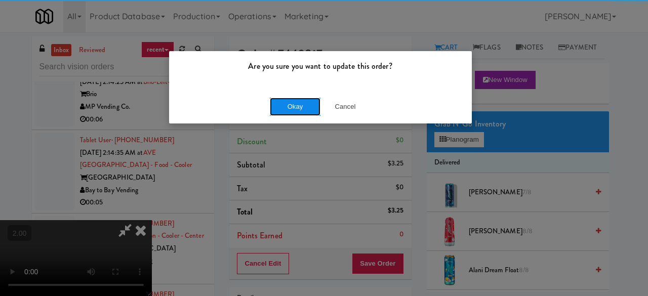
click at [296, 102] on button "Okay" at bounding box center [295, 107] width 51 height 18
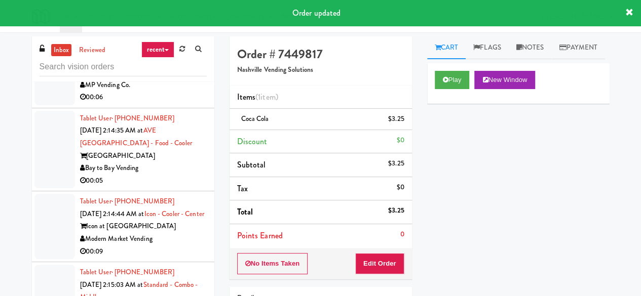
scroll to position [3242, 0]
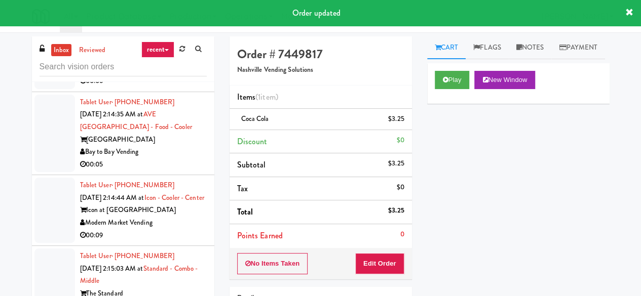
click at [162, 75] on div "MP Vending Co." at bounding box center [143, 69] width 127 height 13
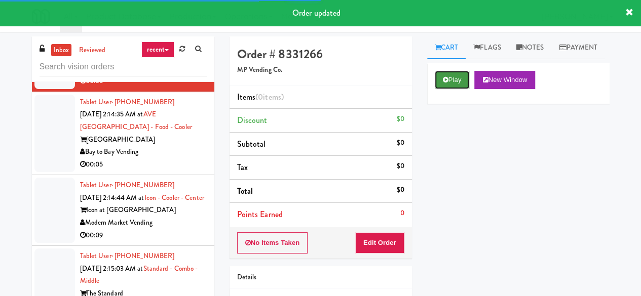
click at [452, 89] on button "Play" at bounding box center [452, 80] width 35 height 18
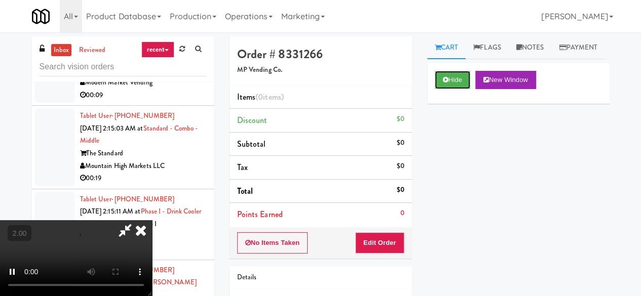
scroll to position [3394, 0]
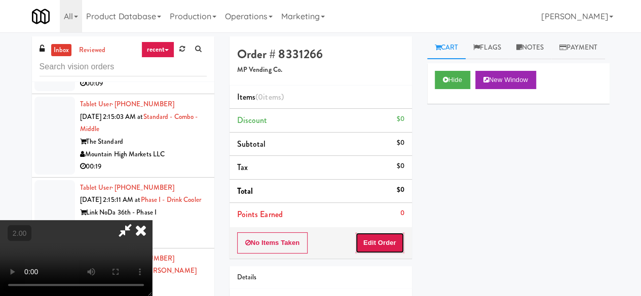
click at [384, 241] on button "Edit Order" at bounding box center [379, 243] width 49 height 21
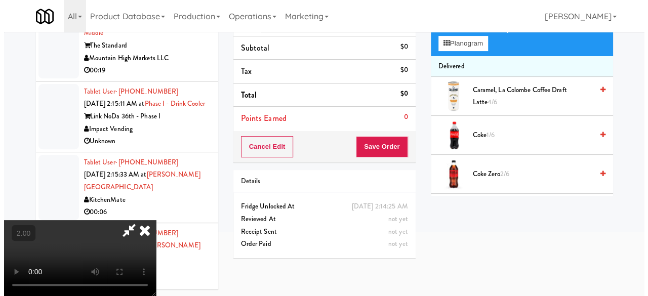
scroll to position [32, 0]
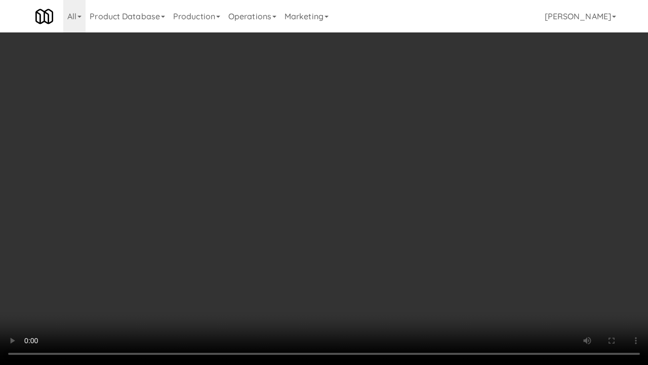
click at [186, 260] on video at bounding box center [324, 182] width 648 height 365
click at [187, 260] on video at bounding box center [324, 182] width 648 height 365
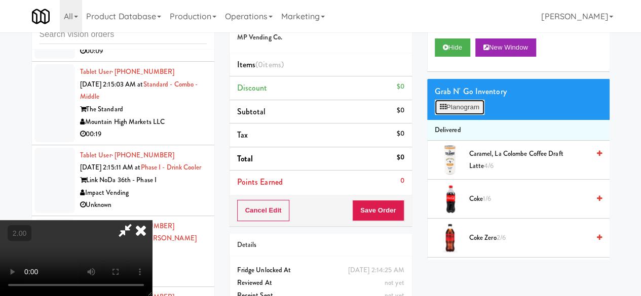
click at [463, 115] on button "Planogram" at bounding box center [460, 107] width 50 height 15
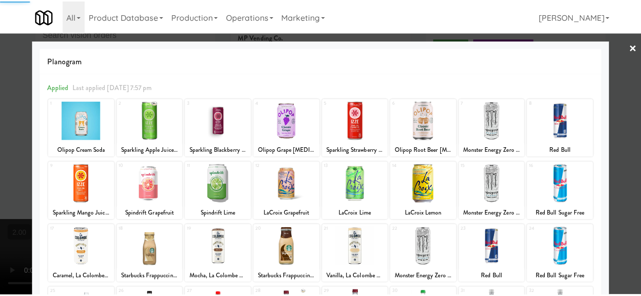
scroll to position [201, 0]
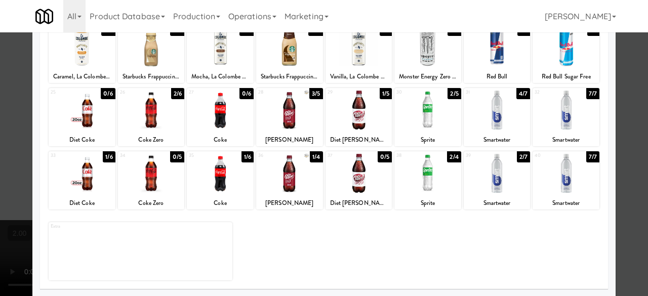
click at [433, 175] on div at bounding box center [428, 173] width 67 height 39
click at [626, 113] on div at bounding box center [324, 148] width 648 height 296
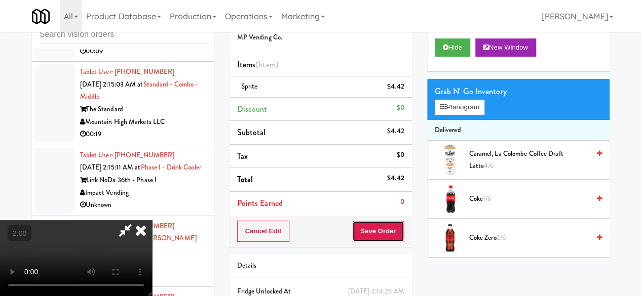
click at [397, 228] on button "Save Order" at bounding box center [378, 231] width 52 height 21
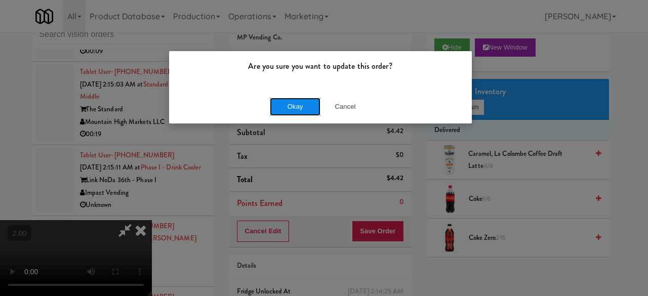
click at [304, 104] on button "Okay" at bounding box center [295, 107] width 51 height 18
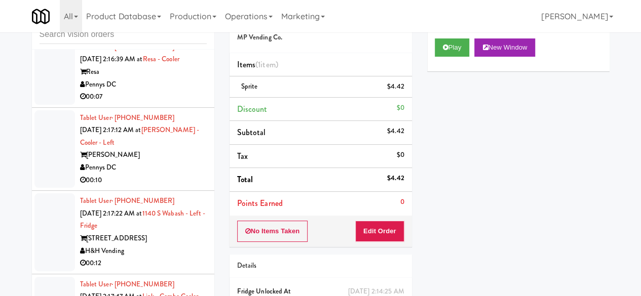
scroll to position [4268, 0]
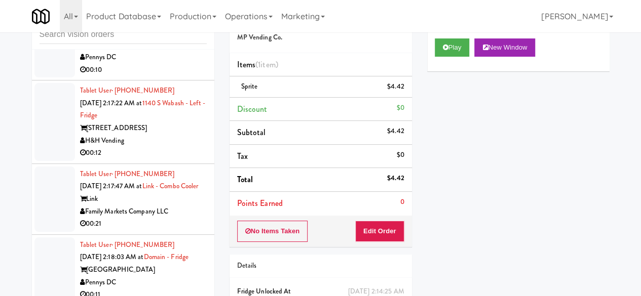
click at [173, 64] on div "Pennys DC" at bounding box center [143, 57] width 127 height 13
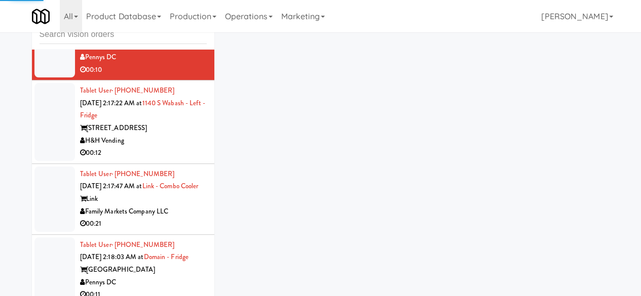
scroll to position [4217, 0]
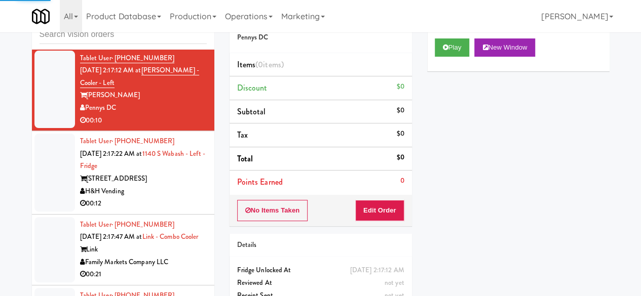
click at [175, 44] on div "00:07" at bounding box center [143, 37] width 127 height 13
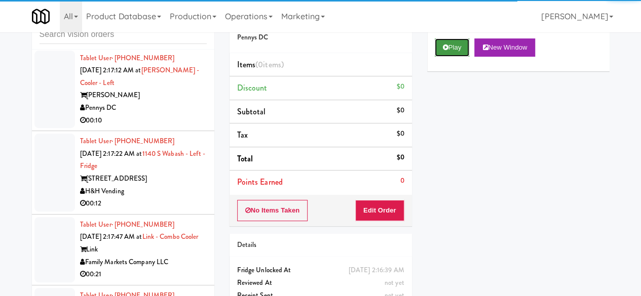
click at [452, 57] on button "Play" at bounding box center [452, 48] width 35 height 18
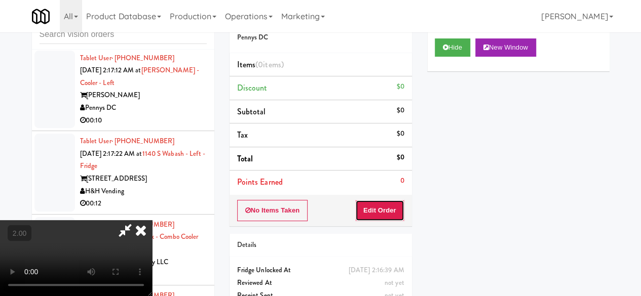
click at [377, 211] on button "Edit Order" at bounding box center [379, 210] width 49 height 21
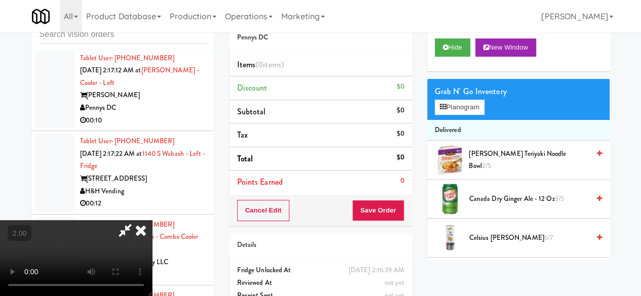
click at [152, 220] on video at bounding box center [76, 258] width 152 height 76
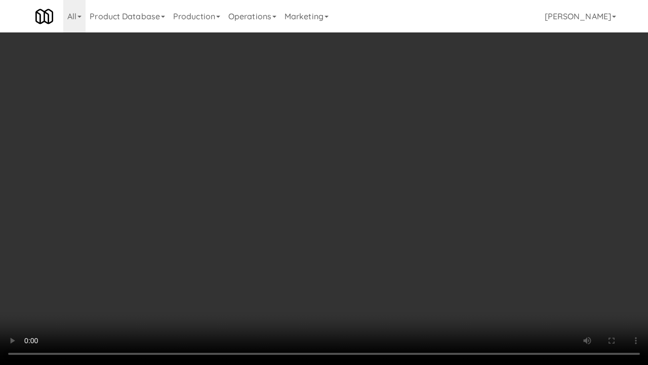
click at [315, 269] on video at bounding box center [324, 182] width 648 height 365
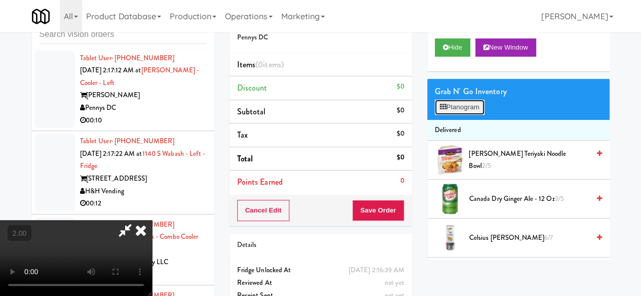
click at [448, 115] on button "Planogram" at bounding box center [460, 107] width 50 height 15
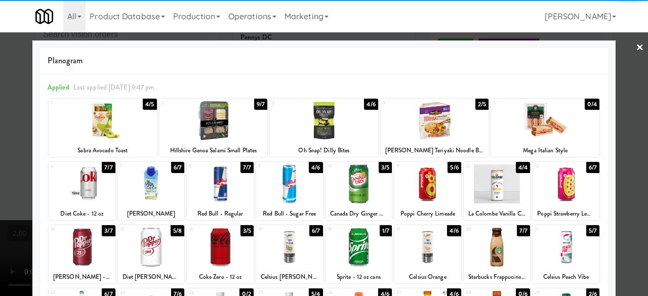
click at [106, 126] on div at bounding box center [103, 120] width 108 height 39
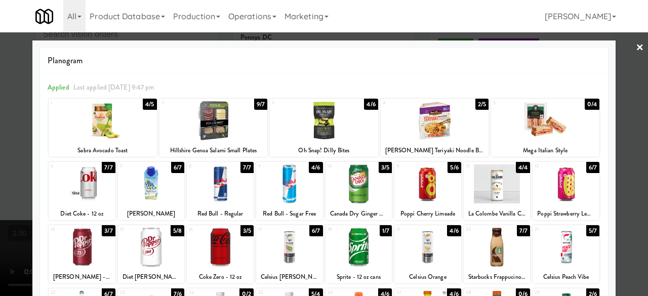
click at [636, 43] on link "×" at bounding box center [640, 47] width 8 height 31
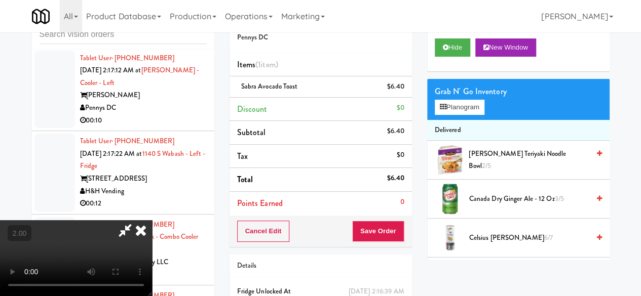
click at [137, 220] on icon at bounding box center [124, 230] width 23 height 20
click at [152, 220] on icon at bounding box center [141, 230] width 22 height 20
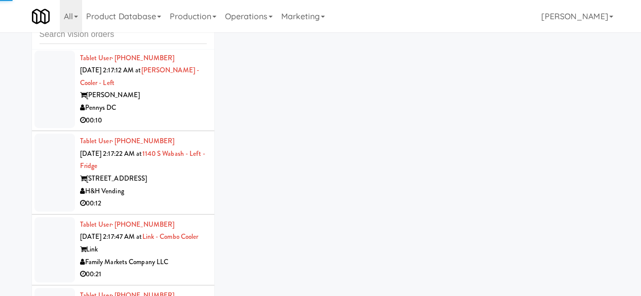
click at [165, 44] on div "00:07" at bounding box center [143, 37] width 127 height 13
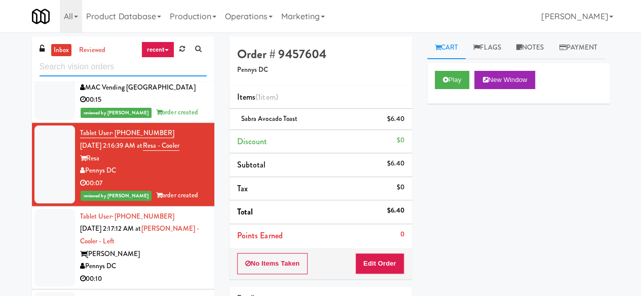
click at [168, 72] on input "text" at bounding box center [123, 67] width 167 height 19
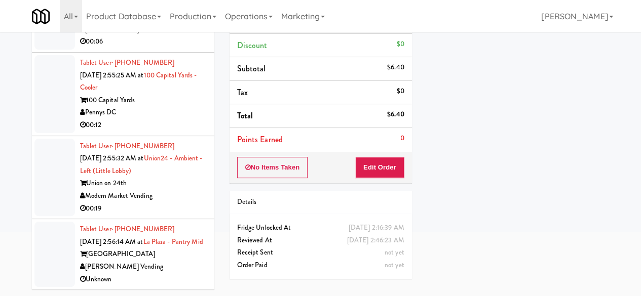
scroll to position [4388, 0]
click at [173, 48] on div "00:06" at bounding box center [143, 41] width 127 height 13
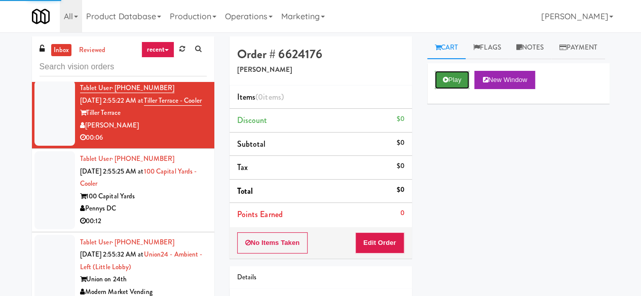
click at [456, 89] on button "Play" at bounding box center [452, 80] width 35 height 18
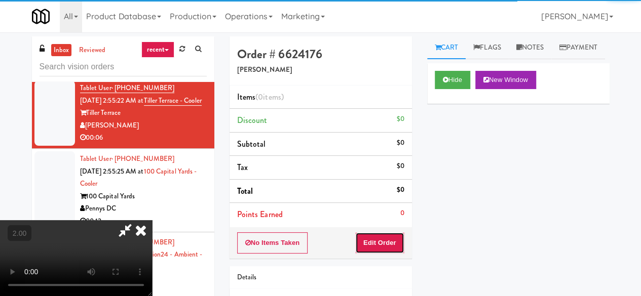
click at [387, 240] on button "Edit Order" at bounding box center [379, 243] width 49 height 21
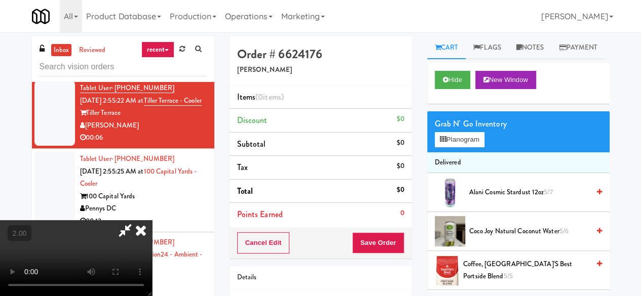
click at [464, 132] on div "Grab N' Go Inventory" at bounding box center [518, 124] width 167 height 15
click at [463, 152] on div "Grab N' Go Inventory Planogram" at bounding box center [518, 131] width 182 height 41
click at [464, 147] on button "Planogram" at bounding box center [460, 139] width 50 height 15
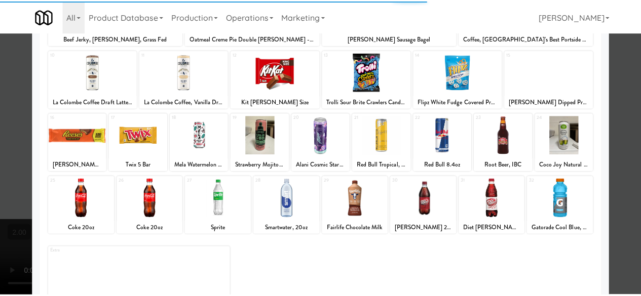
scroll to position [201, 0]
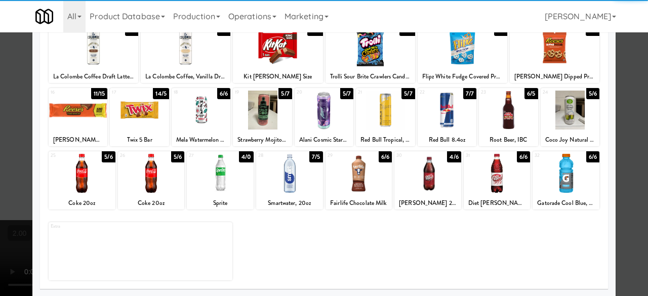
click at [145, 168] on div at bounding box center [151, 173] width 67 height 39
click at [635, 106] on div at bounding box center [324, 148] width 648 height 296
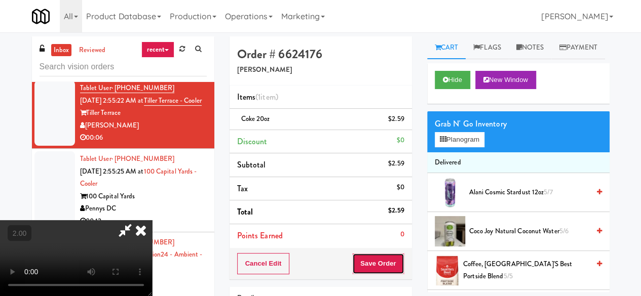
click at [393, 259] on button "Save Order" at bounding box center [378, 263] width 52 height 21
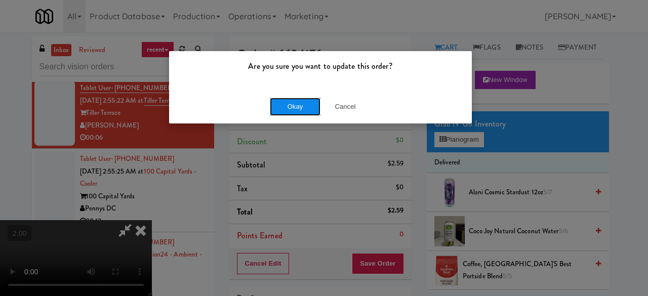
click at [293, 108] on button "Okay" at bounding box center [295, 107] width 51 height 18
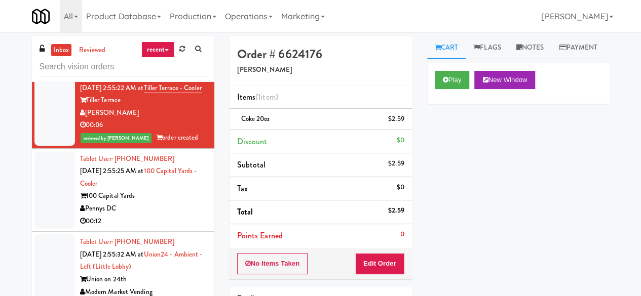
click at [199, 66] on li "Tablet User · (773) 600-0765 [DATE] 2:55:14 AM at [GEOGRAPHIC_DATA] - Left - Fr…" at bounding box center [123, 24] width 182 height 84
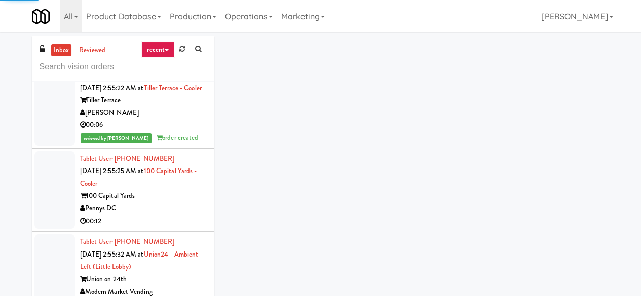
scroll to position [4540, 0]
click at [173, 207] on div "Pennys DC" at bounding box center [143, 209] width 127 height 13
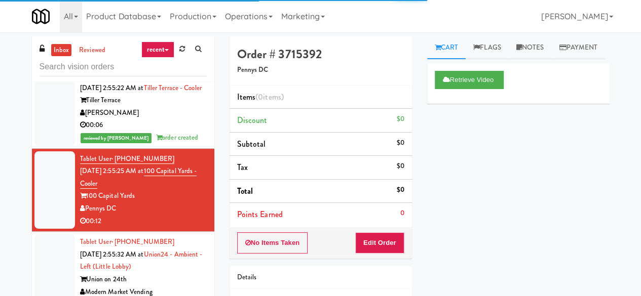
scroll to position [4552, 0]
click at [170, 274] on div "Union on 24th" at bounding box center [143, 280] width 127 height 13
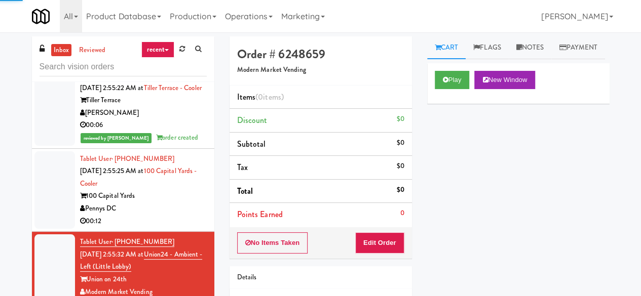
scroll to position [4451, 0]
click at [447, 89] on button "Play" at bounding box center [452, 80] width 35 height 18
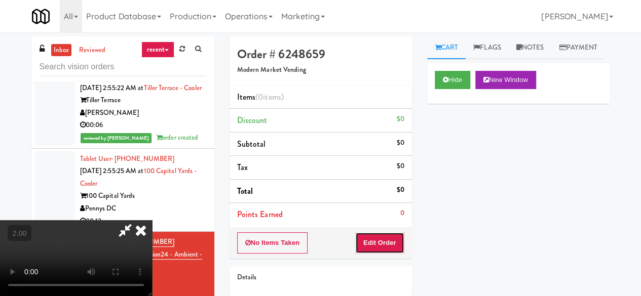
click at [383, 239] on button "Edit Order" at bounding box center [379, 243] width 49 height 21
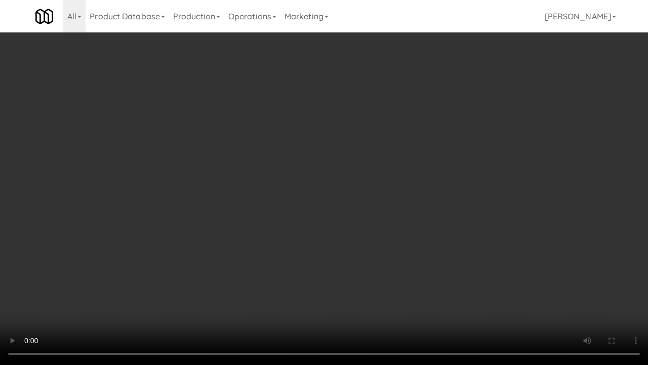
click at [354, 248] on video at bounding box center [324, 182] width 648 height 365
click at [353, 246] on video at bounding box center [324, 182] width 648 height 365
click at [457, 229] on video at bounding box center [324, 182] width 648 height 365
click at [456, 228] on video at bounding box center [324, 182] width 648 height 365
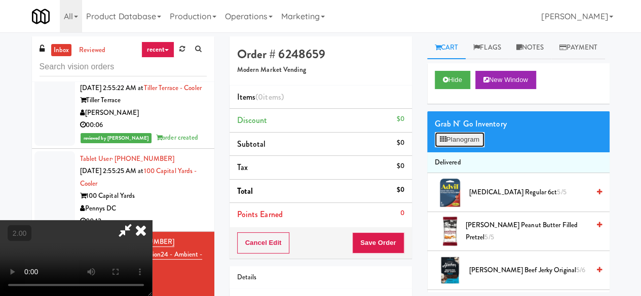
click at [463, 147] on button "Planogram" at bounding box center [460, 139] width 50 height 15
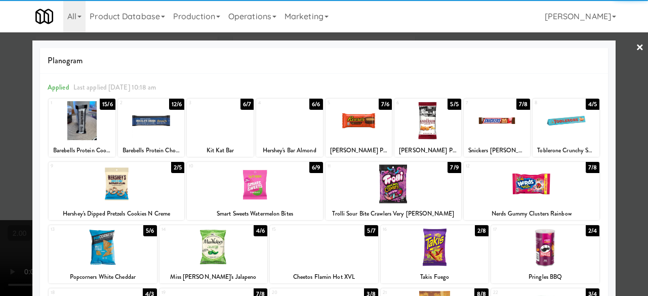
click at [294, 189] on div at bounding box center [255, 184] width 136 height 39
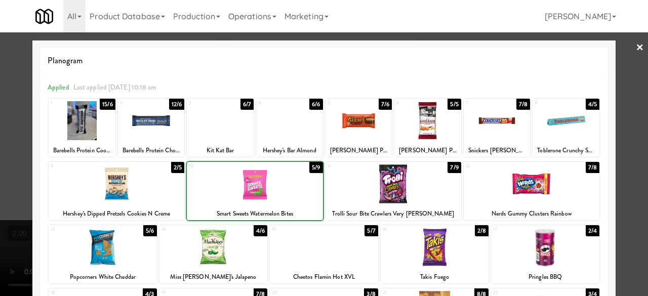
click at [294, 189] on div at bounding box center [255, 184] width 136 height 39
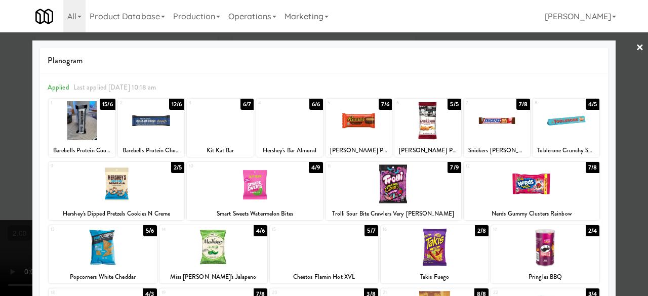
click at [612, 67] on div at bounding box center [324, 148] width 648 height 296
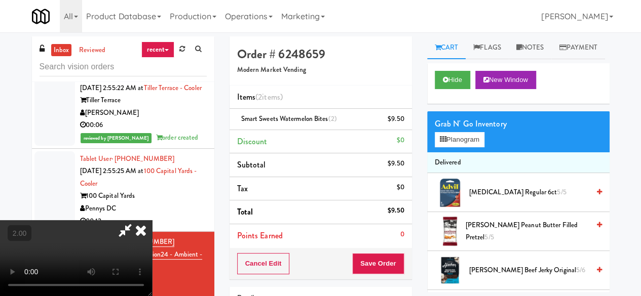
click at [137, 220] on icon at bounding box center [124, 230] width 23 height 20
click at [372, 261] on button "Save Order" at bounding box center [378, 263] width 52 height 21
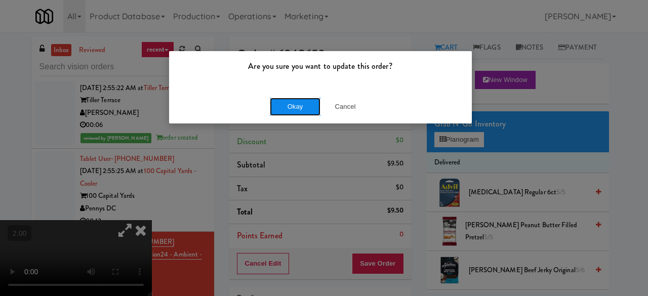
click at [304, 106] on button "Okay" at bounding box center [295, 107] width 51 height 18
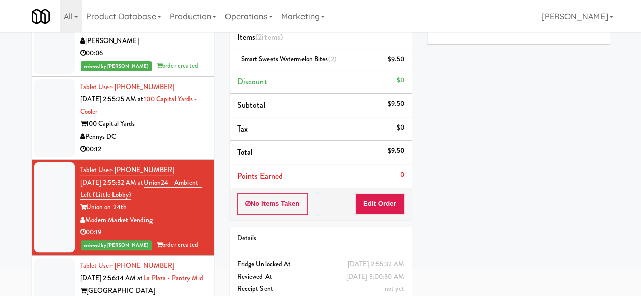
scroll to position [96, 0]
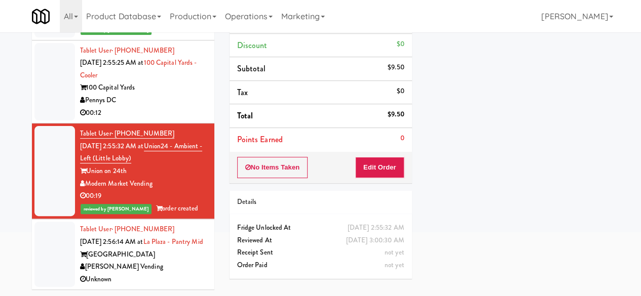
click at [173, 107] on div "00:12" at bounding box center [143, 113] width 127 height 13
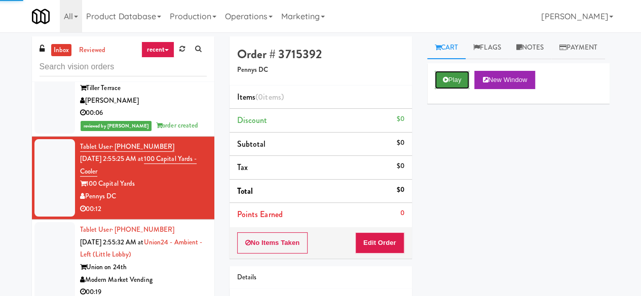
click at [461, 89] on button "Play" at bounding box center [452, 80] width 35 height 18
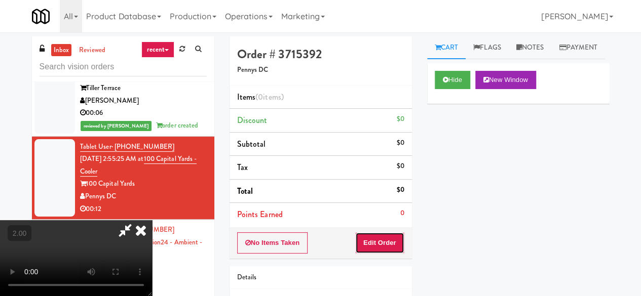
click at [365, 237] on button "Edit Order" at bounding box center [379, 243] width 49 height 21
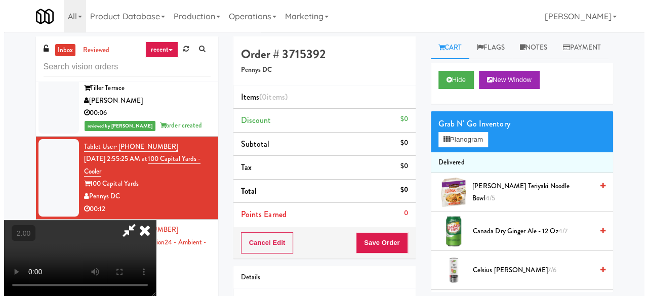
scroll to position [21, 0]
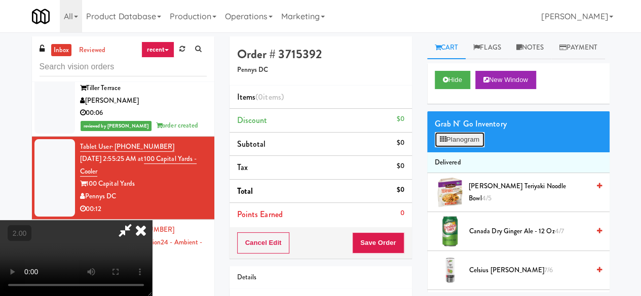
click at [454, 147] on button "Planogram" at bounding box center [460, 139] width 50 height 15
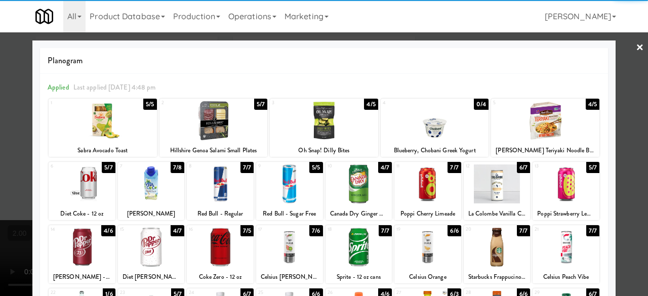
click at [229, 181] on div at bounding box center [220, 184] width 67 height 39
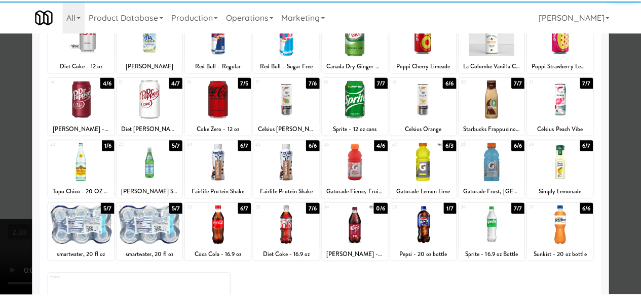
scroll to position [152, 0]
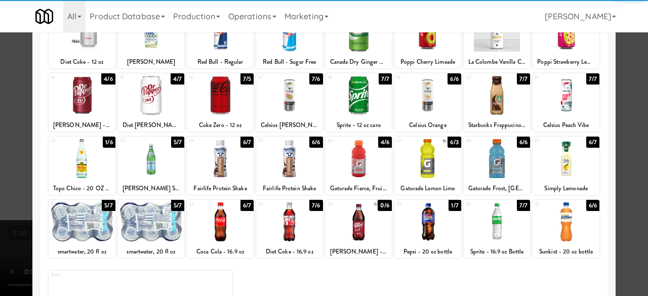
click at [412, 224] on div at bounding box center [428, 222] width 67 height 39
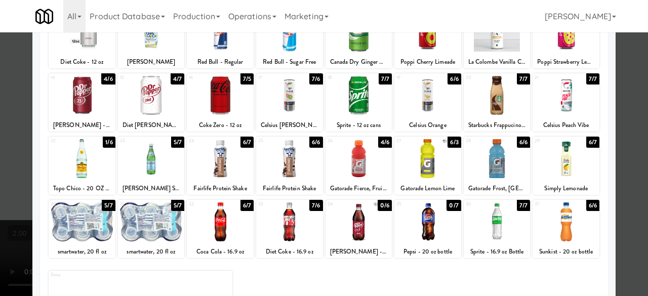
click at [612, 139] on div at bounding box center [324, 148] width 648 height 296
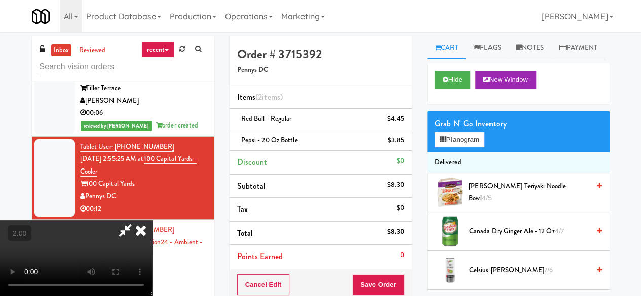
click at [403, 272] on div "Cancel Edit Save Order" at bounding box center [320, 285] width 182 height 31
click at [401, 275] on button "Save Order" at bounding box center [378, 285] width 52 height 21
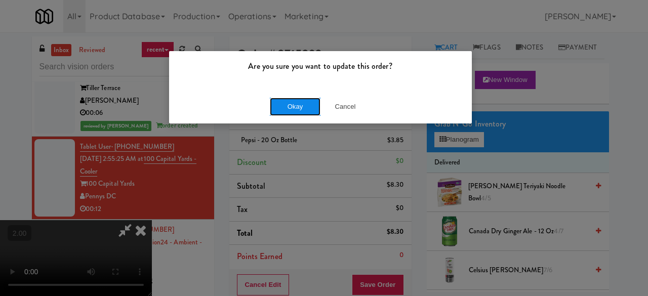
click at [282, 114] on button "Okay" at bounding box center [295, 107] width 51 height 18
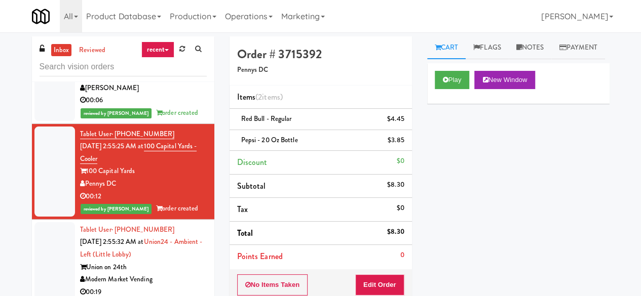
scroll to position [106, 0]
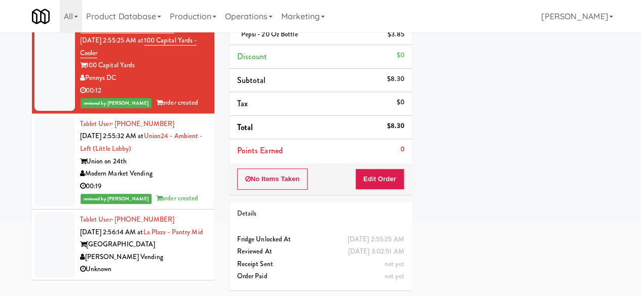
click at [159, 248] on div "[GEOGRAPHIC_DATA]" at bounding box center [143, 245] width 127 height 13
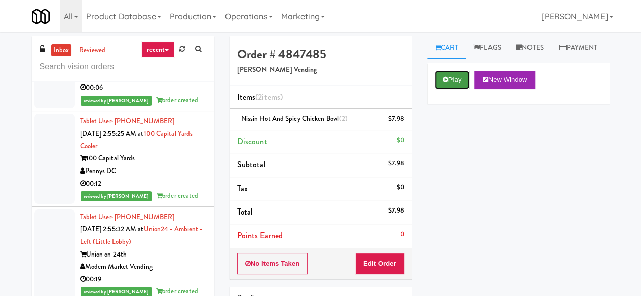
click at [452, 89] on button "Play" at bounding box center [452, 80] width 35 height 18
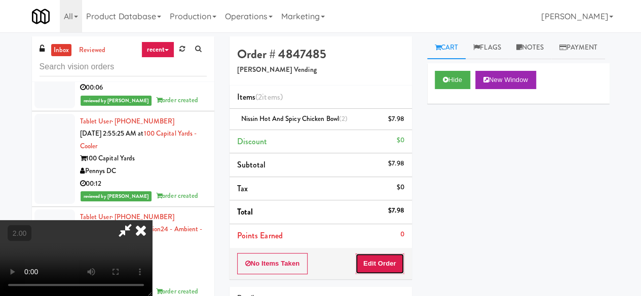
click at [367, 264] on button "Edit Order" at bounding box center [379, 263] width 49 height 21
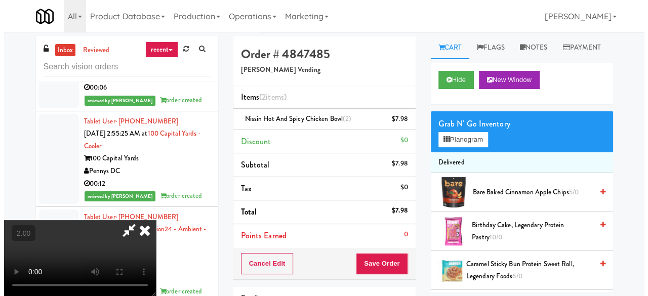
scroll to position [133, 0]
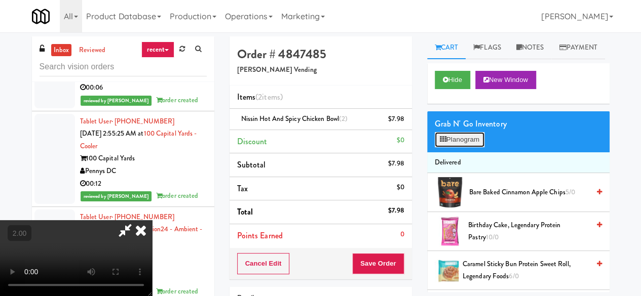
click at [469, 147] on button "Planogram" at bounding box center [460, 139] width 50 height 15
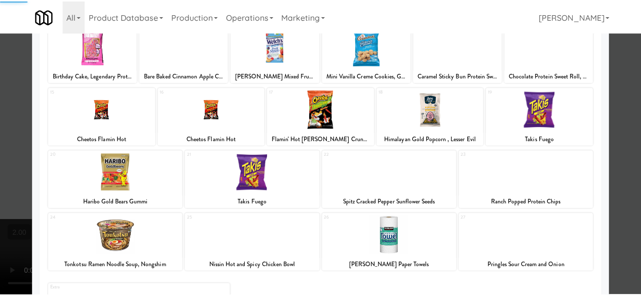
scroll to position [201, 0]
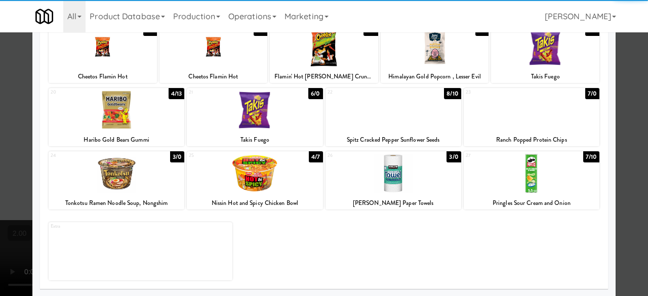
click at [228, 181] on div at bounding box center [255, 173] width 136 height 39
click at [622, 66] on div at bounding box center [324, 148] width 648 height 296
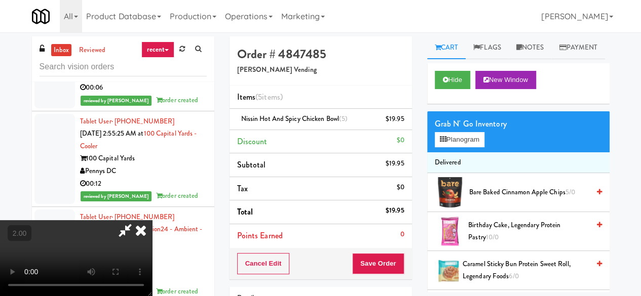
click at [152, 220] on icon at bounding box center [141, 230] width 22 height 20
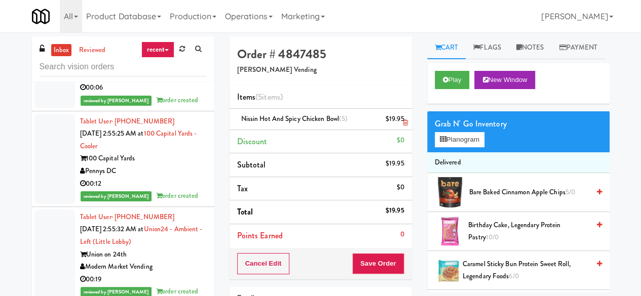
click at [410, 122] on li "Nissin Hot and Spicy Chicken Bowl (5) $19.95" at bounding box center [320, 119] width 182 height 21
click at [403, 123] on icon at bounding box center [404, 123] width 5 height 7
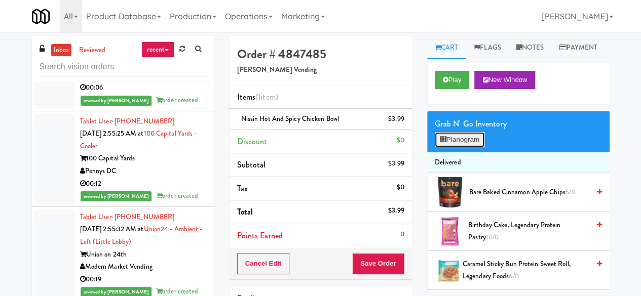
click at [466, 147] on button "Planogram" at bounding box center [460, 139] width 50 height 15
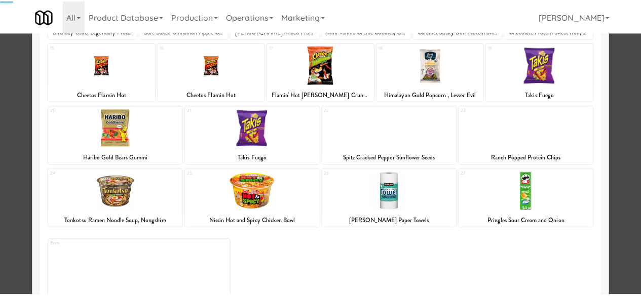
scroll to position [201, 0]
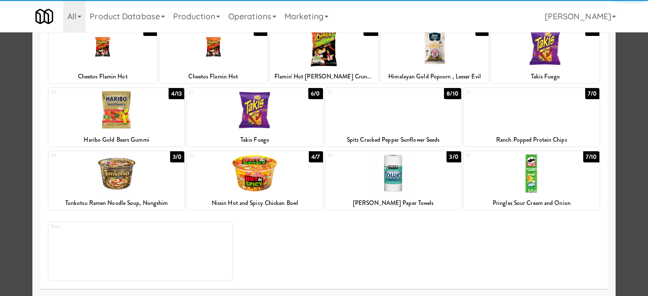
click at [251, 178] on div at bounding box center [255, 173] width 136 height 39
click at [622, 101] on div at bounding box center [324, 148] width 648 height 296
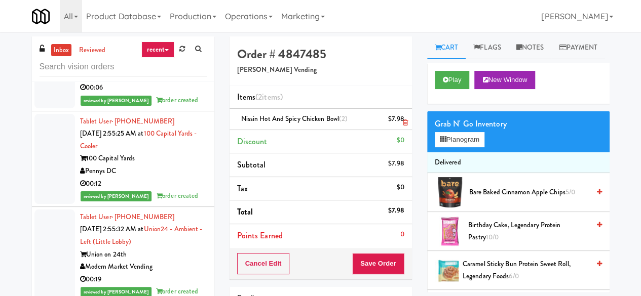
click at [401, 119] on link at bounding box center [402, 123] width 9 height 13
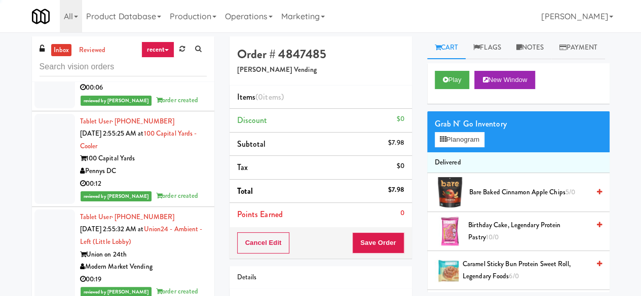
scroll to position [4590, 0]
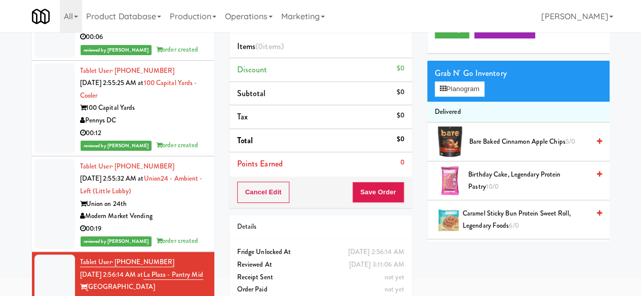
click at [187, 210] on div "Modern Market Vending" at bounding box center [143, 216] width 127 height 13
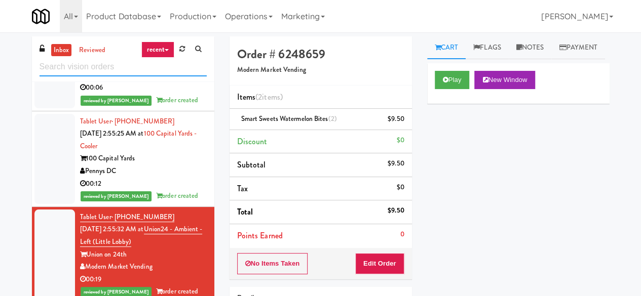
click at [138, 62] on input "text" at bounding box center [123, 67] width 167 height 19
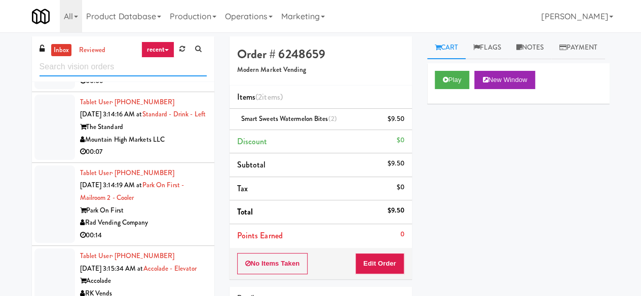
scroll to position [4463, 0]
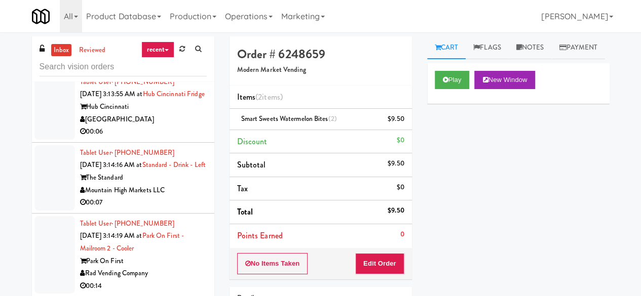
click at [183, 126] on div "[GEOGRAPHIC_DATA]" at bounding box center [143, 119] width 127 height 13
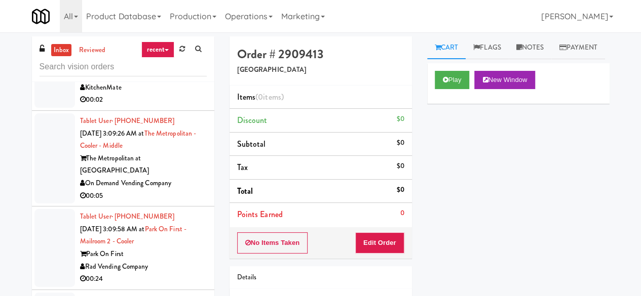
click at [177, 106] on div "00:02" at bounding box center [143, 100] width 127 height 13
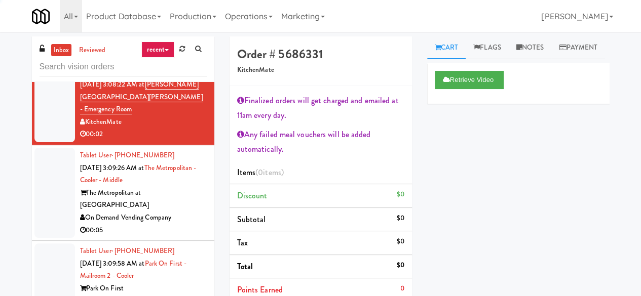
scroll to position [3957, 0]
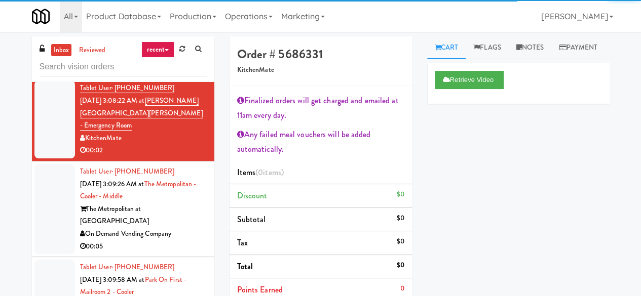
click at [175, 61] on div "Family Markets Company LLC" at bounding box center [143, 55] width 127 height 13
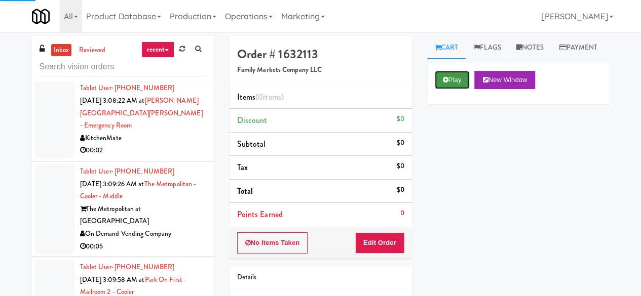
click at [435, 89] on button "Play" at bounding box center [452, 80] width 35 height 18
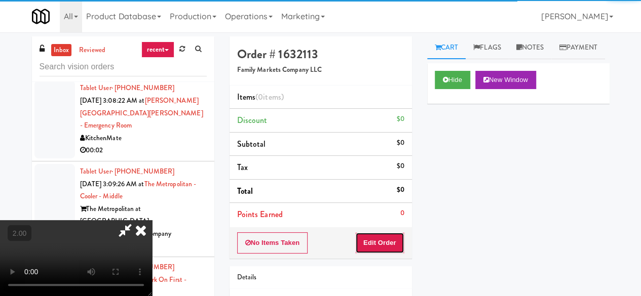
click at [385, 250] on button "Edit Order" at bounding box center [379, 243] width 49 height 21
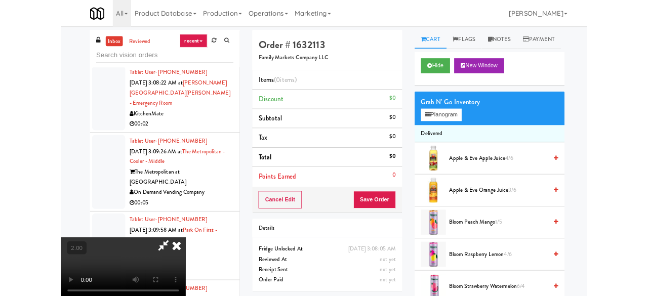
scroll to position [21, 0]
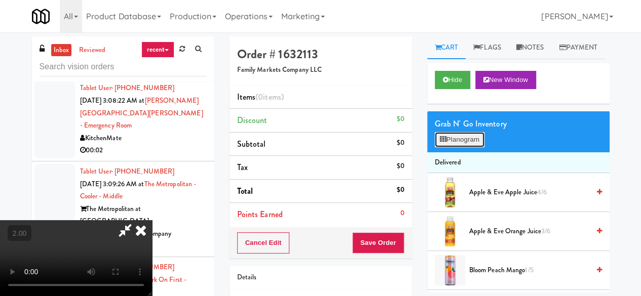
click at [440, 147] on button "Planogram" at bounding box center [460, 139] width 50 height 15
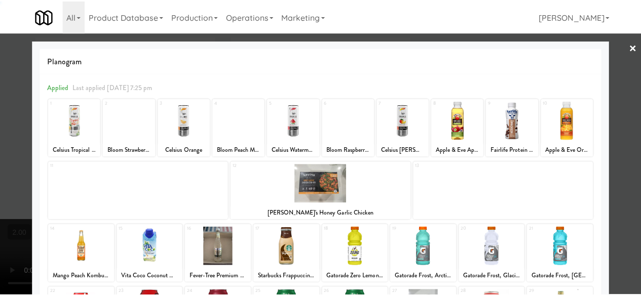
scroll to position [201, 0]
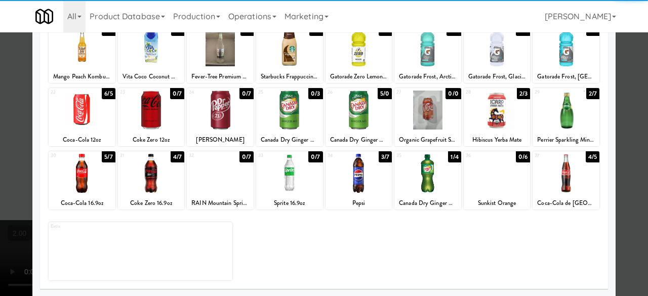
click at [90, 182] on div at bounding box center [82, 173] width 67 height 39
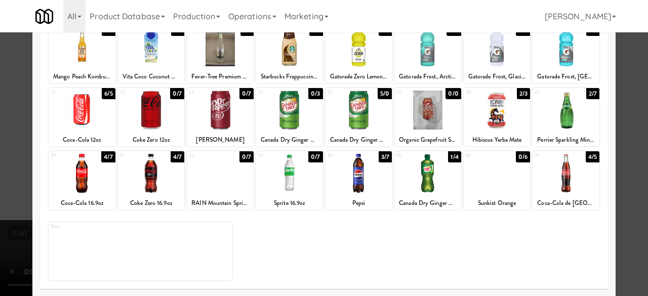
click at [635, 87] on div at bounding box center [324, 148] width 648 height 296
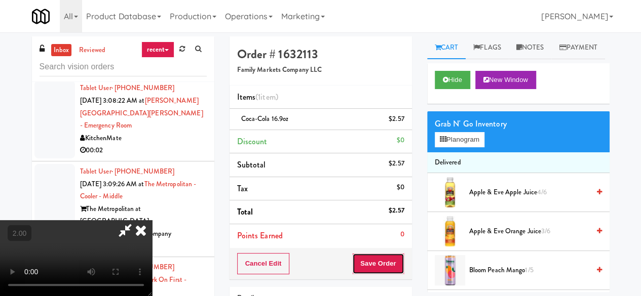
click at [389, 256] on button "Save Order" at bounding box center [378, 263] width 52 height 21
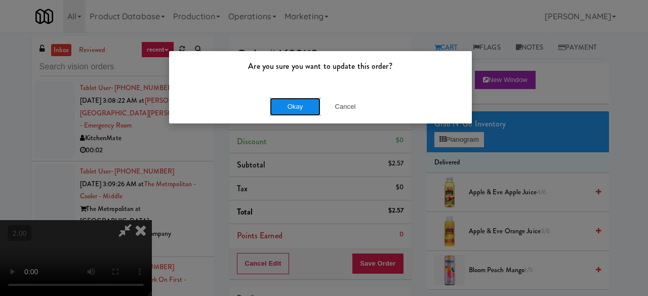
click at [306, 114] on button "Okay" at bounding box center [295, 107] width 51 height 18
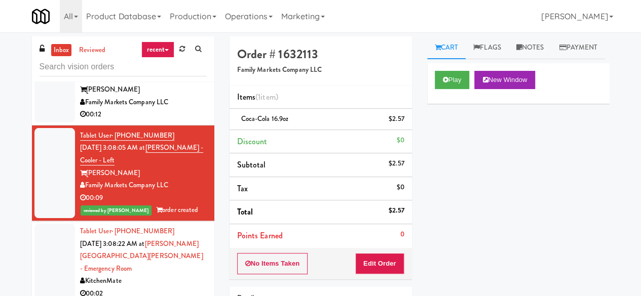
scroll to position [3805, 0]
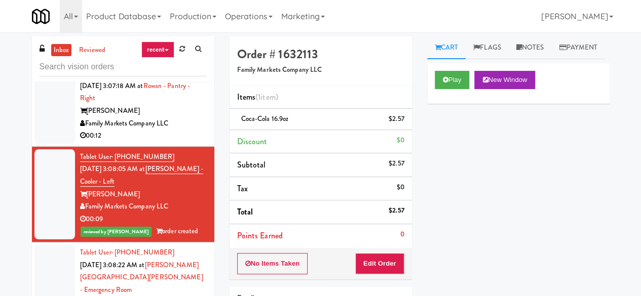
click at [176, 130] on div "Family Markets Company LLC" at bounding box center [143, 124] width 127 height 13
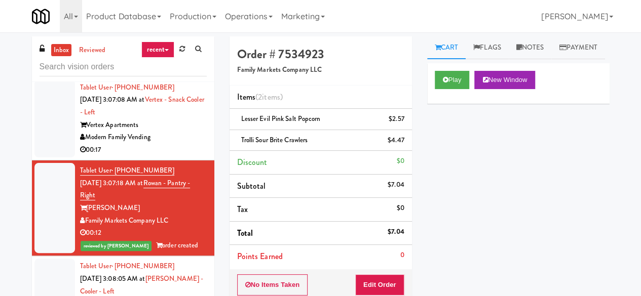
scroll to position [3703, 0]
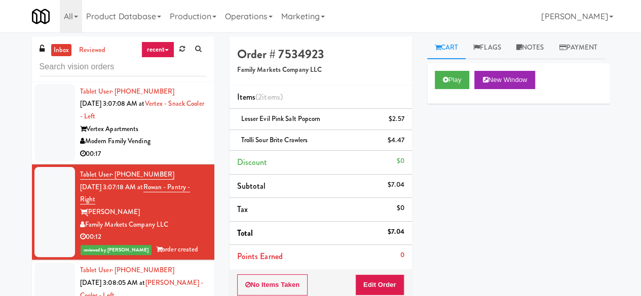
click at [170, 148] on div "Modern Family Vending" at bounding box center [143, 141] width 127 height 13
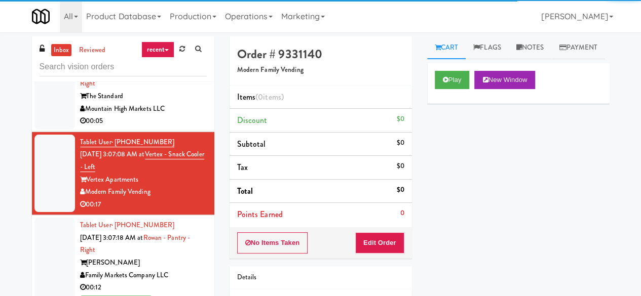
click at [172, 103] on div "The Standard" at bounding box center [143, 96] width 127 height 13
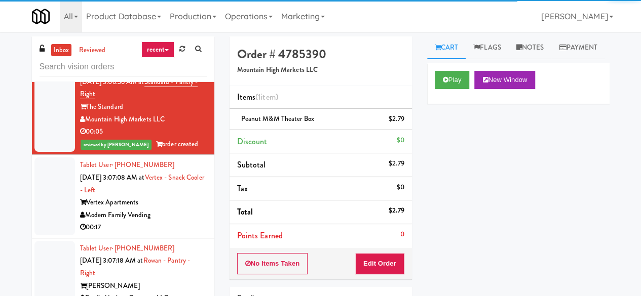
scroll to position [3703, 0]
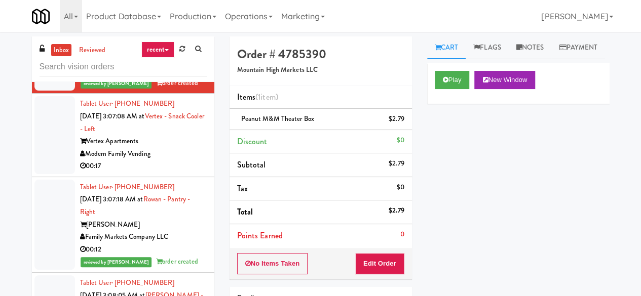
click at [172, 161] on div "Modern Family Vending" at bounding box center [143, 154] width 127 height 13
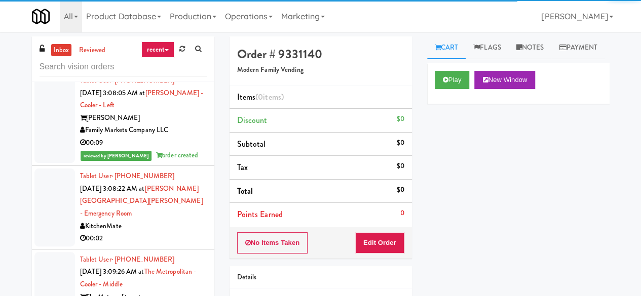
scroll to position [4007, 0]
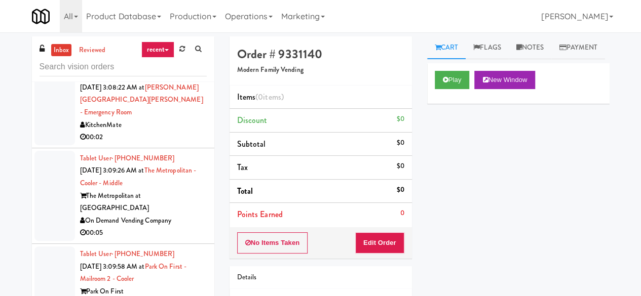
click at [175, 132] on div "KitchenMate" at bounding box center [143, 125] width 127 height 13
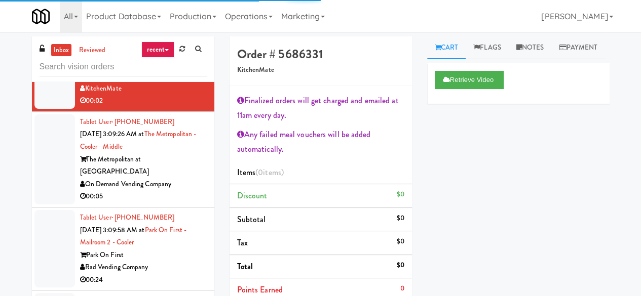
scroll to position [4109, 0]
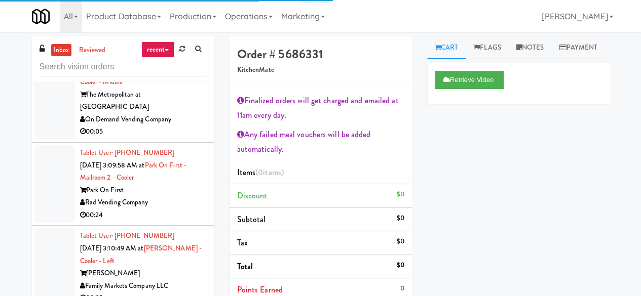
click at [181, 126] on div "On Demand Vending Company" at bounding box center [143, 119] width 127 height 13
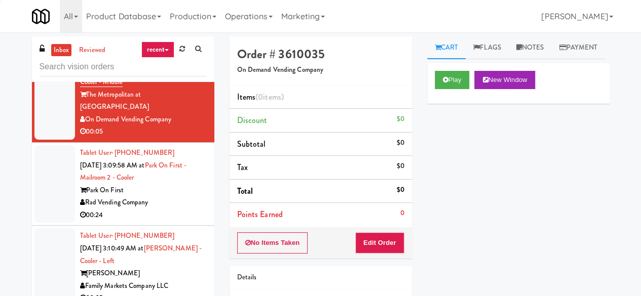
scroll to position [4159, 0]
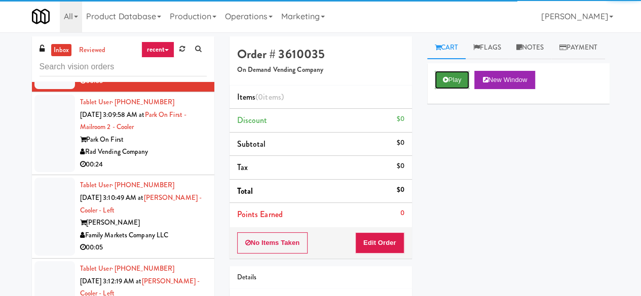
click at [444, 89] on button "Play" at bounding box center [452, 80] width 35 height 18
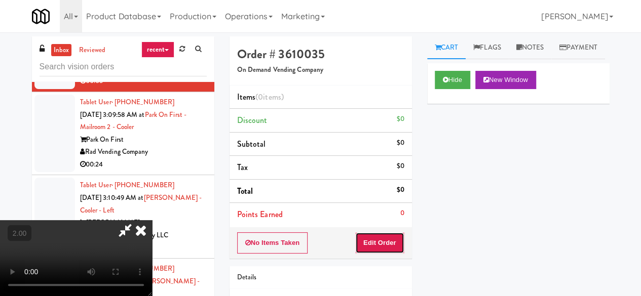
click at [393, 247] on button "Edit Order" at bounding box center [379, 243] width 49 height 21
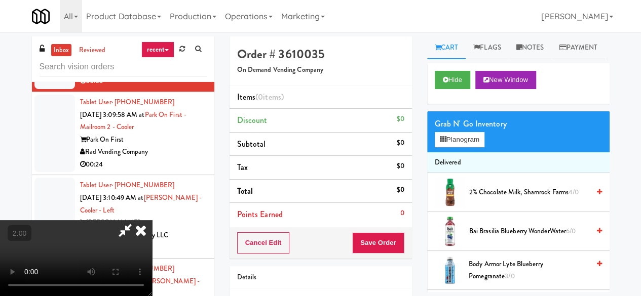
click at [136, 232] on icon at bounding box center [124, 230] width 23 height 20
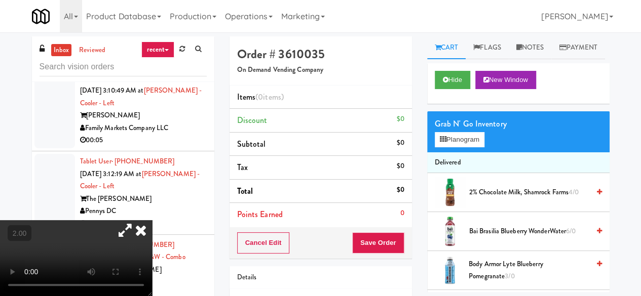
scroll to position [4311, 0]
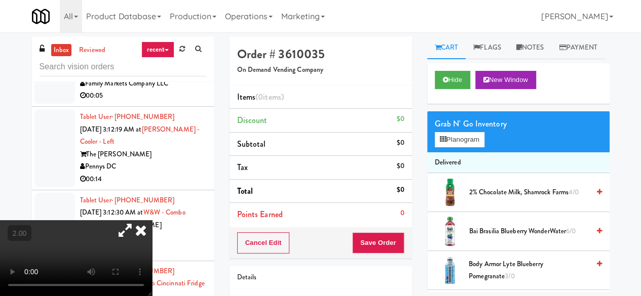
click at [146, 230] on video at bounding box center [76, 258] width 152 height 76
click at [152, 220] on icon at bounding box center [141, 230] width 22 height 20
click at [219, 71] on div "inbox reviewed recent all unclear take inventory issue suspicious failed recent…" at bounding box center [123, 214] width 198 height 357
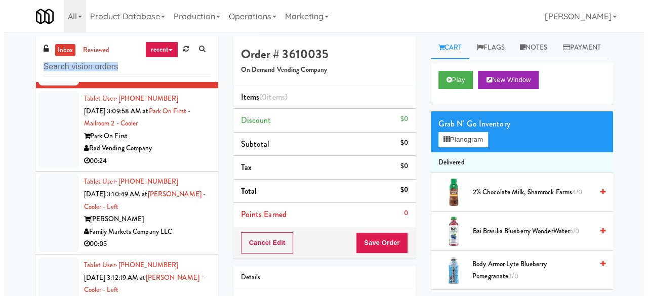
scroll to position [4159, 0]
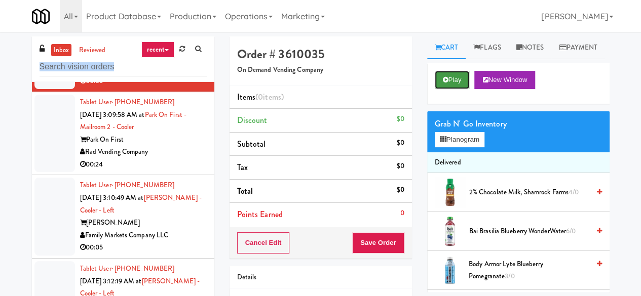
click at [458, 89] on button "Play" at bounding box center [452, 80] width 35 height 18
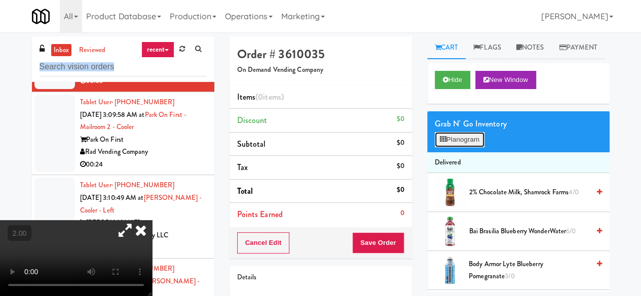
click at [469, 147] on button "Planogram" at bounding box center [460, 139] width 50 height 15
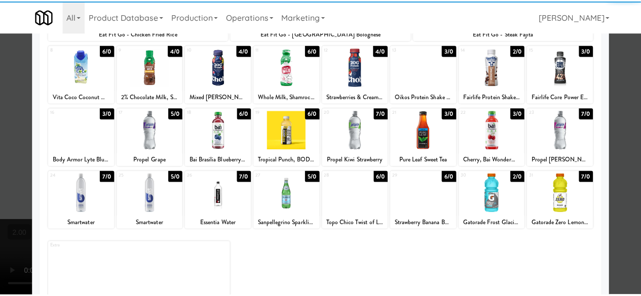
scroll to position [201, 0]
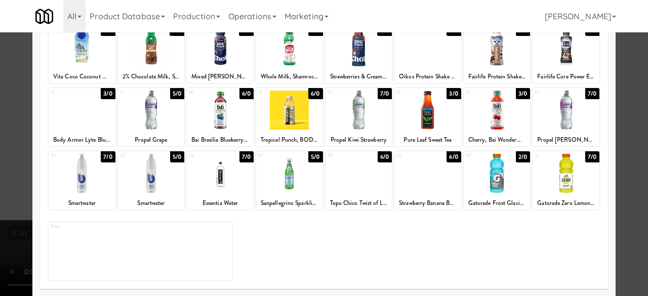
click at [502, 177] on div at bounding box center [497, 173] width 67 height 39
drag, startPoint x: 628, startPoint y: 118, endPoint x: 516, endPoint y: 160, distance: 119.6
click at [628, 118] on div at bounding box center [324, 148] width 648 height 296
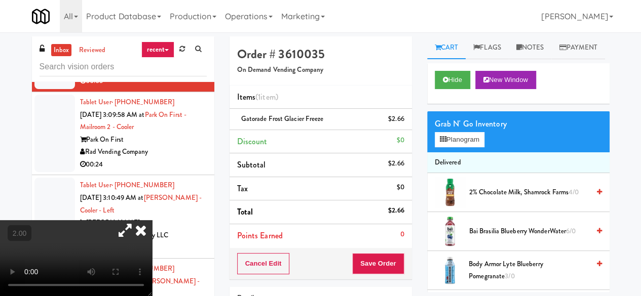
click at [411, 252] on div "Order # 3610035 On Demand Vending Company Items (1 item ) Gatorade Frost Glacie…" at bounding box center [321, 209] width 198 height 347
click at [389, 265] on button "Save Order" at bounding box center [378, 263] width 52 height 21
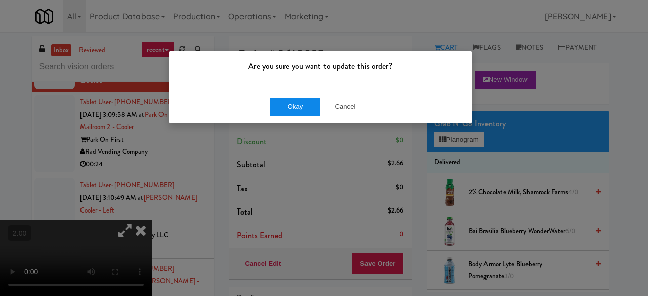
click at [304, 114] on div "Okay Cancel" at bounding box center [320, 107] width 303 height 34
click at [305, 112] on button "Okay" at bounding box center [295, 107] width 51 height 18
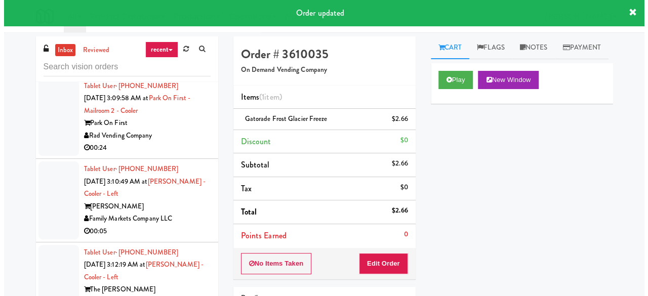
scroll to position [4210, 0]
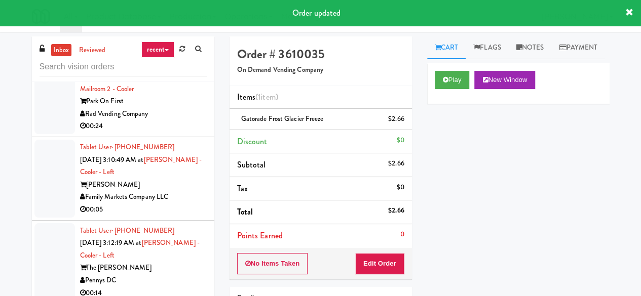
click at [170, 121] on div "Rad Vending Company" at bounding box center [143, 114] width 127 height 13
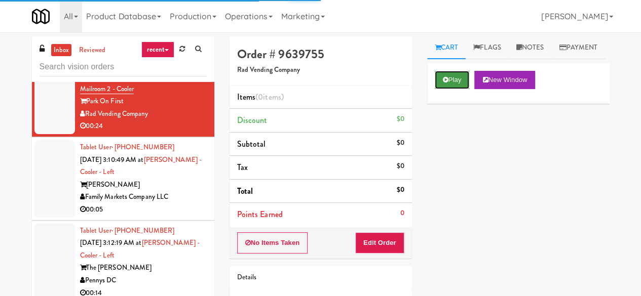
click at [464, 89] on button "Play" at bounding box center [452, 80] width 35 height 18
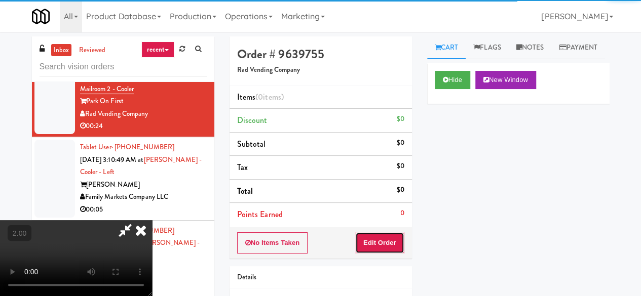
click at [391, 240] on button "Edit Order" at bounding box center [379, 243] width 49 height 21
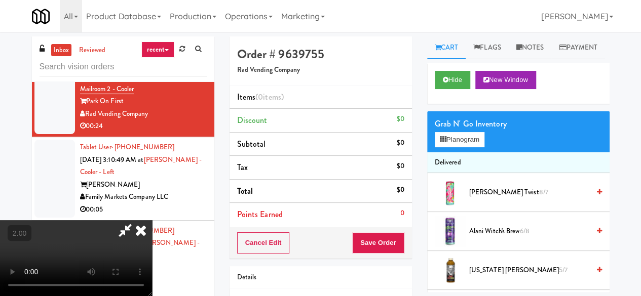
click at [152, 296] on video at bounding box center [76, 258] width 152 height 76
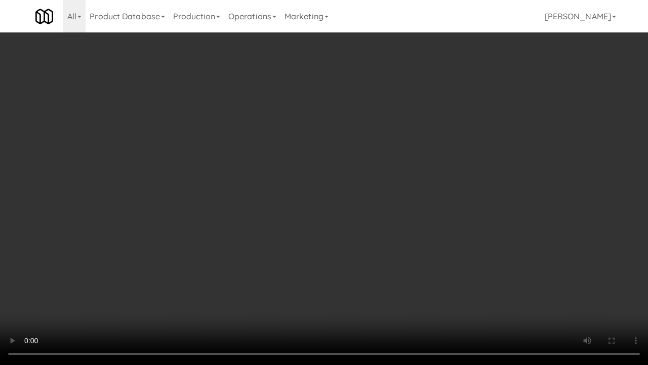
click at [267, 249] on video at bounding box center [324, 182] width 648 height 365
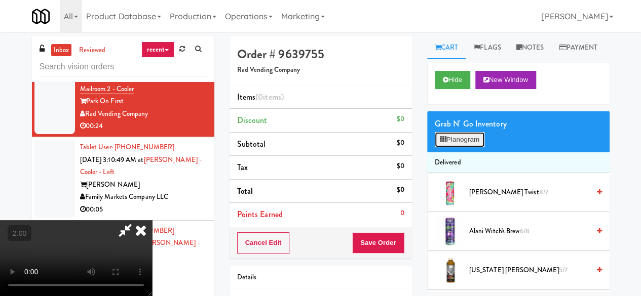
click at [470, 147] on button "Planogram" at bounding box center [460, 139] width 50 height 15
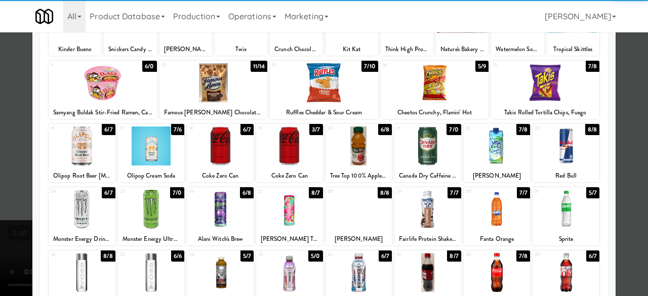
click at [495, 139] on div at bounding box center [497, 146] width 67 height 39
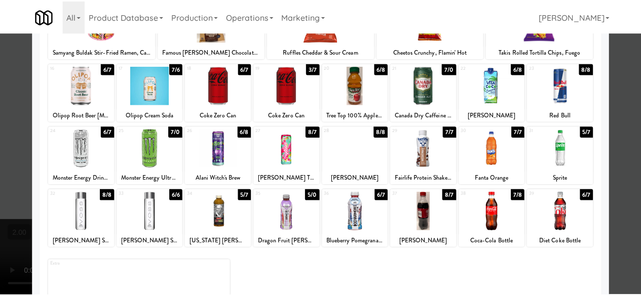
scroll to position [201, 0]
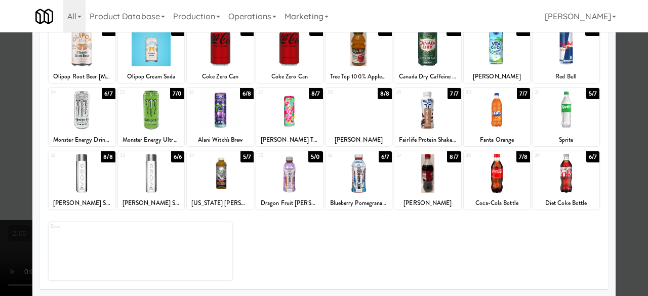
click at [292, 180] on div at bounding box center [289, 173] width 67 height 39
click at [636, 122] on div at bounding box center [324, 148] width 648 height 296
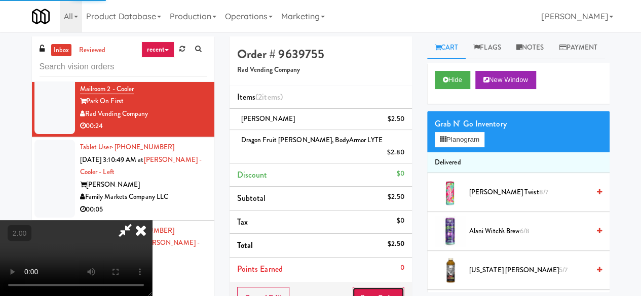
click at [386, 287] on button "Save Order" at bounding box center [378, 297] width 52 height 21
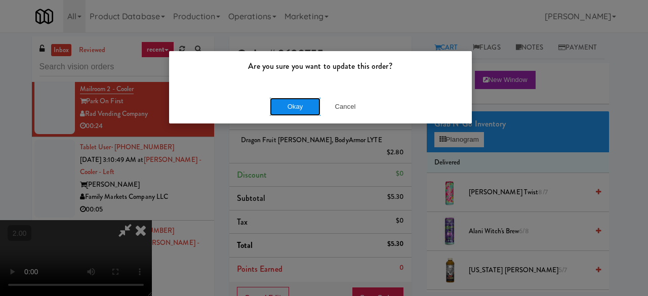
click at [281, 109] on button "Okay" at bounding box center [295, 107] width 51 height 18
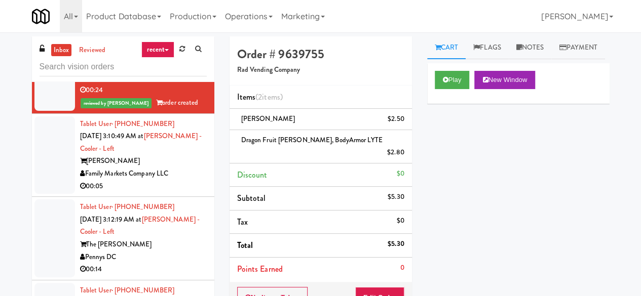
scroll to position [4311, 0]
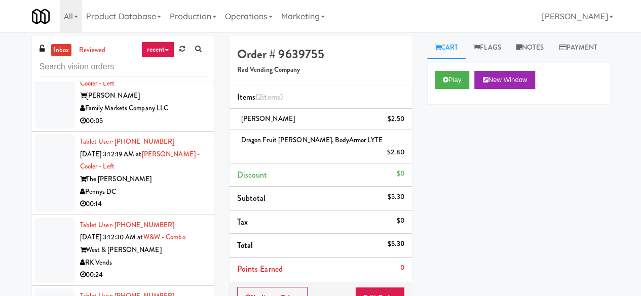
click at [188, 115] on div "Family Markets Company LLC" at bounding box center [143, 108] width 127 height 13
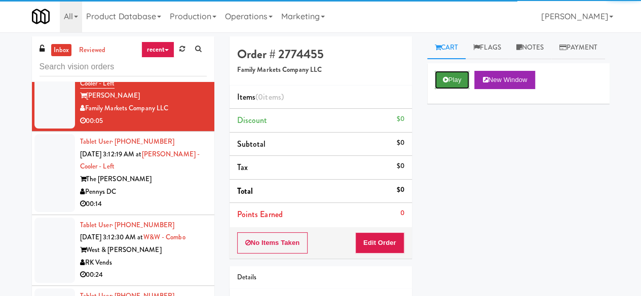
click at [449, 89] on button "Play" at bounding box center [452, 80] width 35 height 18
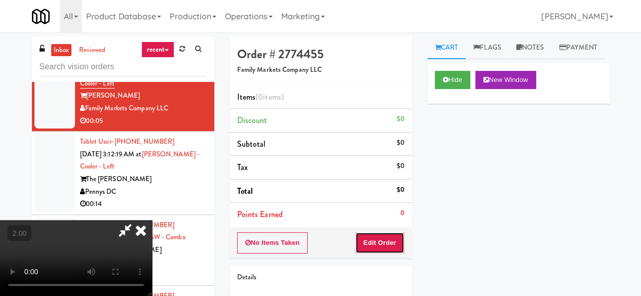
click at [375, 242] on button "Edit Order" at bounding box center [379, 243] width 49 height 21
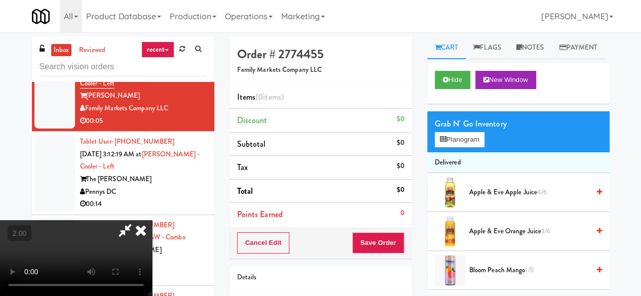
scroll to position [21, 0]
click at [452, 147] on button "Planogram" at bounding box center [460, 139] width 50 height 15
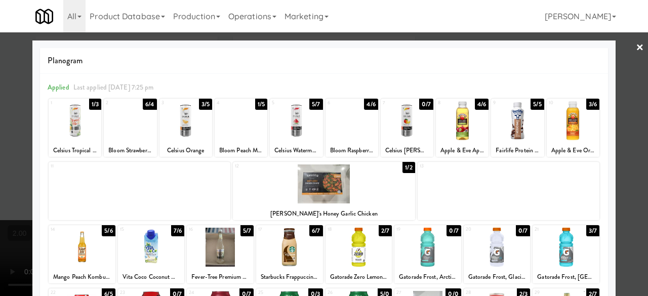
click at [138, 130] on div at bounding box center [130, 120] width 53 height 39
click at [636, 46] on link "×" at bounding box center [640, 47] width 8 height 31
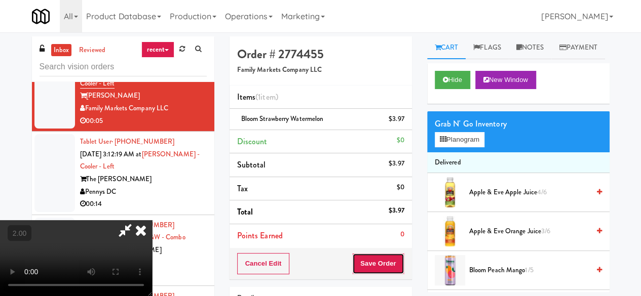
click at [395, 267] on button "Save Order" at bounding box center [378, 263] width 52 height 21
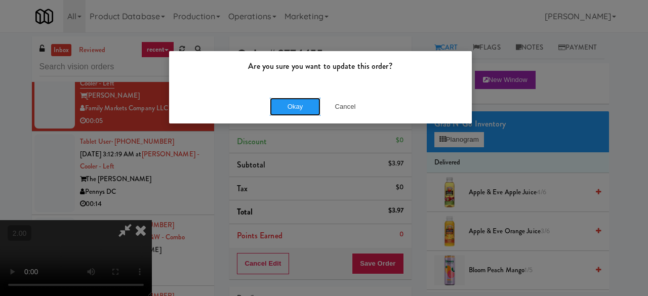
click at [285, 108] on button "Okay" at bounding box center [295, 107] width 51 height 18
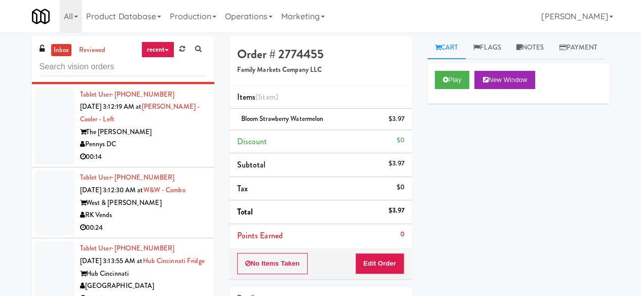
scroll to position [4413, 0]
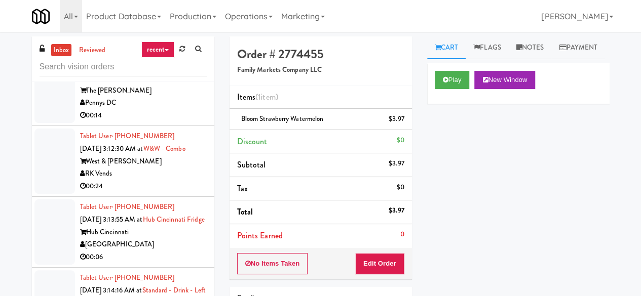
click at [170, 122] on div "00:14" at bounding box center [143, 115] width 127 height 13
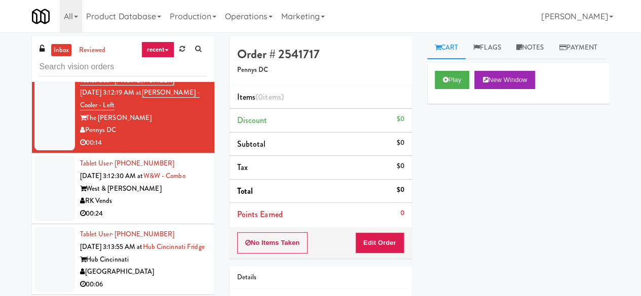
scroll to position [4362, 0]
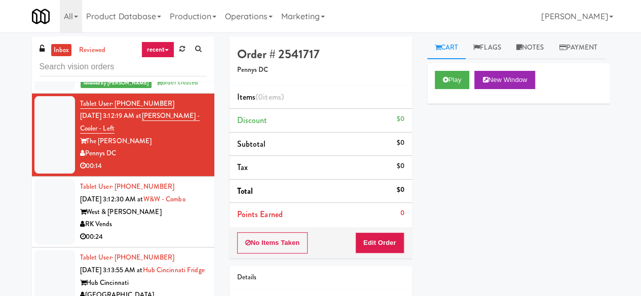
click at [183, 77] on div "00:05" at bounding box center [143, 70] width 127 height 13
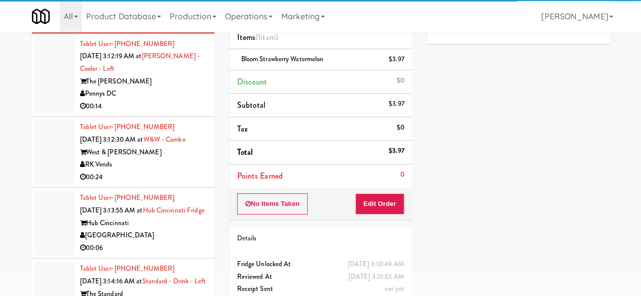
scroll to position [96, 0]
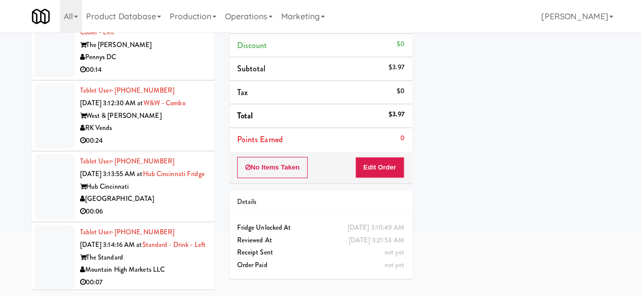
click at [174, 64] on div "Pennys DC" at bounding box center [143, 57] width 127 height 13
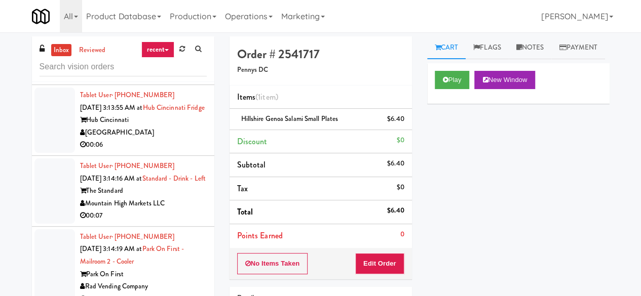
scroll to position [4514, 0]
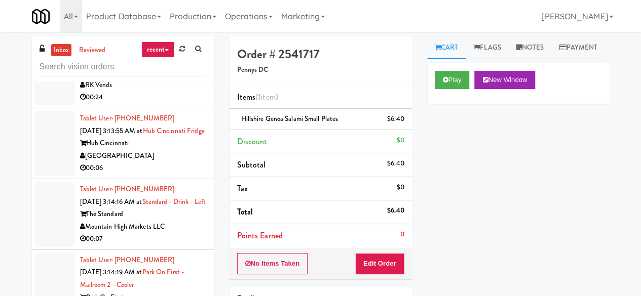
click at [163, 104] on div "00:24" at bounding box center [143, 97] width 127 height 13
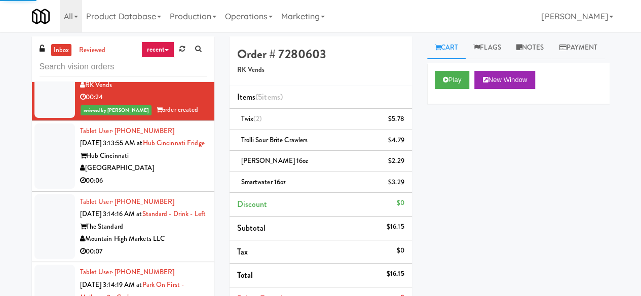
click at [179, 175] on div "[GEOGRAPHIC_DATA]" at bounding box center [143, 168] width 127 height 13
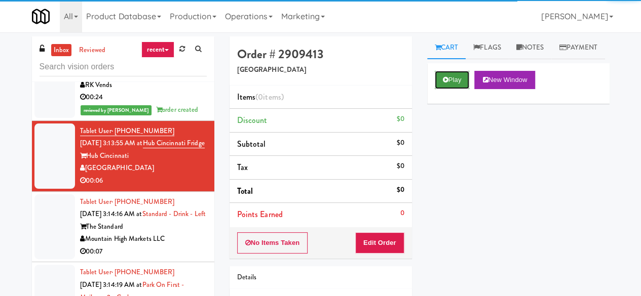
click at [454, 89] on button "Play" at bounding box center [452, 80] width 35 height 18
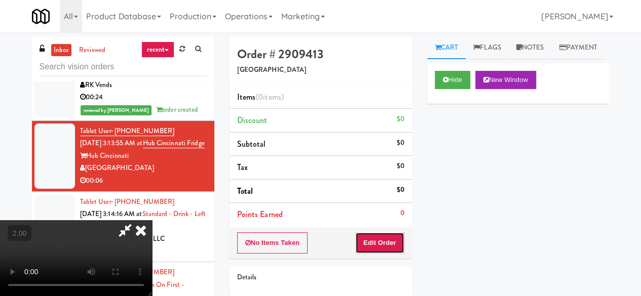
click at [395, 242] on button "Edit Order" at bounding box center [379, 243] width 49 height 21
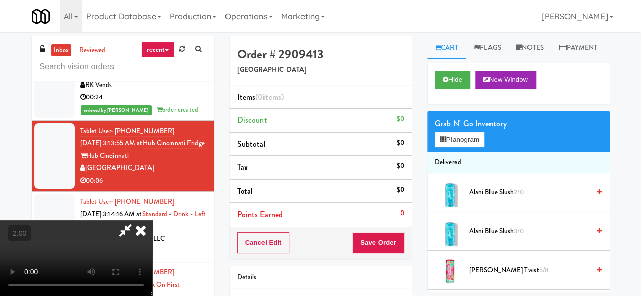
click at [557, 57] on ul "Cart Flags Notes Payment" at bounding box center [518, 47] width 182 height 23
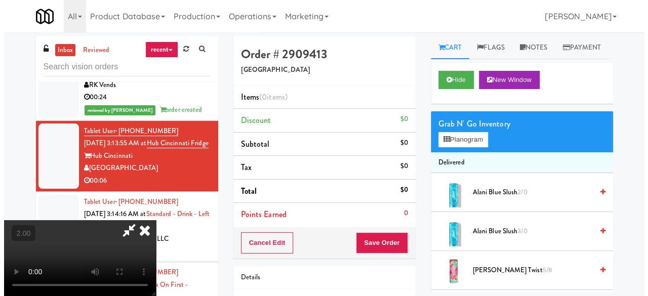
scroll to position [21, 0]
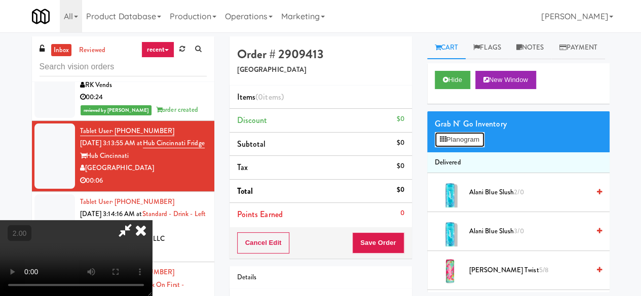
click at [472, 147] on button "Planogram" at bounding box center [460, 139] width 50 height 15
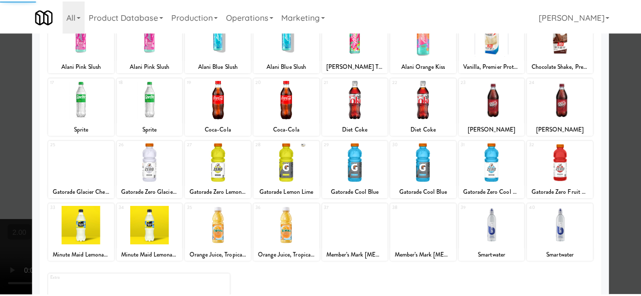
scroll to position [201, 0]
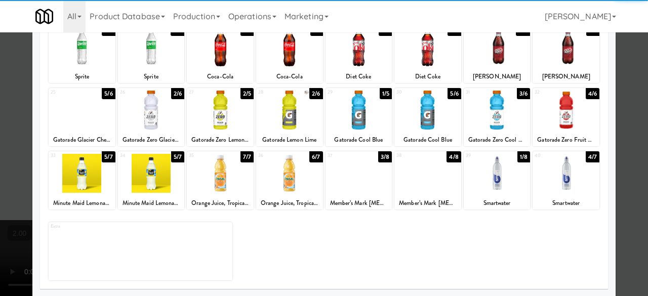
click at [434, 114] on div at bounding box center [428, 110] width 67 height 39
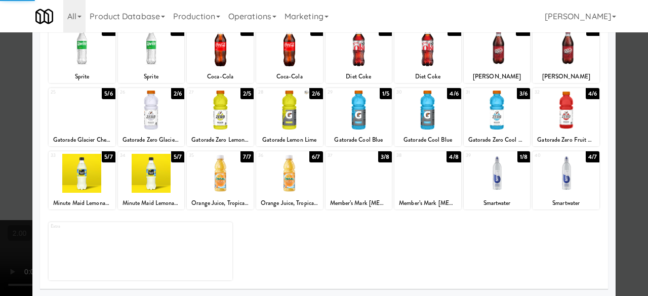
click at [638, 121] on div at bounding box center [324, 148] width 648 height 296
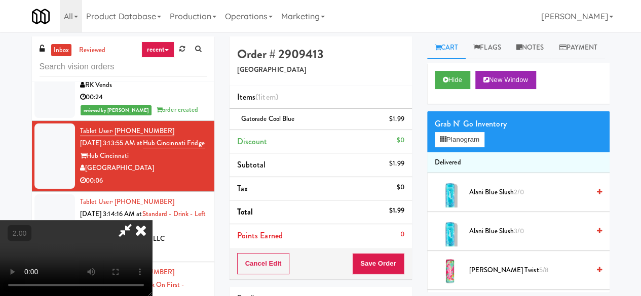
scroll to position [133, 0]
click at [395, 264] on button "Save Order" at bounding box center [378, 263] width 52 height 21
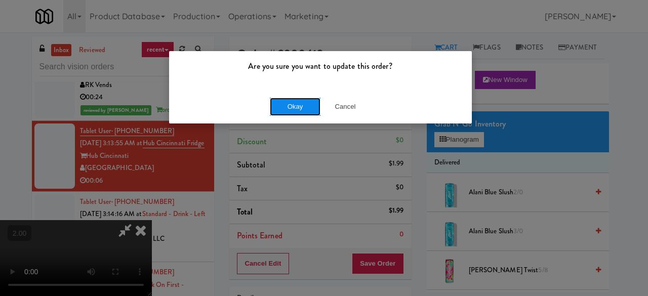
click at [306, 108] on button "Okay" at bounding box center [295, 107] width 51 height 18
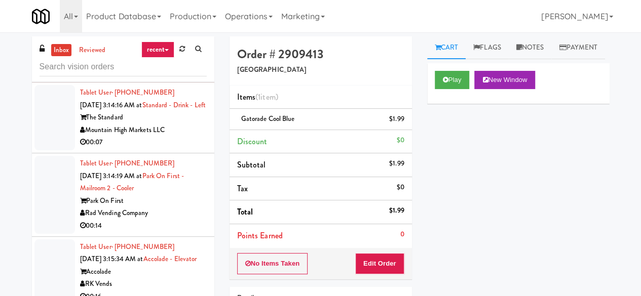
scroll to position [4666, 0]
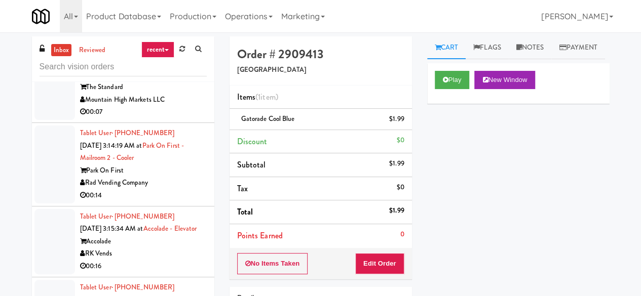
click at [174, 106] on div "Mountain High Markets LLC" at bounding box center [143, 100] width 127 height 13
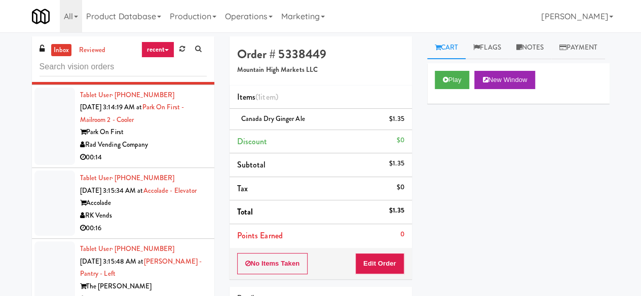
click at [168, 151] on div "Rad Vending Company" at bounding box center [143, 145] width 127 height 13
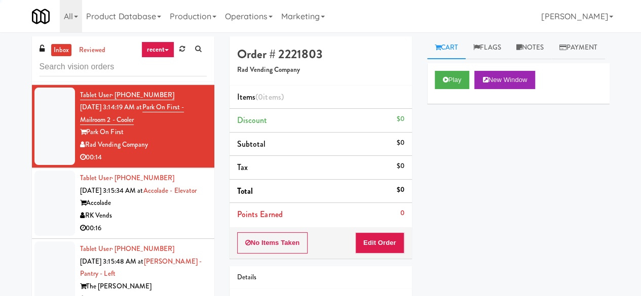
scroll to position [4615, 0]
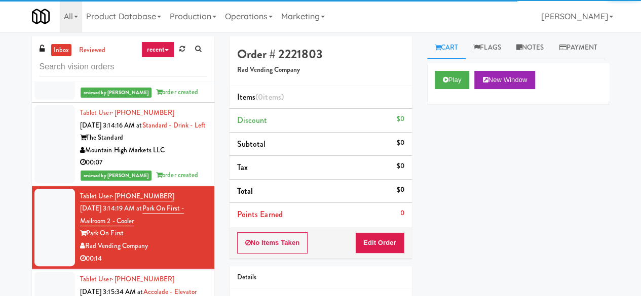
click at [189, 73] on div "[GEOGRAPHIC_DATA]" at bounding box center [143, 67] width 127 height 13
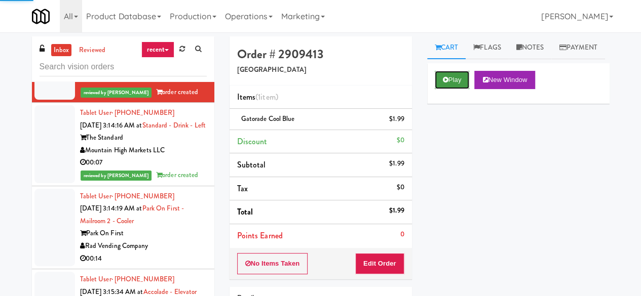
click at [444, 83] on icon at bounding box center [446, 79] width 6 height 7
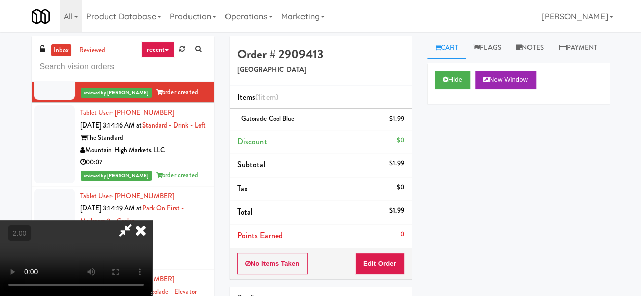
click at [152, 220] on icon at bounding box center [141, 230] width 22 height 20
click at [367, 43] on div "Order # 2909413 [GEOGRAPHIC_DATA]" at bounding box center [320, 60] width 182 height 49
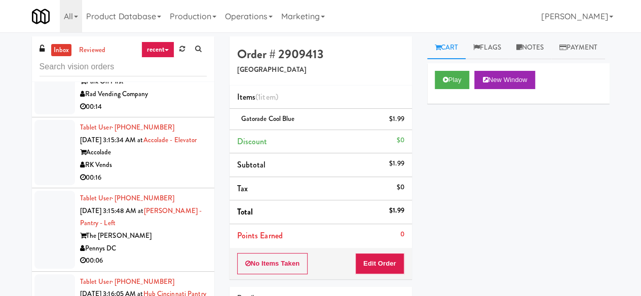
click at [151, 88] on div "Park On First" at bounding box center [143, 81] width 127 height 13
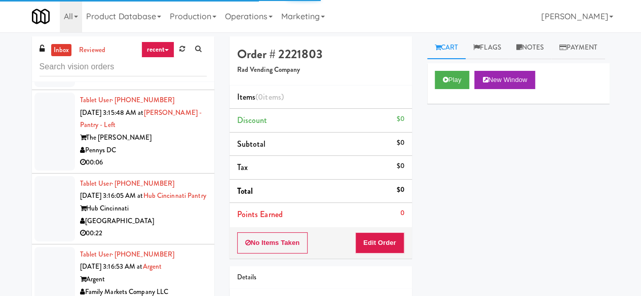
click at [178, 73] on div "RK Vends" at bounding box center [143, 67] width 127 height 13
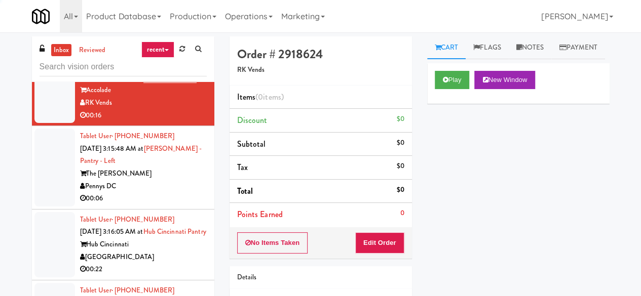
scroll to position [4767, 0]
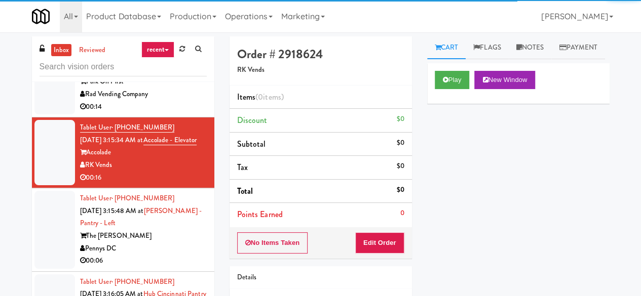
click at [169, 101] on div "Rad Vending Company" at bounding box center [143, 94] width 127 height 13
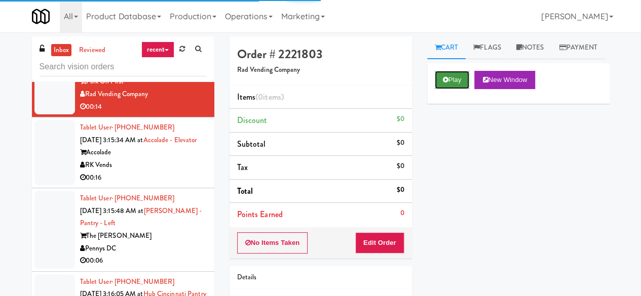
click at [454, 89] on button "Play" at bounding box center [452, 80] width 35 height 18
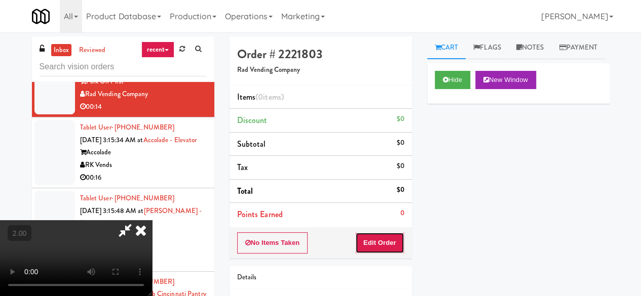
click at [392, 247] on button "Edit Order" at bounding box center [379, 243] width 49 height 21
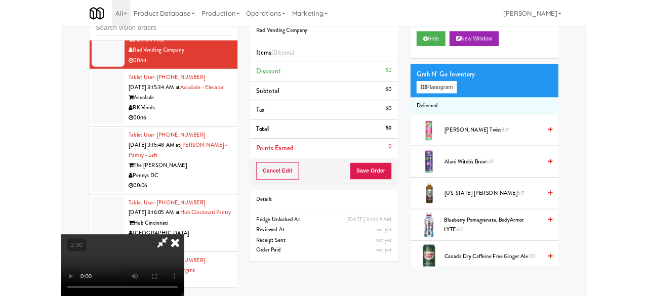
scroll to position [96, 0]
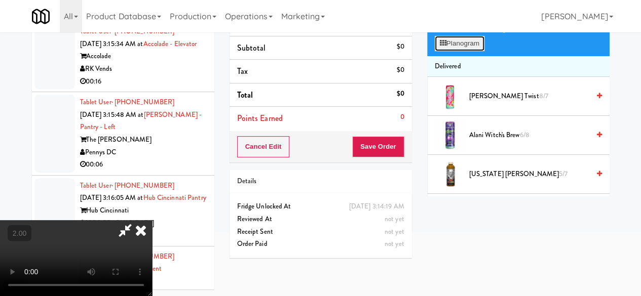
click at [482, 51] on button "Planogram" at bounding box center [460, 43] width 50 height 15
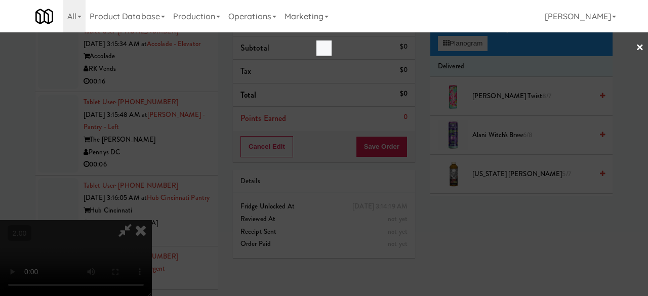
click at [478, 60] on div at bounding box center [324, 148] width 648 height 296
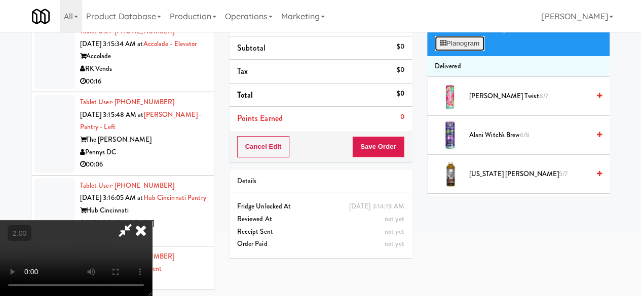
click at [475, 51] on button "Planogram" at bounding box center [460, 43] width 50 height 15
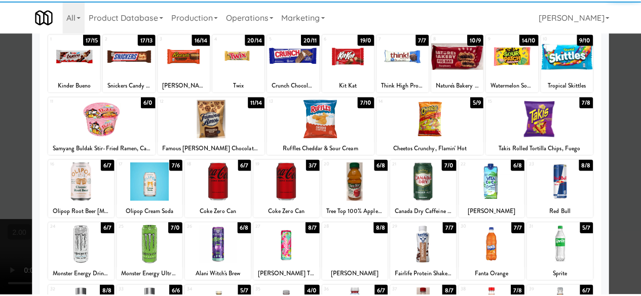
scroll to position [101, 0]
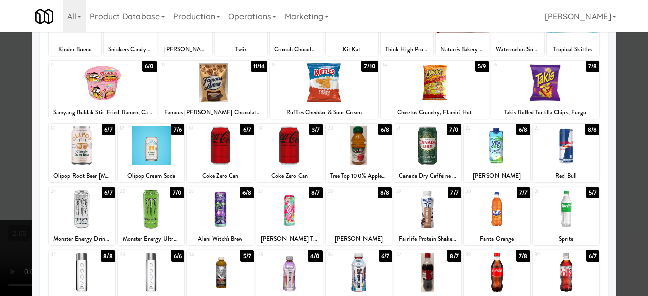
click at [565, 161] on div at bounding box center [566, 146] width 67 height 39
click at [631, 122] on div at bounding box center [324, 148] width 648 height 296
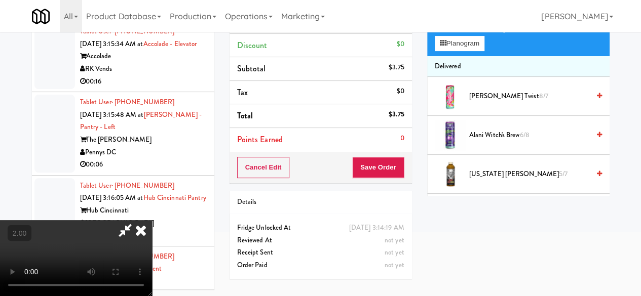
scroll to position [32, 0]
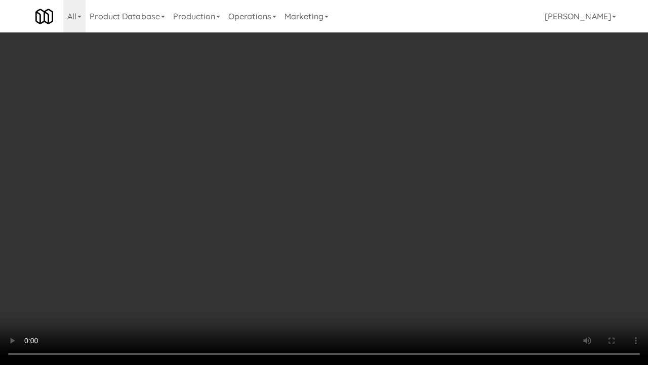
click at [476, 233] on video at bounding box center [324, 182] width 648 height 365
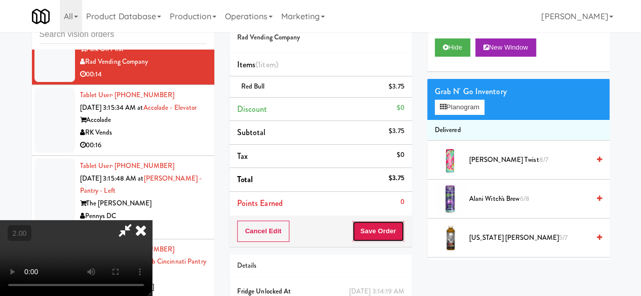
click at [402, 232] on button "Save Order" at bounding box center [378, 231] width 52 height 21
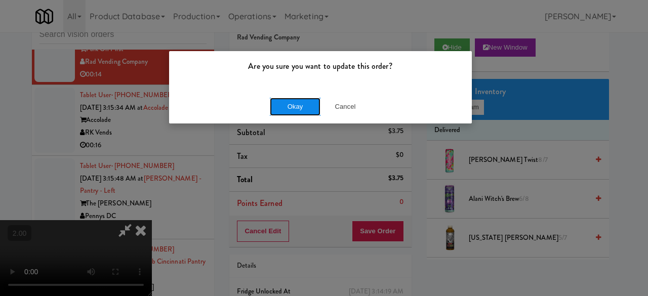
click at [303, 104] on button "Okay" at bounding box center [295, 107] width 51 height 18
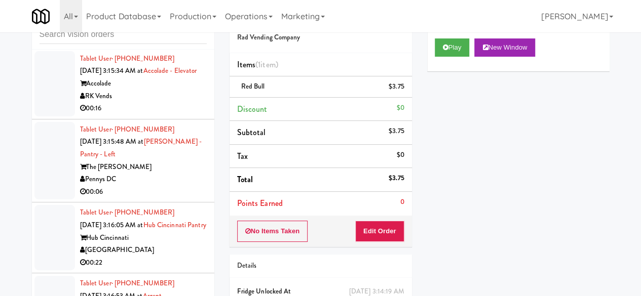
scroll to position [4869, 0]
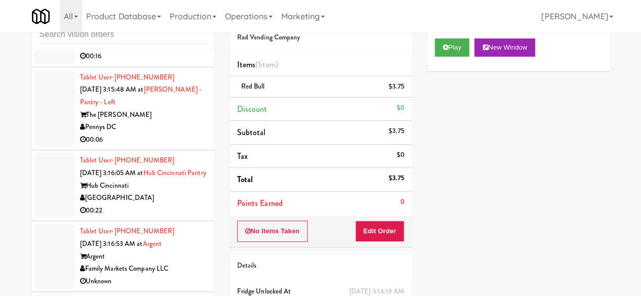
click at [144, 51] on div "RK Vends" at bounding box center [143, 44] width 127 height 13
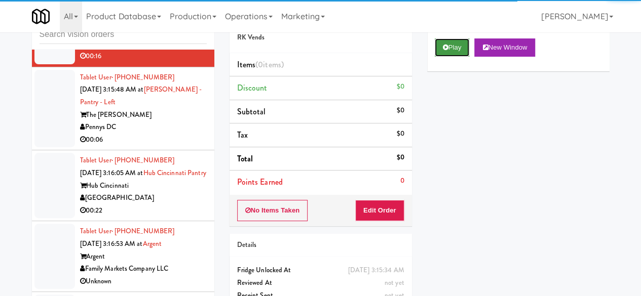
click at [457, 57] on button "Play" at bounding box center [452, 48] width 35 height 18
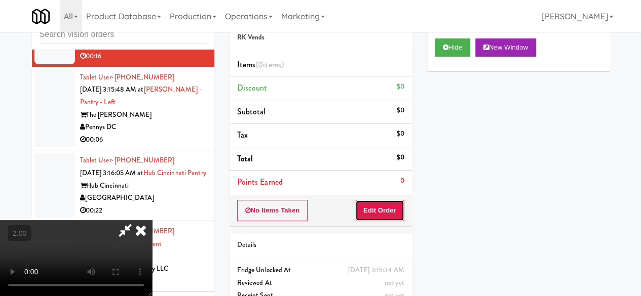
click at [389, 212] on button "Edit Order" at bounding box center [379, 210] width 49 height 21
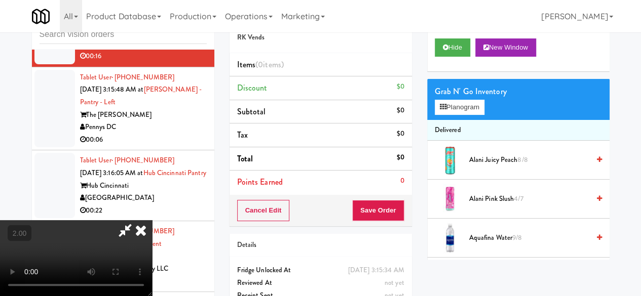
scroll to position [21, 0]
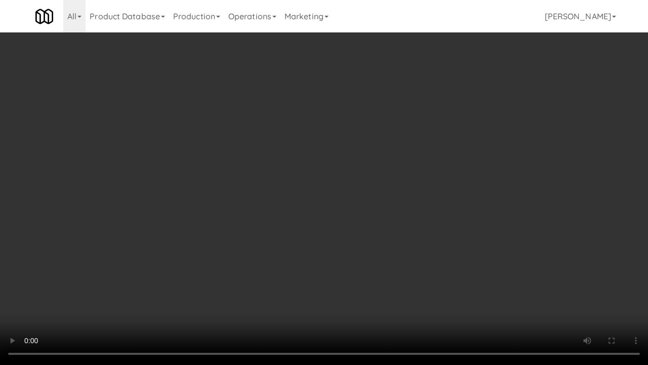
click at [318, 275] on video at bounding box center [324, 182] width 648 height 365
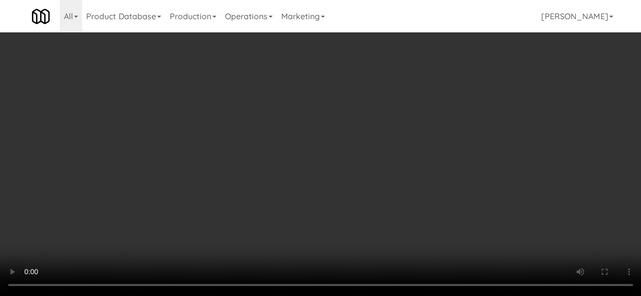
scroll to position [0, 0]
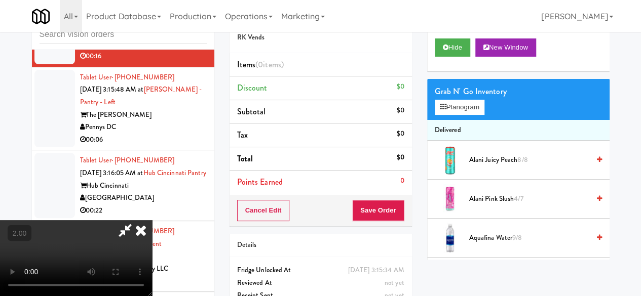
click at [152, 220] on icon at bounding box center [141, 230] width 22 height 20
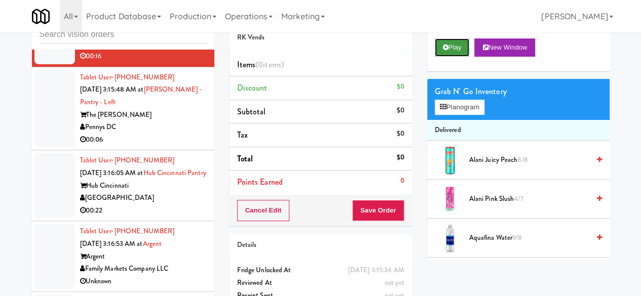
click at [442, 57] on button "Play" at bounding box center [452, 48] width 35 height 18
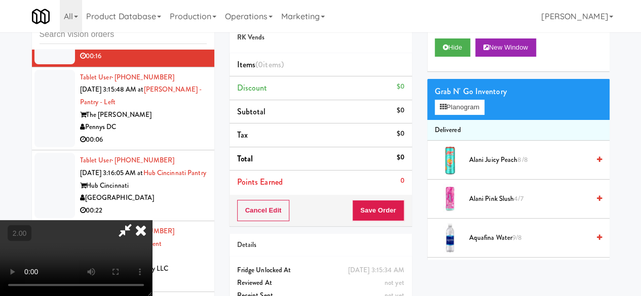
click at [152, 220] on icon at bounding box center [141, 230] width 22 height 20
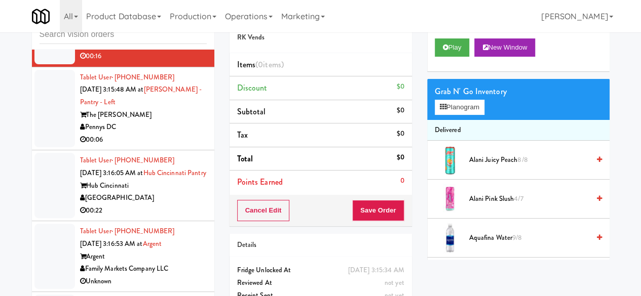
click at [163, 134] on div "Pennys DC" at bounding box center [143, 127] width 127 height 13
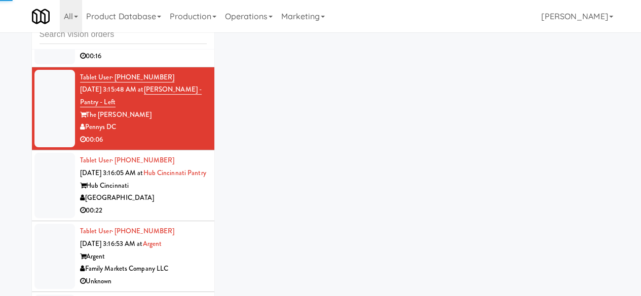
click at [152, 51] on div "RK Vends" at bounding box center [143, 44] width 127 height 13
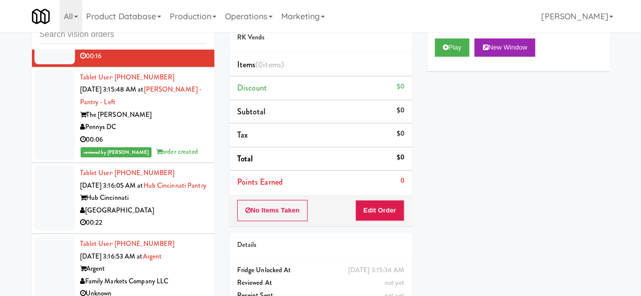
drag, startPoint x: 164, startPoint y: 238, endPoint x: 161, endPoint y: 211, distance: 27.0
click at [164, 146] on div "00:06" at bounding box center [143, 140] width 127 height 13
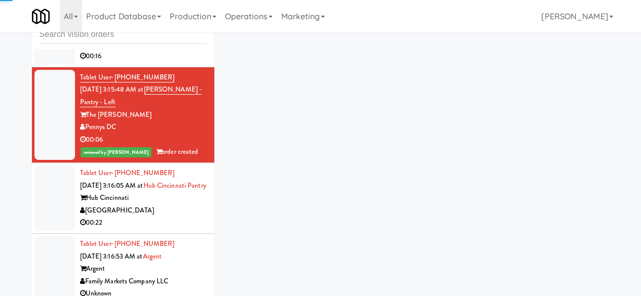
click at [159, 63] on div "00:16" at bounding box center [143, 56] width 127 height 13
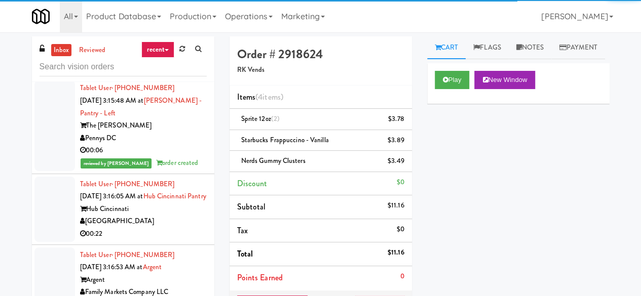
scroll to position [5020, 0]
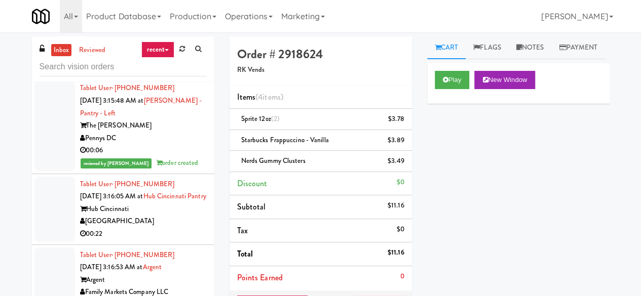
click at [174, 212] on div "Hub Cincinnati" at bounding box center [143, 209] width 127 height 13
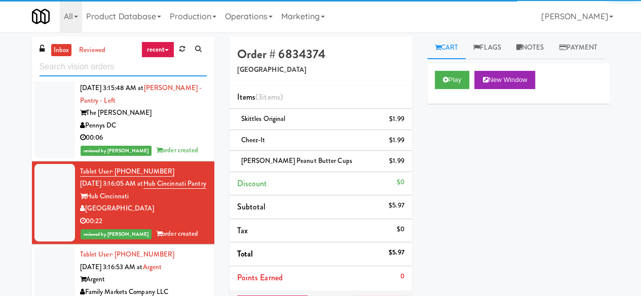
click at [148, 65] on input "text" at bounding box center [123, 67] width 167 height 19
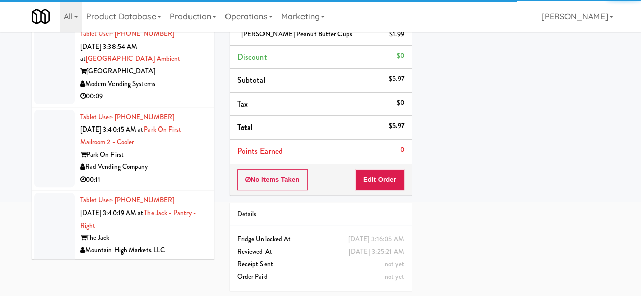
scroll to position [2823, 0]
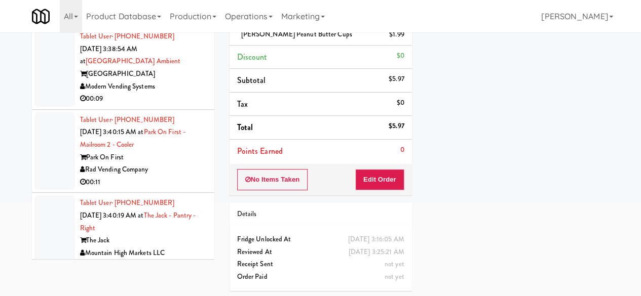
click at [190, 93] on div "Modern Vending Systems" at bounding box center [143, 87] width 127 height 13
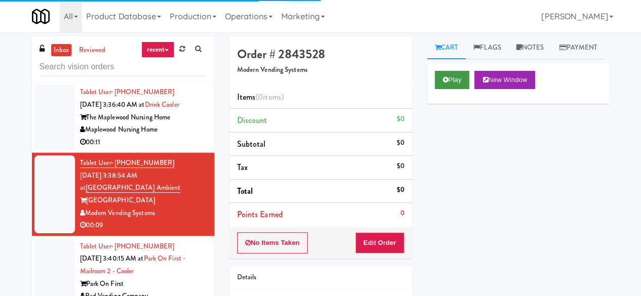
drag, startPoint x: 433, startPoint y: 100, endPoint x: 437, endPoint y: 104, distance: 5.4
click at [437, 104] on div "Play New Window" at bounding box center [518, 83] width 182 height 41
drag, startPoint x: 451, startPoint y: 104, endPoint x: 454, endPoint y: 110, distance: 6.6
click at [454, 89] on button "Play" at bounding box center [452, 80] width 35 height 18
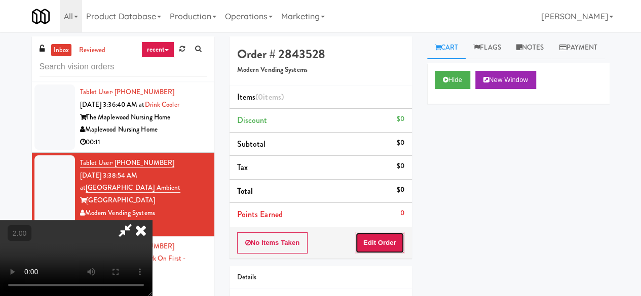
click at [368, 251] on button "Edit Order" at bounding box center [379, 243] width 49 height 21
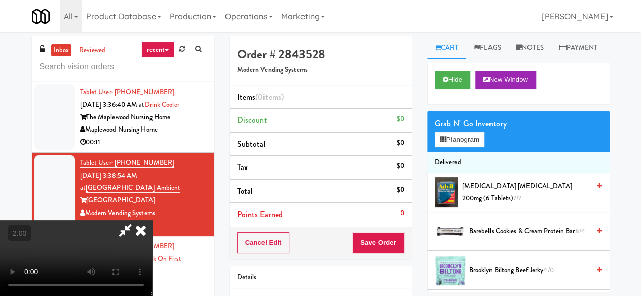
scroll to position [21, 0]
click at [468, 147] on button "Planogram" at bounding box center [460, 139] width 50 height 15
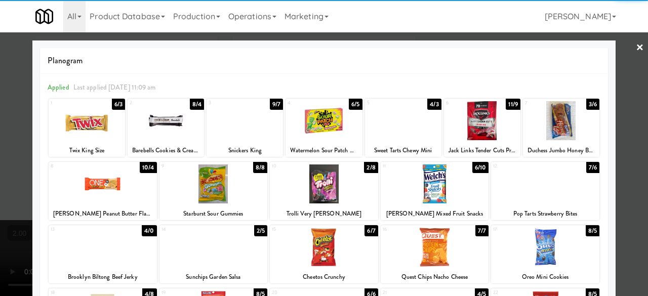
click at [559, 125] on div at bounding box center [561, 120] width 76 height 39
drag, startPoint x: 627, startPoint y: 113, endPoint x: 554, endPoint y: 129, distance: 74.6
click at [627, 113] on div at bounding box center [324, 148] width 648 height 296
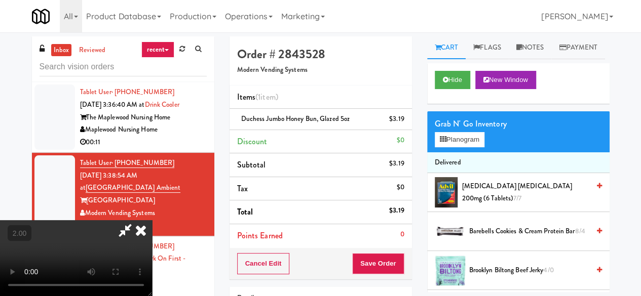
click at [152, 265] on div at bounding box center [76, 258] width 152 height 76
click at [396, 263] on button "Save Order" at bounding box center [378, 263] width 52 height 21
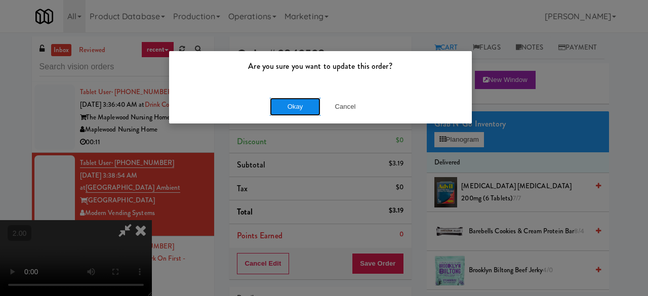
click at [304, 111] on button "Okay" at bounding box center [295, 107] width 51 height 18
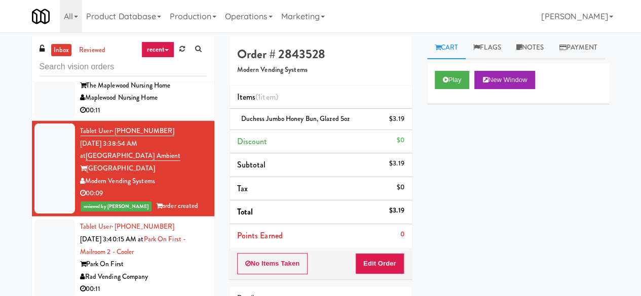
scroll to position [2975, 0]
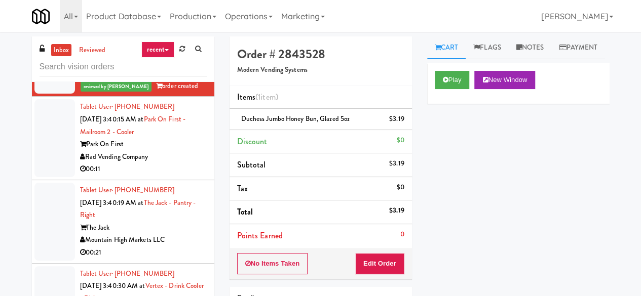
click at [174, 151] on div "Park On First" at bounding box center [143, 144] width 127 height 13
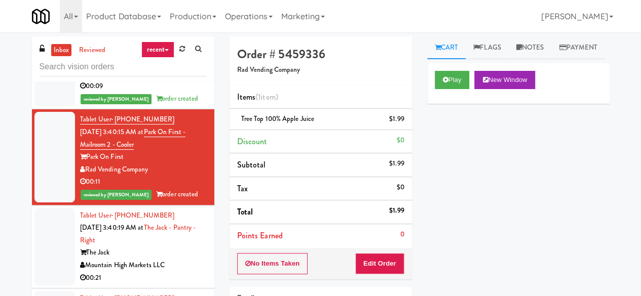
scroll to position [2873, 0]
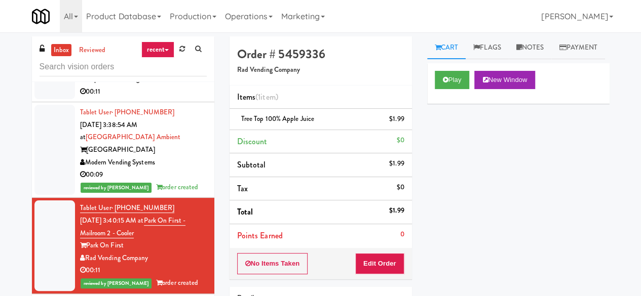
click at [178, 98] on div "00:11" at bounding box center [143, 92] width 127 height 13
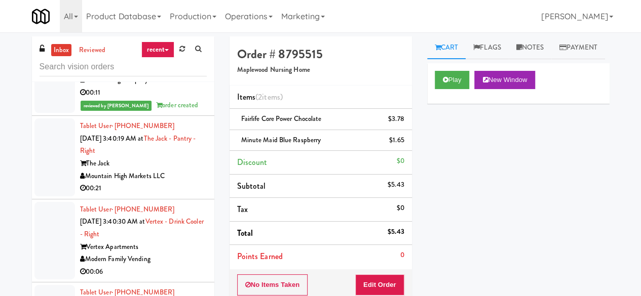
scroll to position [3127, 0]
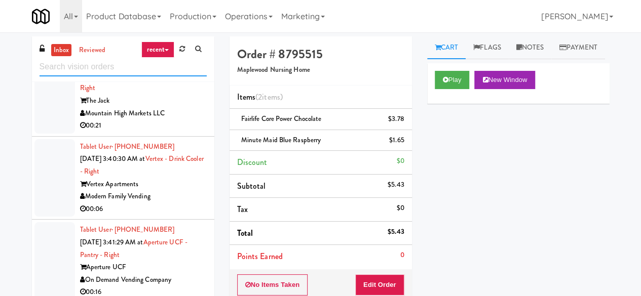
click at [131, 72] on input "text" at bounding box center [123, 67] width 167 height 19
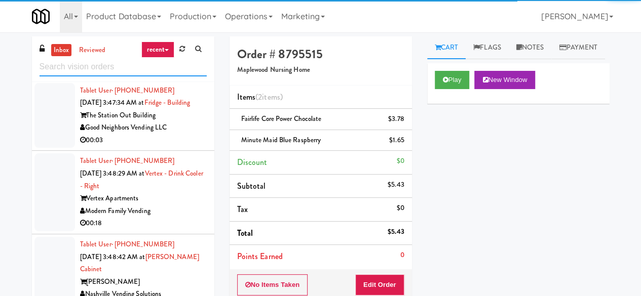
scroll to position [2850, 0]
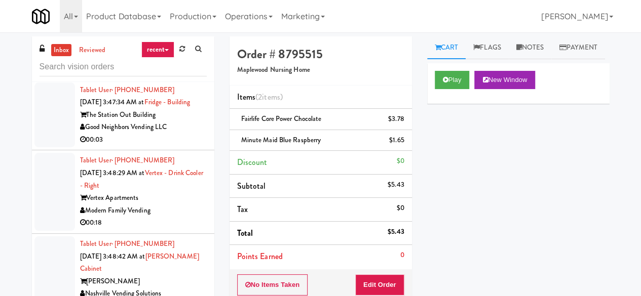
click at [178, 75] on div "00:03" at bounding box center [143, 69] width 127 height 13
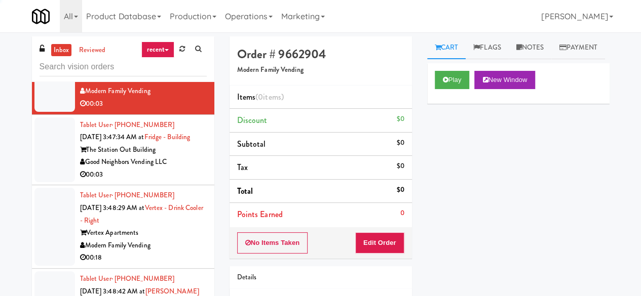
scroll to position [2800, 0]
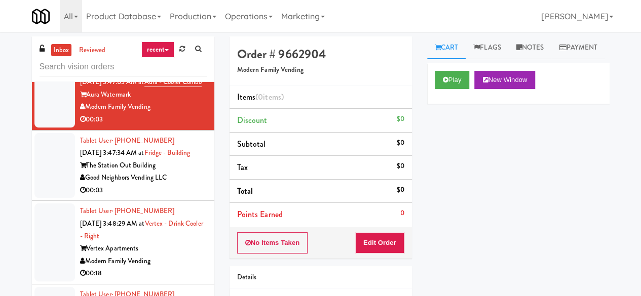
click at [451, 104] on div "Play New Window" at bounding box center [518, 83] width 182 height 41
click at [452, 89] on button "Play" at bounding box center [452, 80] width 35 height 18
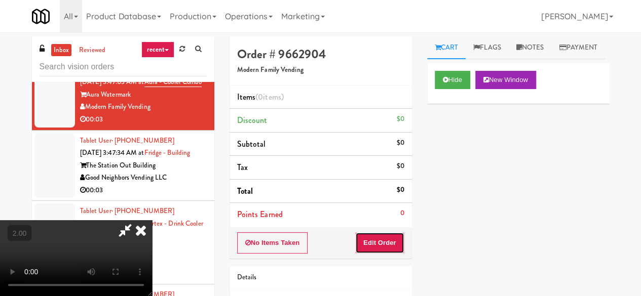
click at [365, 245] on button "Edit Order" at bounding box center [379, 243] width 49 height 21
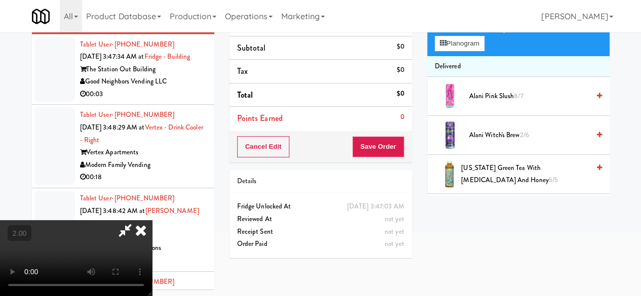
scroll to position [32, 0]
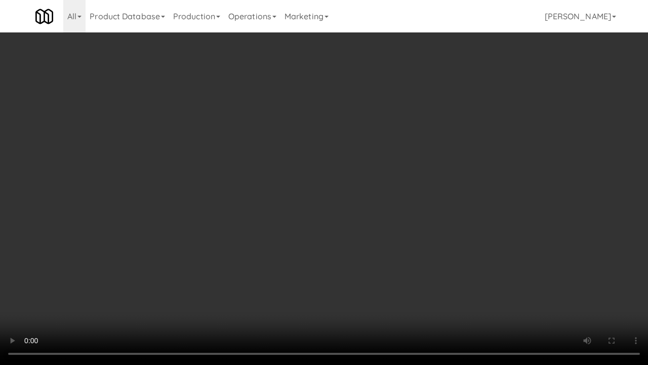
click at [469, 206] on video at bounding box center [324, 182] width 648 height 365
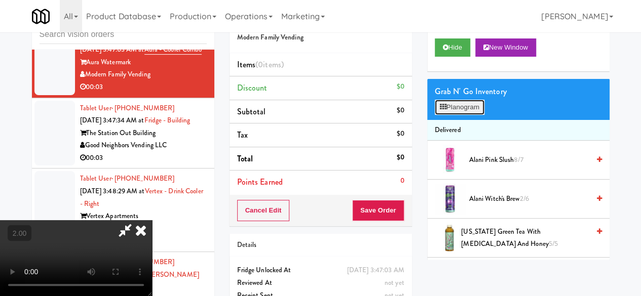
click at [476, 115] on button "Planogram" at bounding box center [460, 107] width 50 height 15
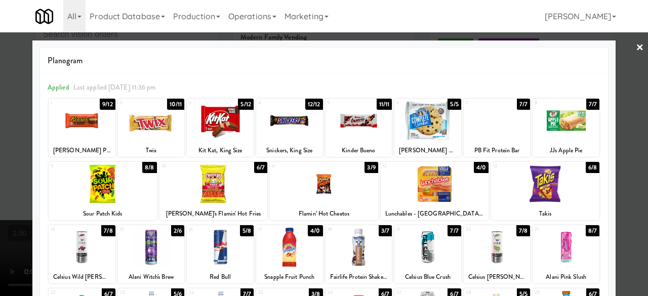
click at [425, 126] on div at bounding box center [428, 120] width 67 height 39
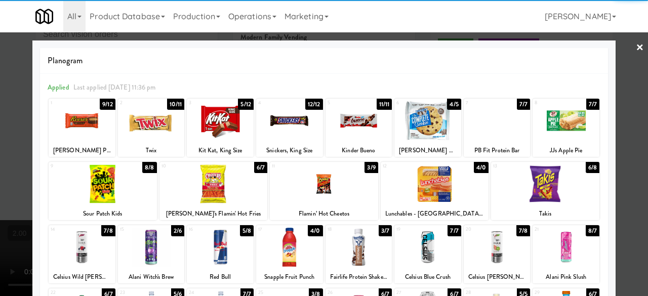
click at [636, 50] on link "×" at bounding box center [640, 47] width 8 height 31
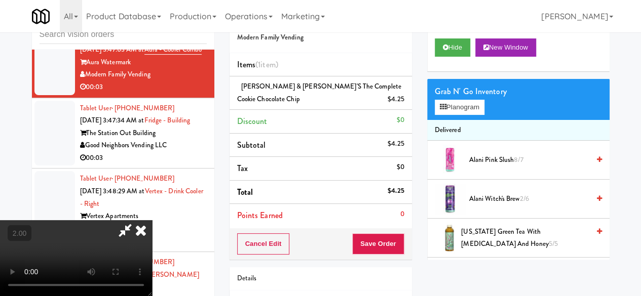
click at [137, 220] on icon at bounding box center [124, 230] width 23 height 20
click at [393, 256] on div "Cancel Edit Save Order" at bounding box center [320, 243] width 182 height 31
click at [393, 253] on div "Cancel Edit Save Order" at bounding box center [320, 243] width 182 height 31
click at [391, 250] on button "Save Order" at bounding box center [378, 244] width 52 height 21
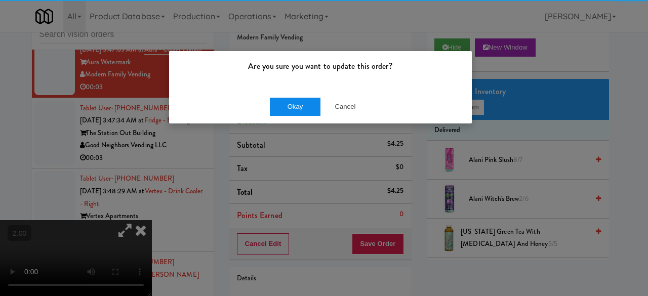
drag, startPoint x: 296, startPoint y: 90, endPoint x: 302, endPoint y: 100, distance: 12.3
click at [298, 94] on div "Okay Cancel" at bounding box center [320, 107] width 303 height 34
click at [299, 96] on div "Okay Cancel" at bounding box center [320, 107] width 303 height 34
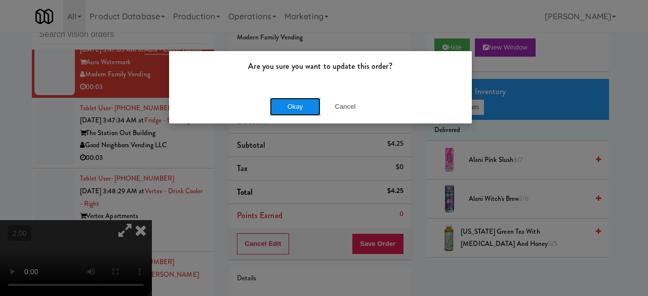
click at [302, 101] on button "Okay" at bounding box center [295, 107] width 51 height 18
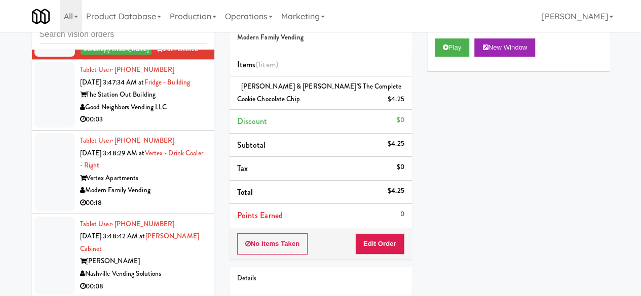
click at [181, 101] on div "The Station Out Building" at bounding box center [143, 95] width 127 height 13
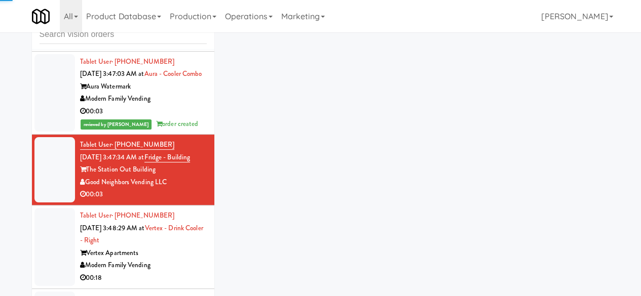
scroll to position [2749, 0]
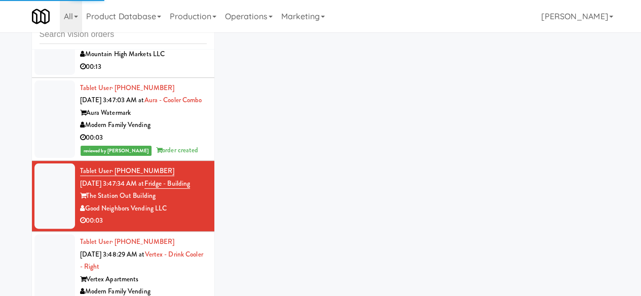
click at [202, 78] on li "Tablet User · (480) 593-4399 [DATE] 3:44:41 AM at The Jack - Pantry - Right The…" at bounding box center [123, 36] width 182 height 84
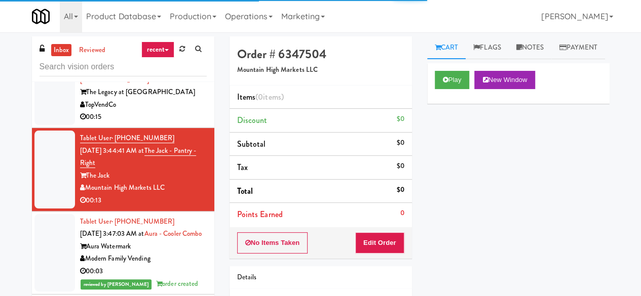
click at [452, 89] on div "Play New Window" at bounding box center [518, 83] width 182 height 41
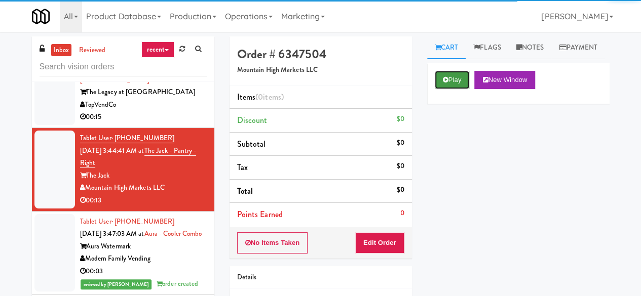
click at [449, 89] on button "Play" at bounding box center [452, 80] width 35 height 18
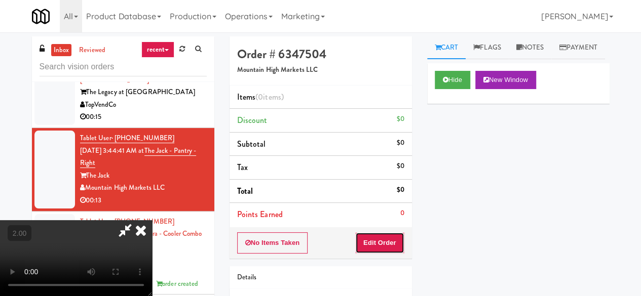
click at [386, 237] on button "Edit Order" at bounding box center [379, 243] width 49 height 21
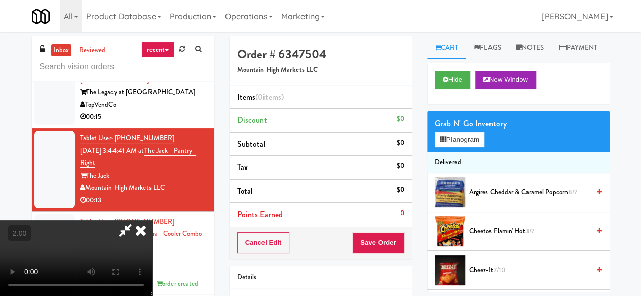
scroll to position [21, 0]
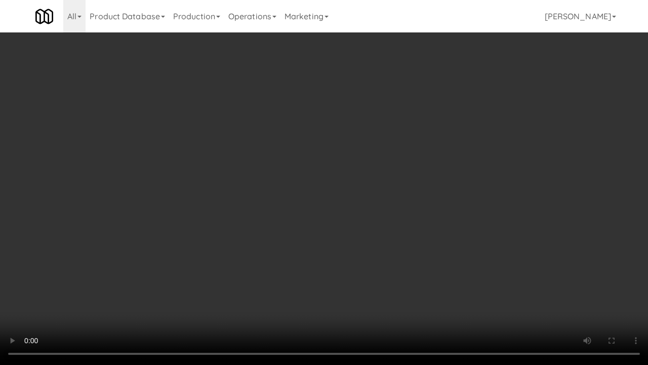
click at [370, 240] on video at bounding box center [324, 182] width 648 height 365
click at [368, 208] on video at bounding box center [324, 182] width 648 height 365
click at [365, 202] on video at bounding box center [324, 182] width 648 height 365
click at [364, 199] on video at bounding box center [324, 182] width 648 height 365
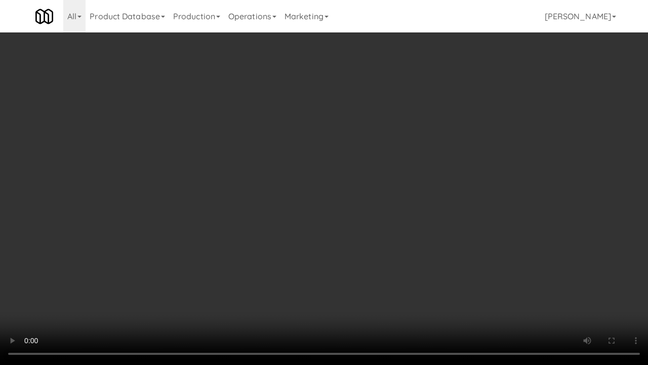
click at [364, 199] on video at bounding box center [324, 182] width 648 height 365
click at [359, 199] on video at bounding box center [324, 182] width 648 height 365
click at [358, 204] on video at bounding box center [324, 182] width 648 height 365
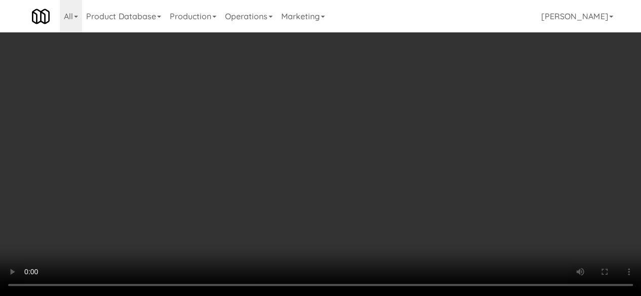
scroll to position [133, 0]
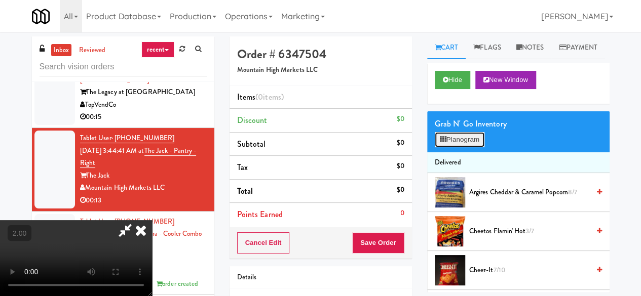
click at [455, 147] on button "Planogram" at bounding box center [460, 139] width 50 height 15
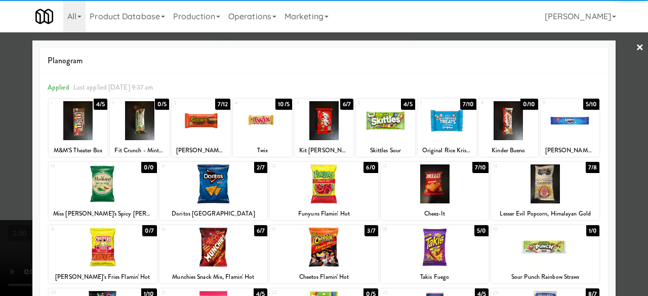
click at [200, 130] on div at bounding box center [201, 120] width 59 height 39
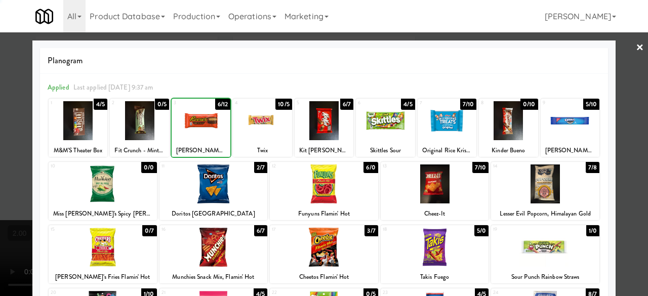
click at [262, 125] on div at bounding box center [262, 120] width 59 height 39
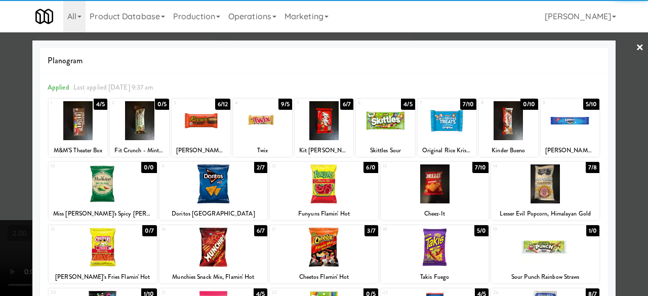
click at [636, 51] on link "×" at bounding box center [640, 47] width 8 height 31
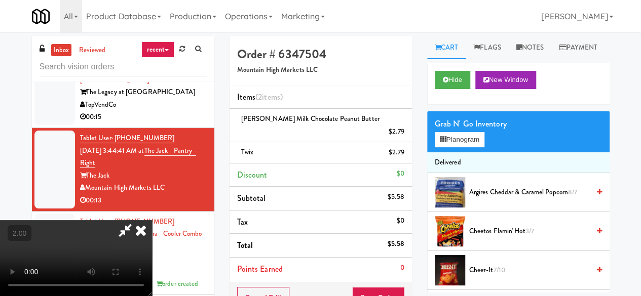
click at [152, 220] on icon at bounding box center [141, 230] width 22 height 20
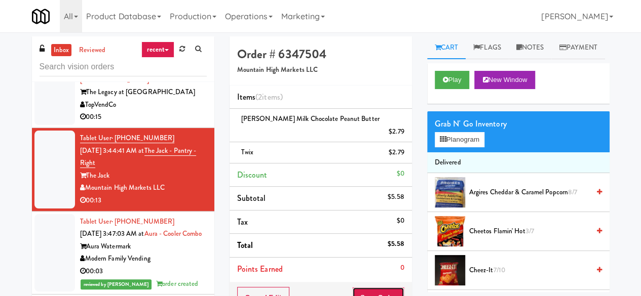
click at [385, 290] on button "Save Order" at bounding box center [378, 297] width 52 height 21
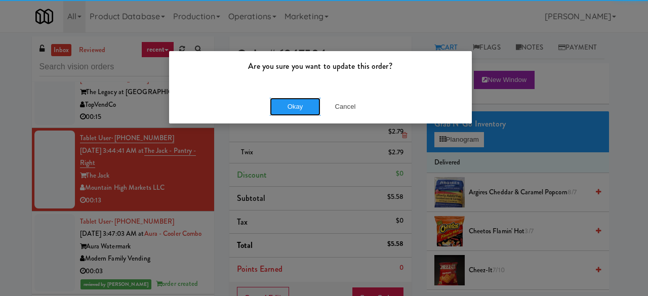
click at [297, 111] on button "Okay" at bounding box center [295, 107] width 51 height 18
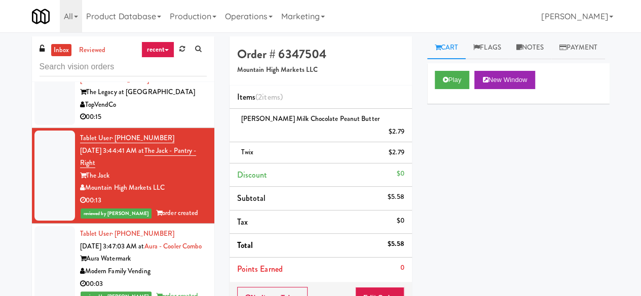
click at [177, 111] on div "TopVendCo" at bounding box center [143, 105] width 127 height 13
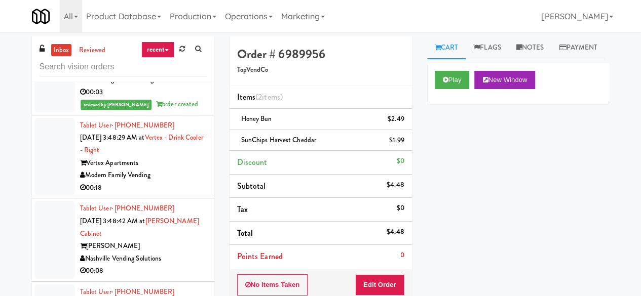
scroll to position [2951, 0]
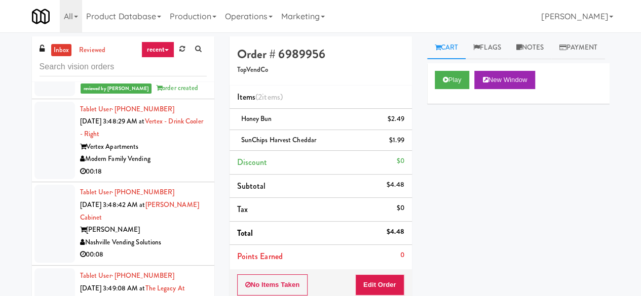
click at [179, 166] on div "Modern Family Vending" at bounding box center [143, 159] width 127 height 13
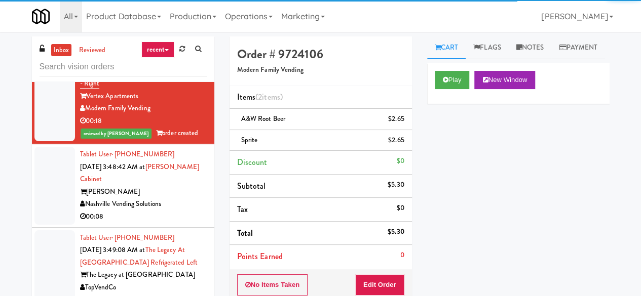
scroll to position [3053, 0]
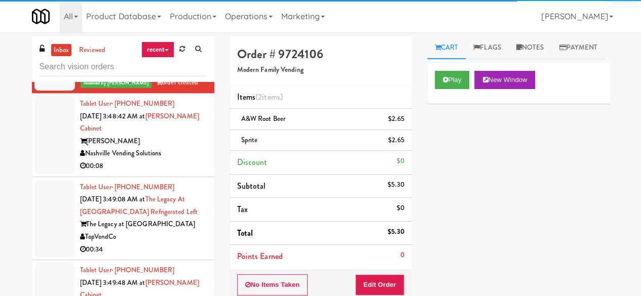
click at [172, 160] on div "Nashville Vending Solutions" at bounding box center [143, 153] width 127 height 13
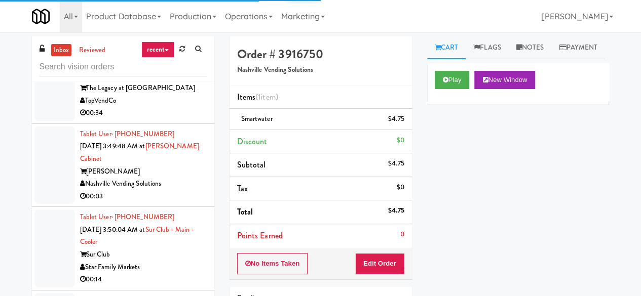
scroll to position [3205, 0]
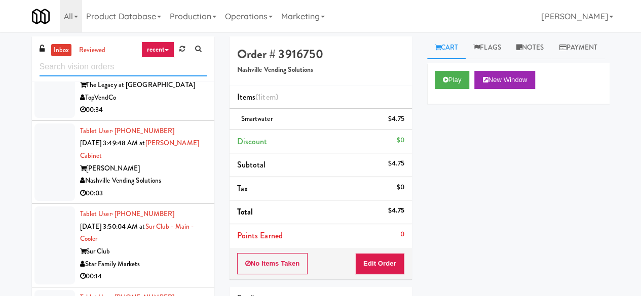
click at [162, 67] on input "text" at bounding box center [123, 67] width 167 height 19
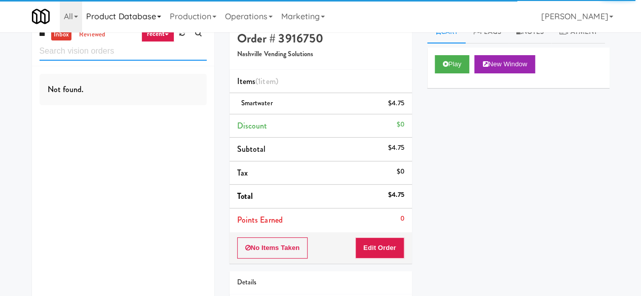
scroll to position [0, 0]
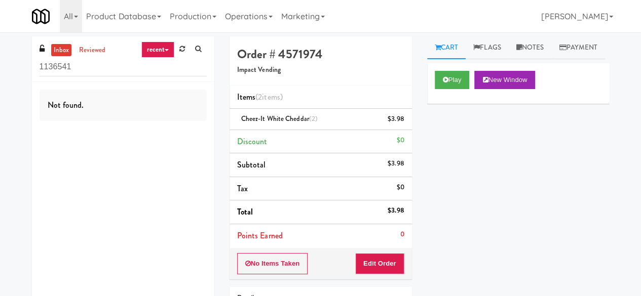
click at [439, 104] on div "Play New Window" at bounding box center [518, 83] width 182 height 41
click at [449, 89] on button "Play" at bounding box center [452, 80] width 35 height 18
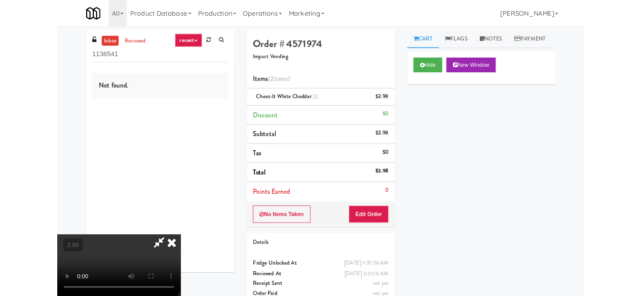
scroll to position [21, 0]
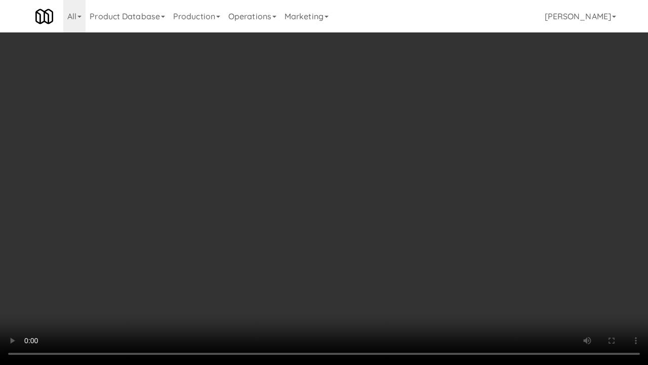
click at [380, 219] on video at bounding box center [324, 182] width 648 height 365
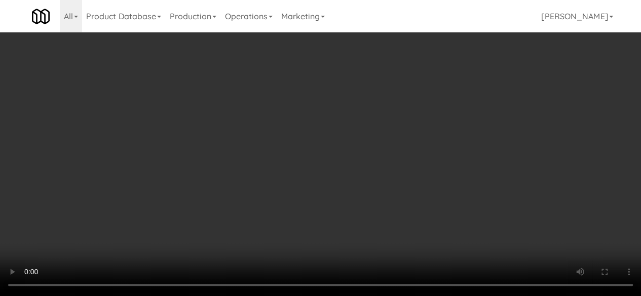
scroll to position [0, 0]
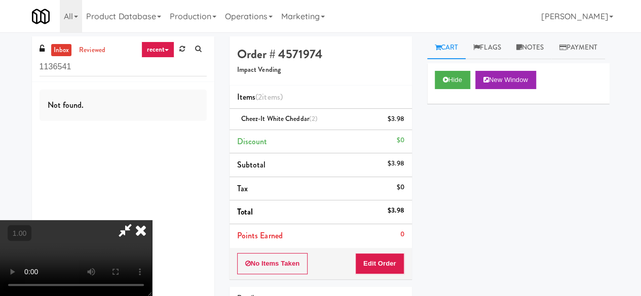
click at [137, 220] on icon at bounding box center [124, 230] width 23 height 20
click at [343, 46] on div "Order # 4571974 Impact Vending Items (2 items ) Cheez-It White Cheddar (2) $3.9…" at bounding box center [419, 209] width 380 height 347
click at [152, 220] on icon at bounding box center [141, 230] width 22 height 20
